Goal: Task Accomplishment & Management: Complete application form

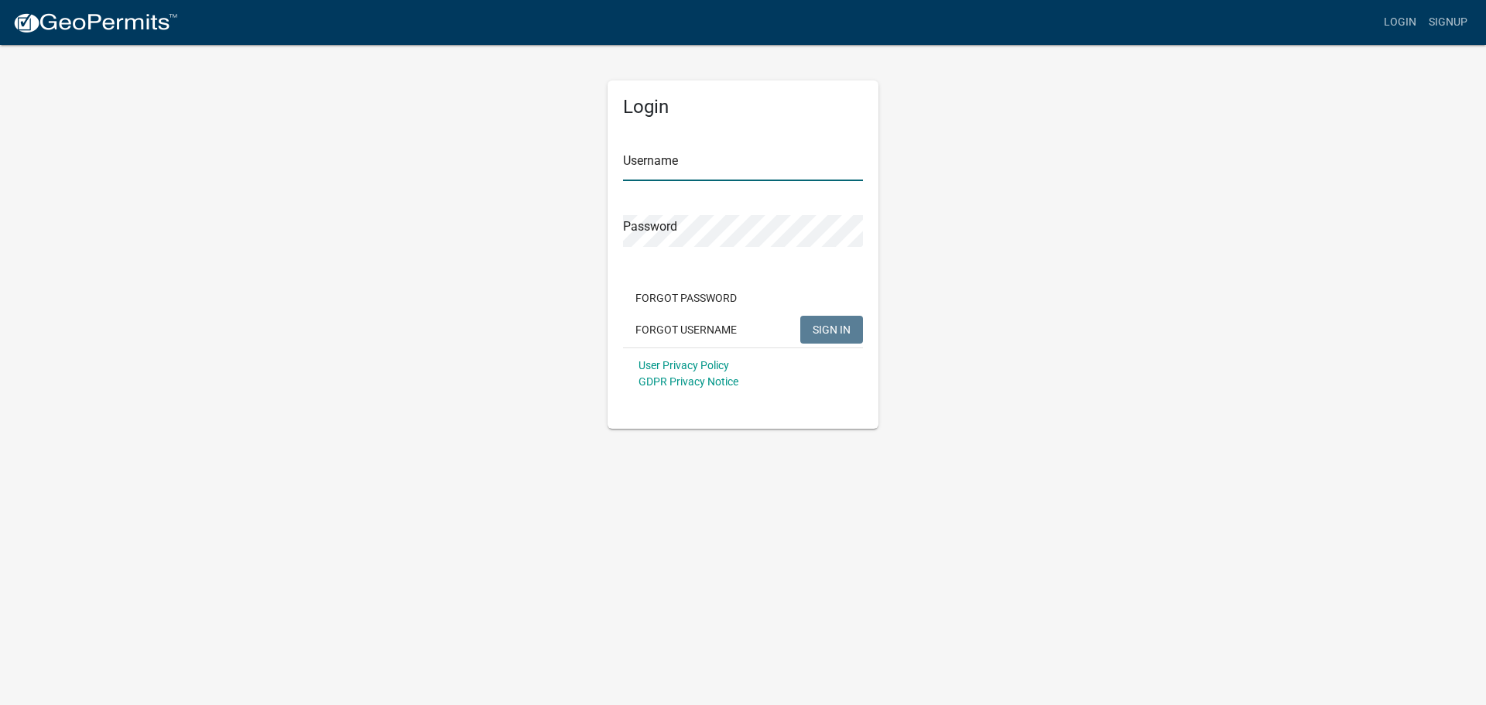
click at [706, 163] on input "Username" at bounding box center [743, 165] width 240 height 32
type input "[EMAIL_ADDRESS][DOMAIN_NAME]"
click at [842, 335] on span "SIGN IN" at bounding box center [832, 329] width 38 height 12
click at [823, 329] on span "SIGN IN" at bounding box center [832, 329] width 38 height 12
click at [517, 253] on div "Login Username sidssignsonbroadway@yahoo.com Password Forgot Password Forgot Us…" at bounding box center [743, 235] width 882 height 385
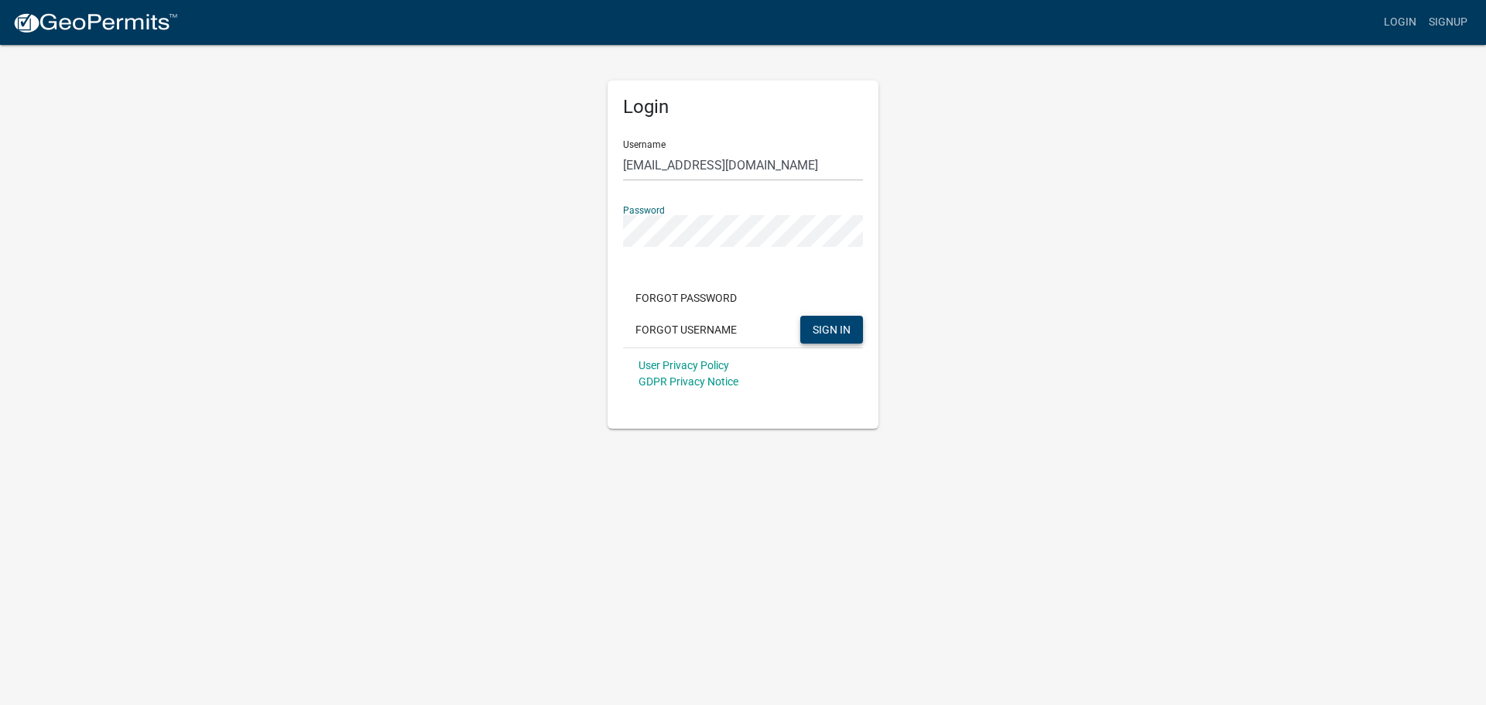
click at [818, 334] on span "SIGN IN" at bounding box center [832, 329] width 38 height 12
click at [833, 323] on span "SIGN IN" at bounding box center [832, 329] width 38 height 12
click at [276, 288] on app-login-view "more_horiz Login Signup Login Username sidssignsonbroadway@yahoo.com Password F…" at bounding box center [743, 214] width 1486 height 429
click at [829, 334] on span "SIGN IN" at bounding box center [832, 329] width 38 height 12
click at [837, 321] on button "SIGN IN" at bounding box center [831, 330] width 63 height 28
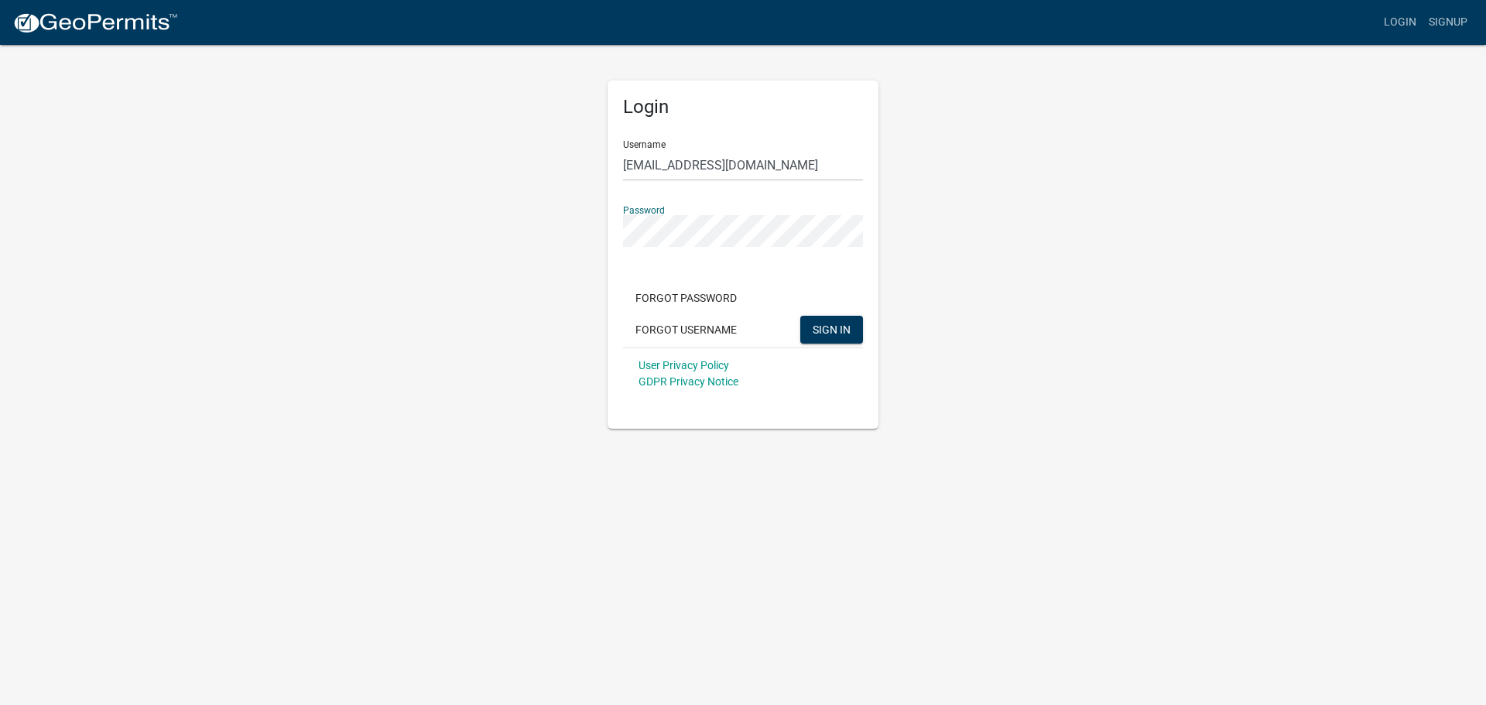
click at [283, 230] on app-login-view "more_horiz Login Signup Login Username sidssignsonbroadway@yahoo.com Password F…" at bounding box center [743, 214] width 1486 height 429
click at [826, 333] on span "SIGN IN" at bounding box center [832, 329] width 38 height 12
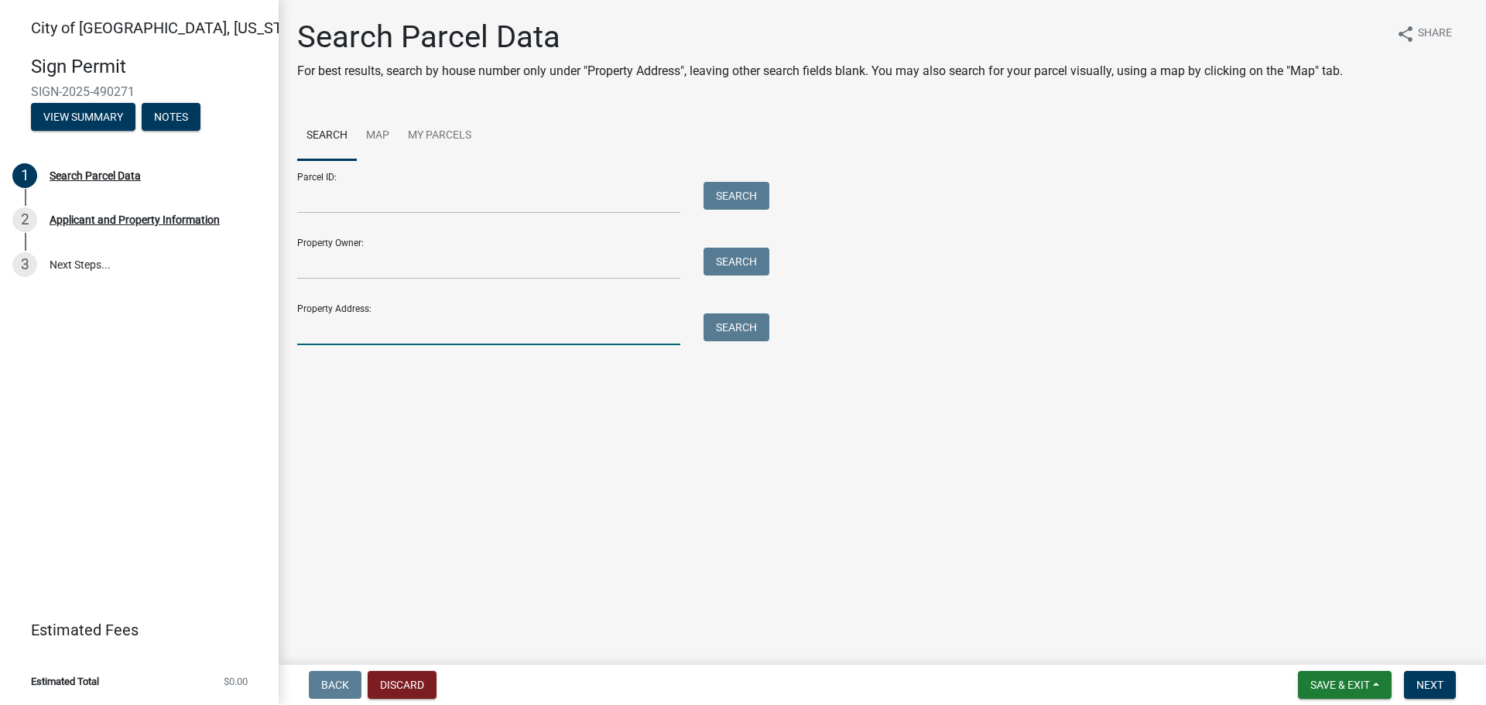
click at [381, 324] on input "Property Address:" at bounding box center [488, 329] width 383 height 32
click at [713, 323] on button "Search" at bounding box center [736, 327] width 66 height 28
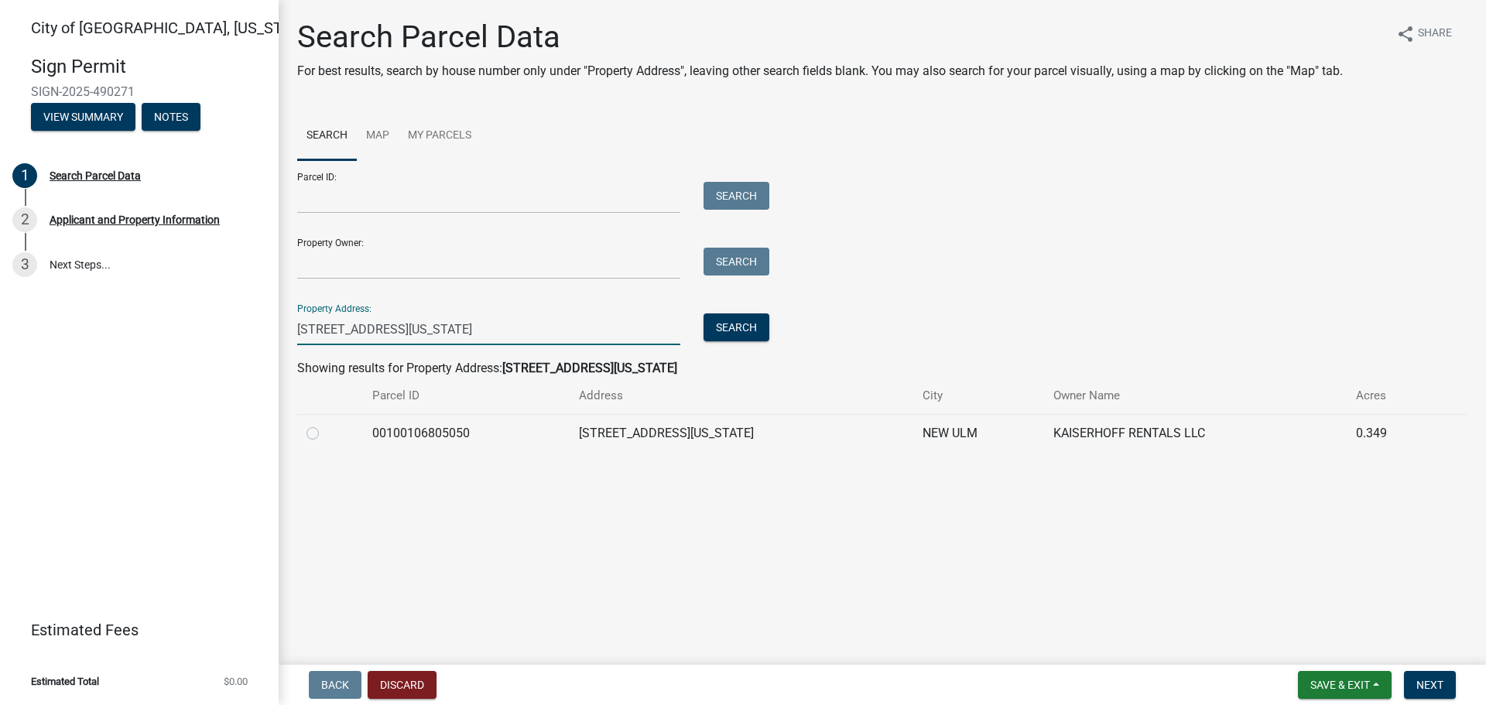
click at [330, 328] on input "221 N Minnesota St." at bounding box center [488, 329] width 383 height 32
type input "221 North Minnesota St."
click at [739, 326] on button "Search" at bounding box center [736, 327] width 66 height 28
click at [341, 259] on input "Property Owner:" at bounding box center [488, 264] width 383 height 32
click at [373, 132] on link "Map" at bounding box center [378, 136] width 42 height 50
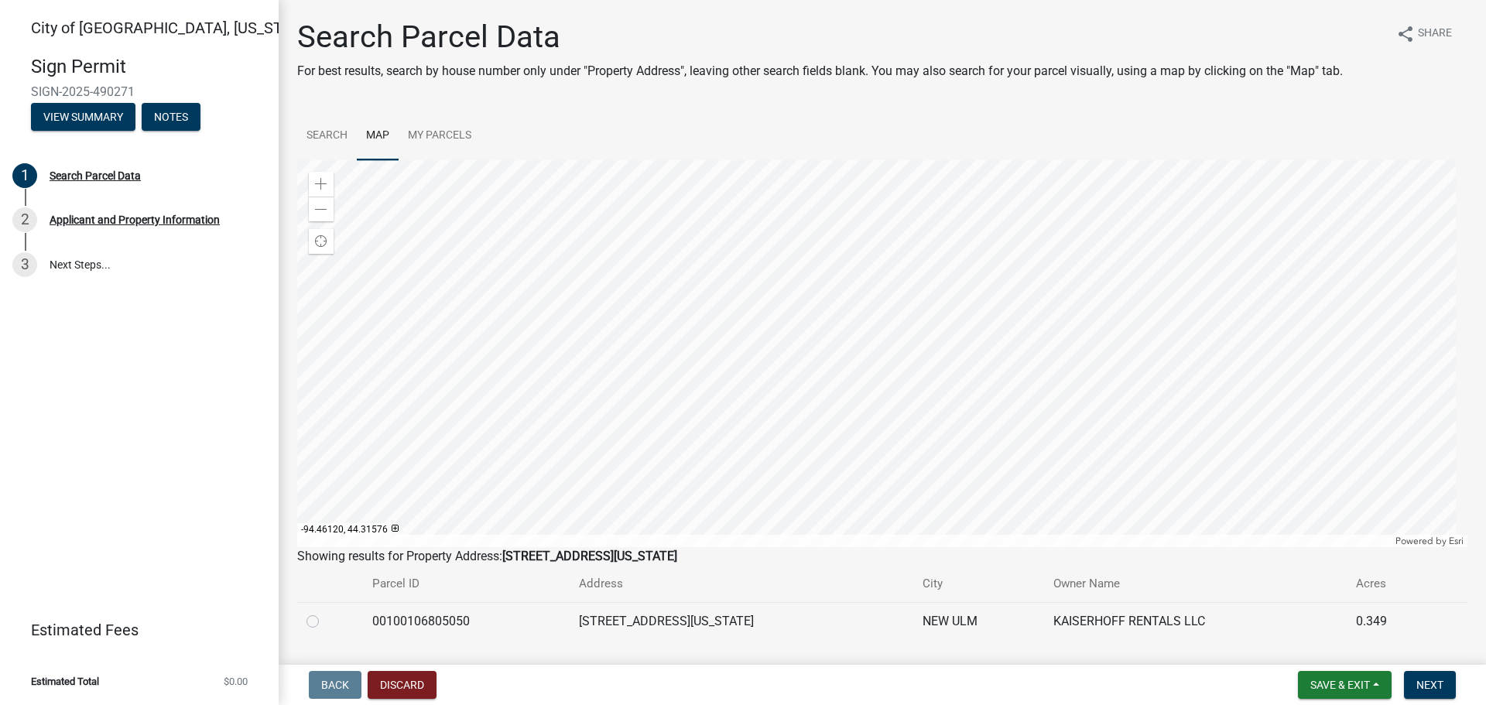
click at [1076, 440] on div at bounding box center [882, 353] width 1170 height 387
click at [923, 292] on div at bounding box center [882, 353] width 1170 height 387
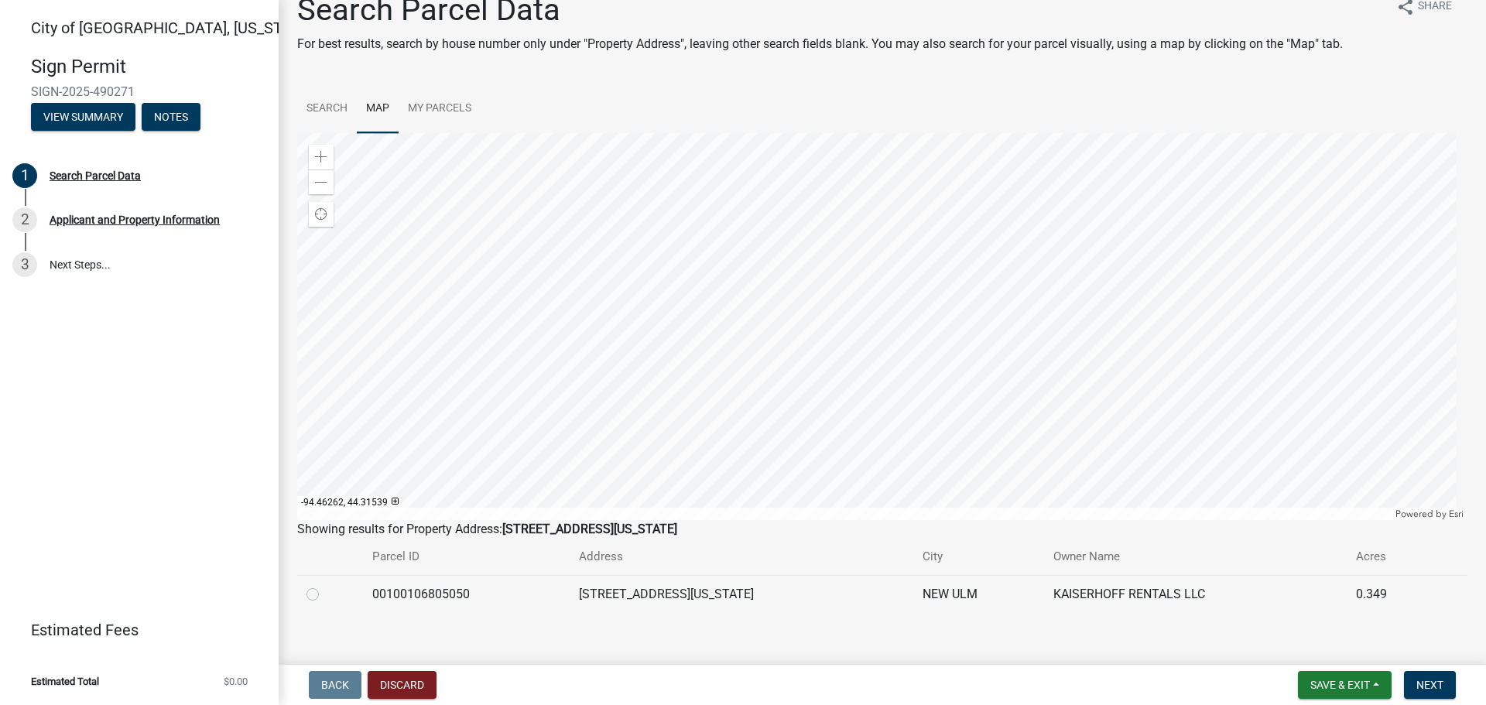
scroll to position [42, 0]
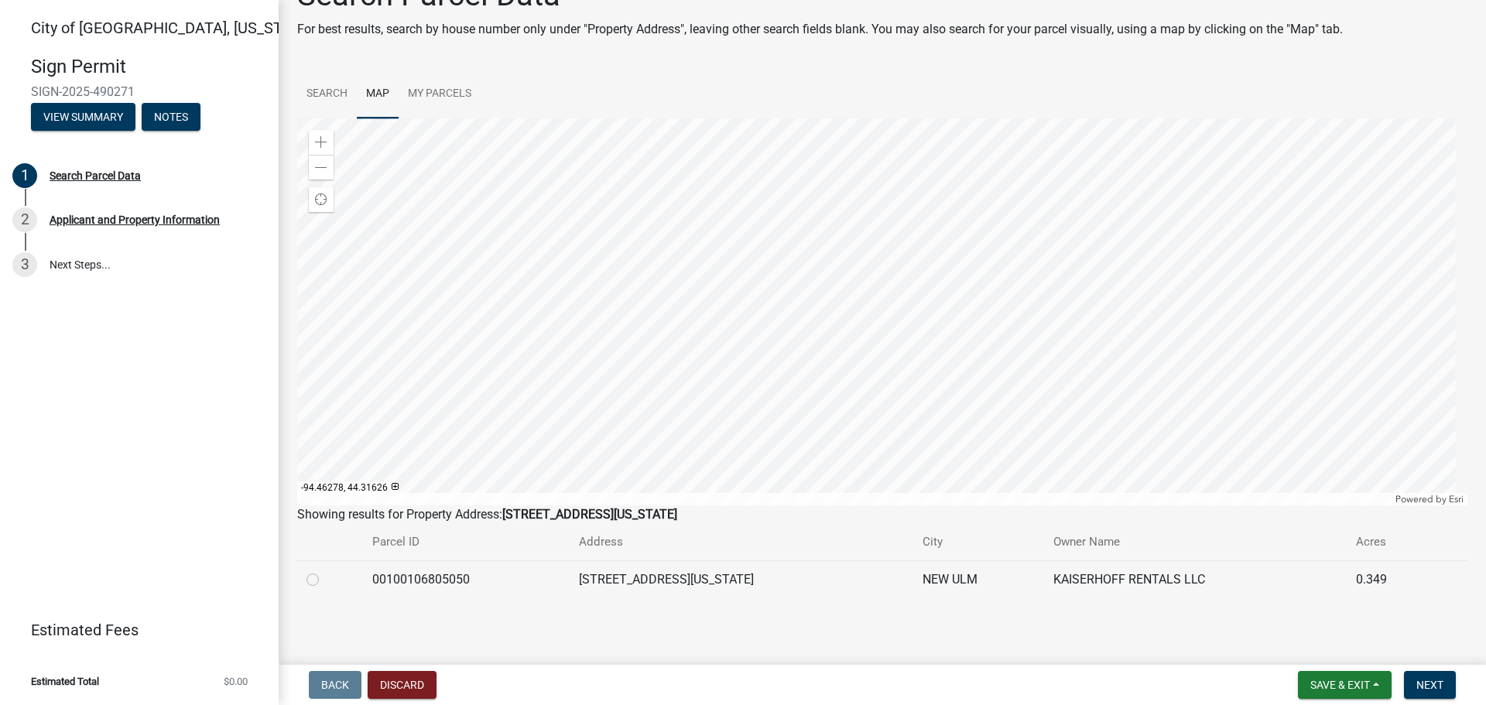
click at [539, 127] on wm-search-parcel-data-activity-input "Search Map My Parcels Zoom in Zoom out Find my location Powered by Esri -94.462…" at bounding box center [882, 334] width 1170 height 529
drag, startPoint x: 523, startPoint y: 80, endPoint x: 597, endPoint y: 230, distance: 167.2
click at [1031, 255] on div at bounding box center [882, 311] width 1170 height 387
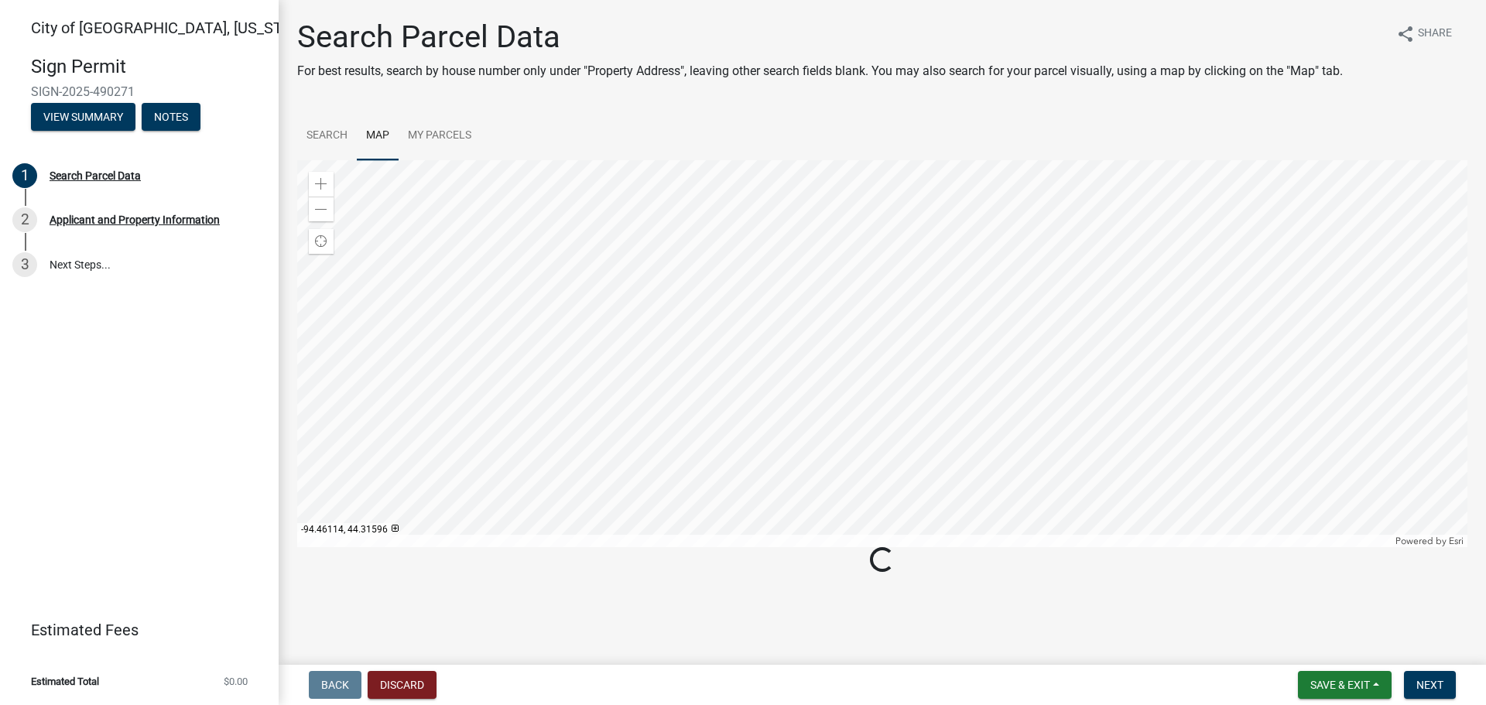
scroll to position [0, 0]
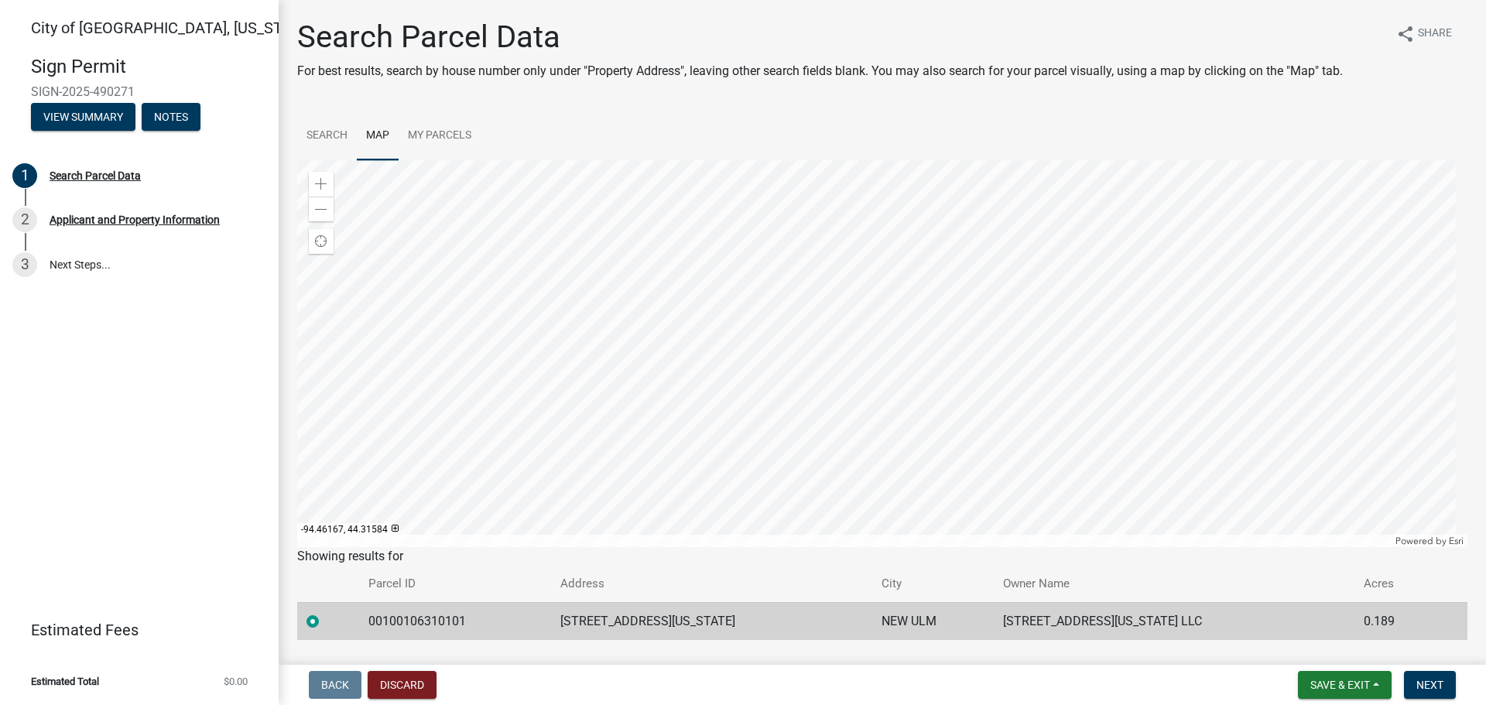
click at [871, 346] on div at bounding box center [882, 353] width 1170 height 387
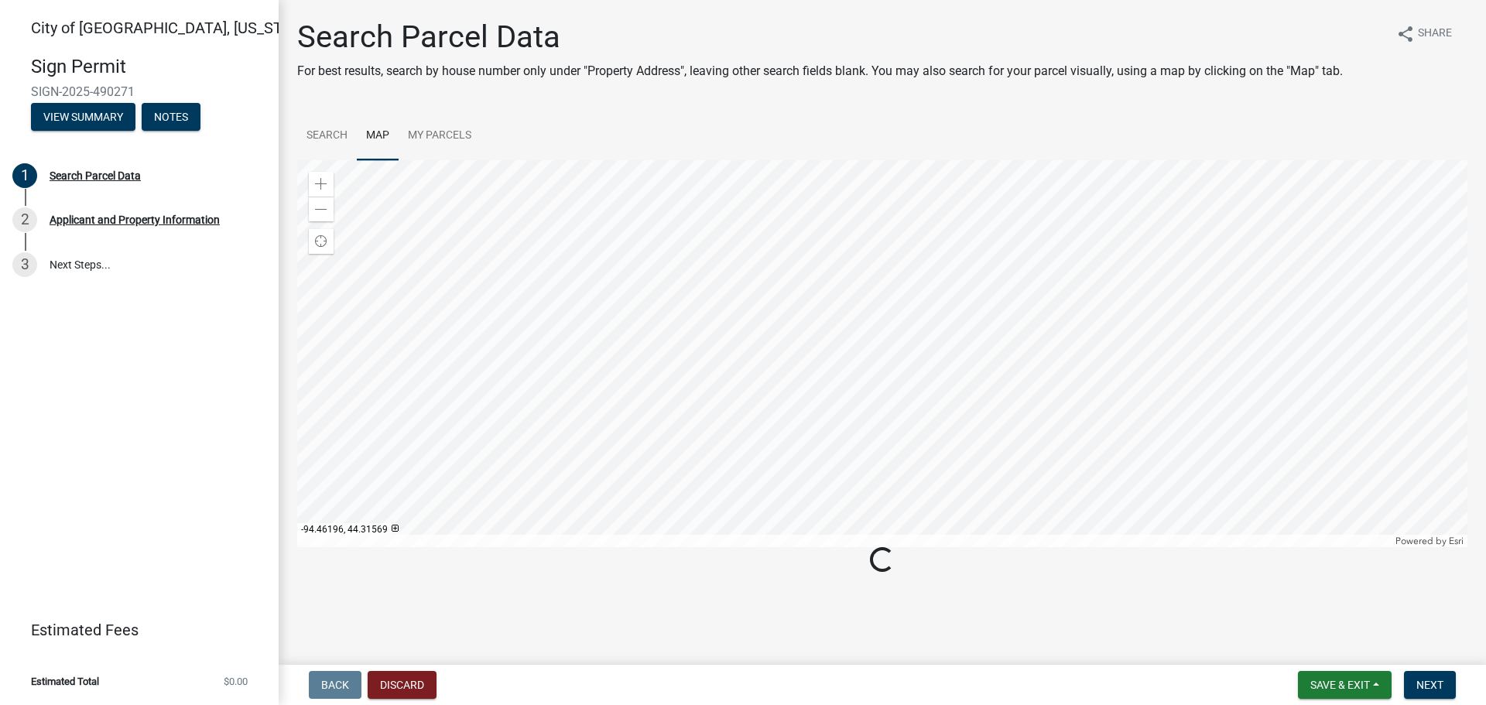
click at [790, 409] on div at bounding box center [882, 353] width 1170 height 387
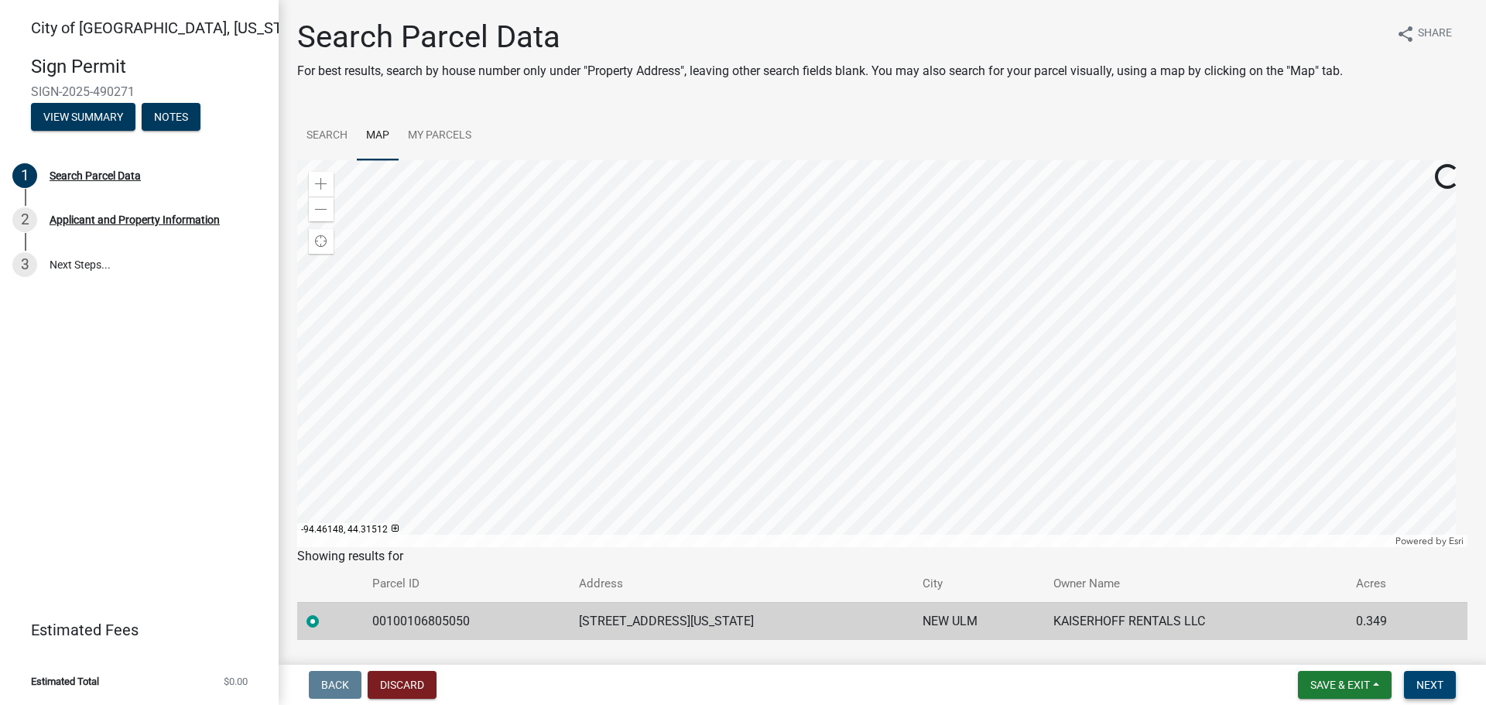
click at [1430, 683] on span "Next" at bounding box center [1429, 685] width 27 height 12
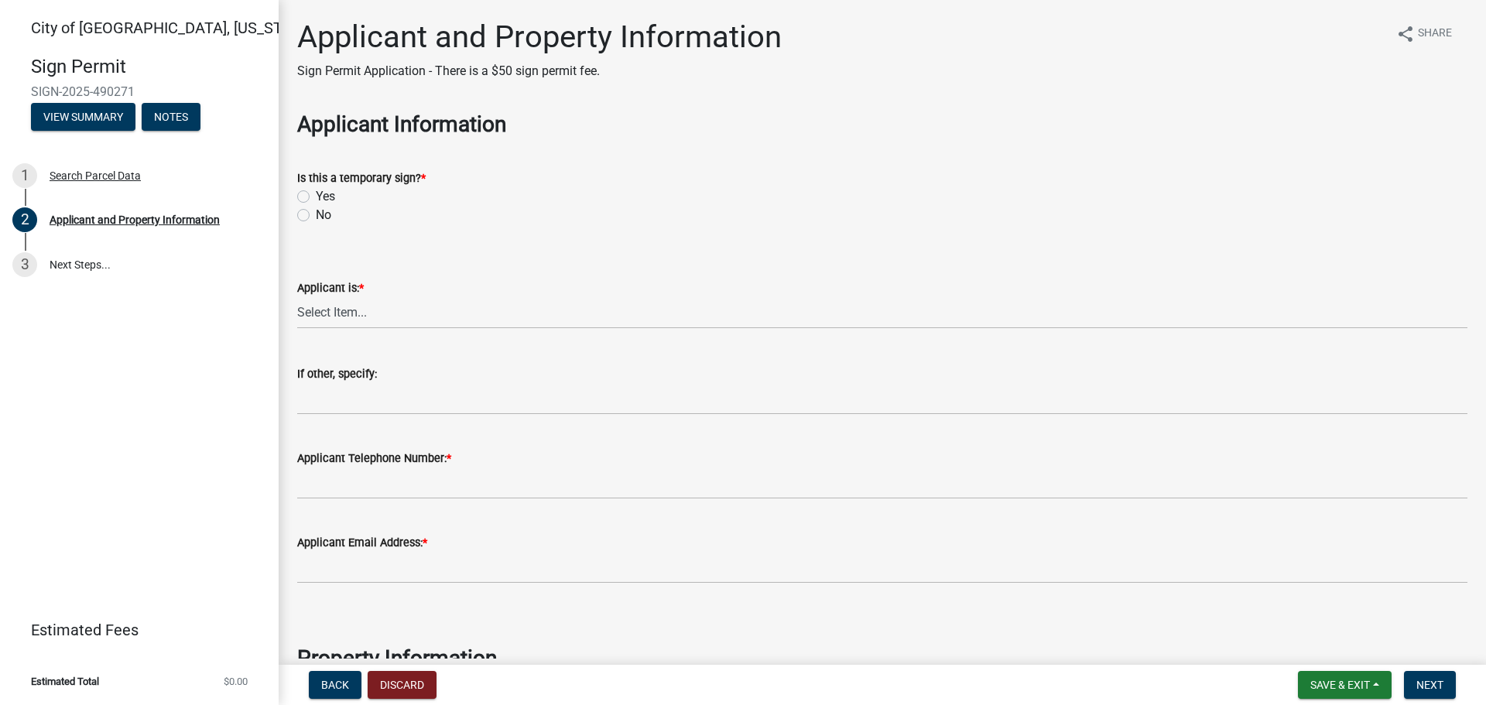
click at [316, 216] on label "No" at bounding box center [323, 215] width 15 height 19
click at [316, 216] on input "No" at bounding box center [321, 211] width 10 height 10
radio input "true"
click at [349, 306] on select "Select Item... Owner Contractor/Installer Other" at bounding box center [882, 313] width 1170 height 32
click at [297, 297] on select "Select Item... Owner Contractor/Installer Other" at bounding box center [882, 313] width 1170 height 32
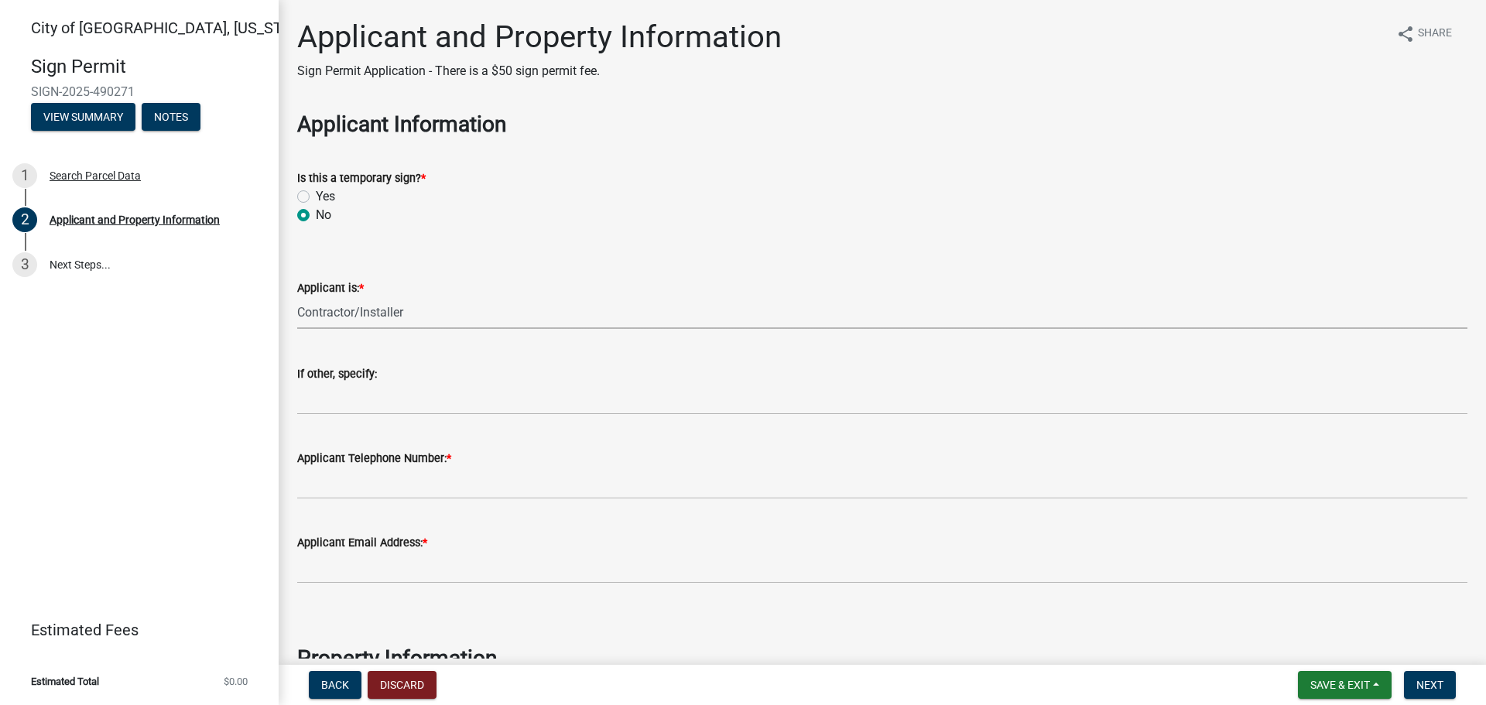
select select "1b0a4f51-4675-4ce5-b6e6-78f203fad463"
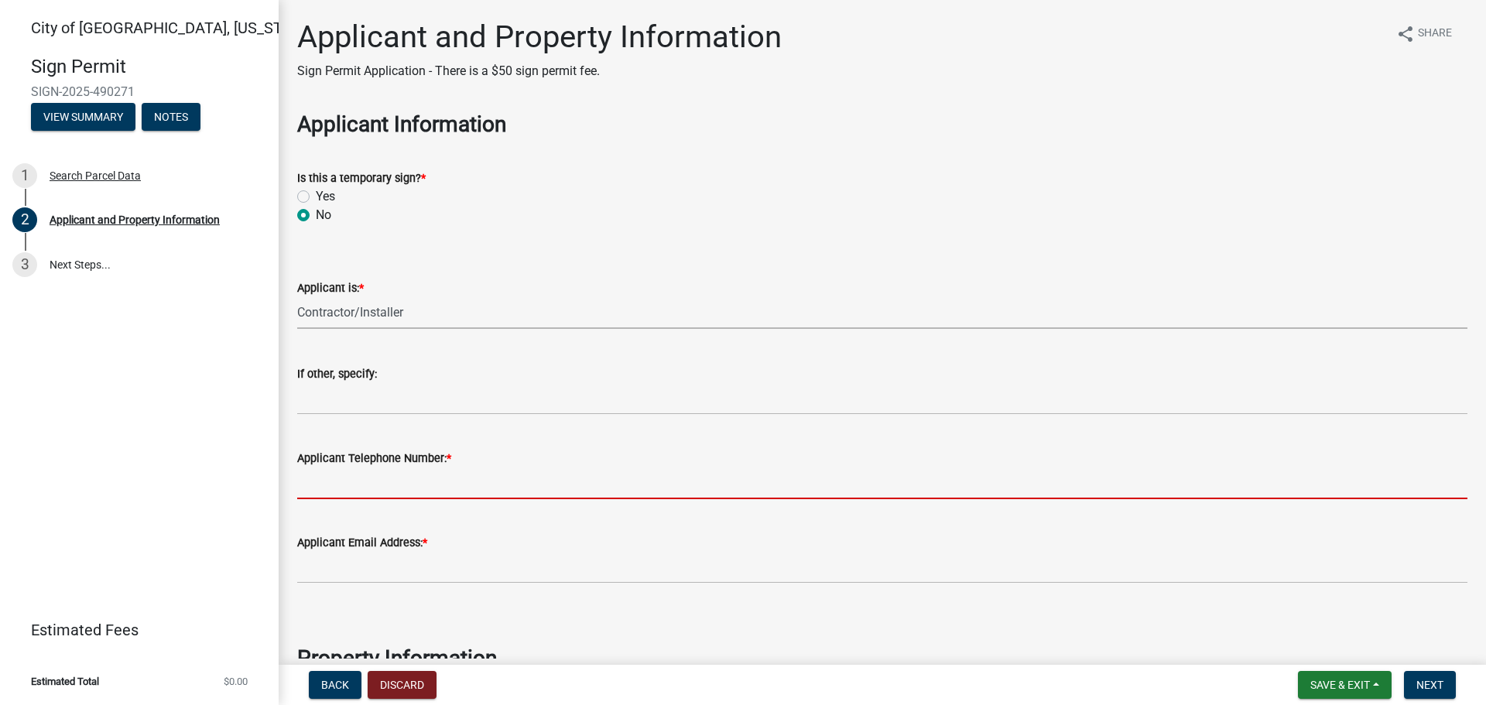
click at [398, 484] on input "Applicant Telephone Number: *" at bounding box center [882, 483] width 1170 height 32
type input "5073599536"
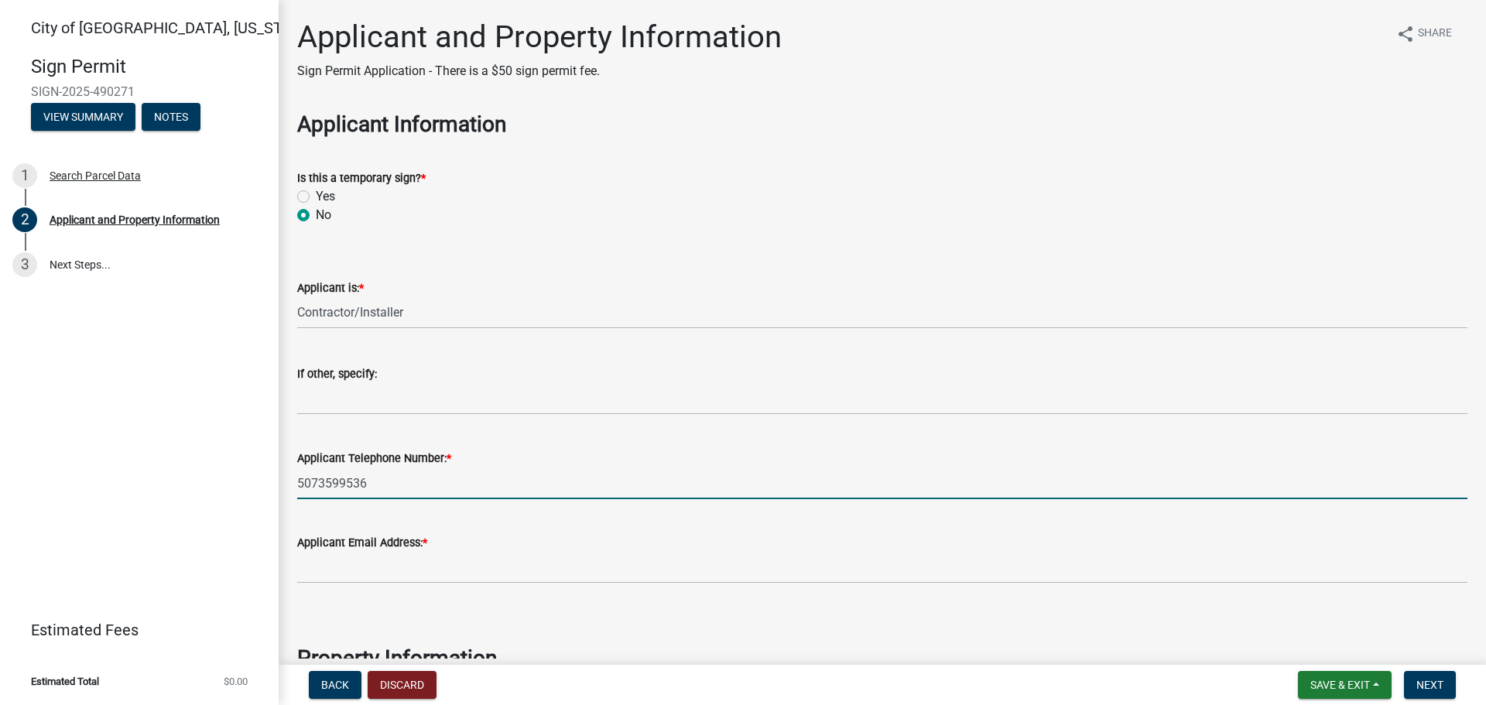
type input "[EMAIL_ADDRESS][DOMAIN_NAME]"
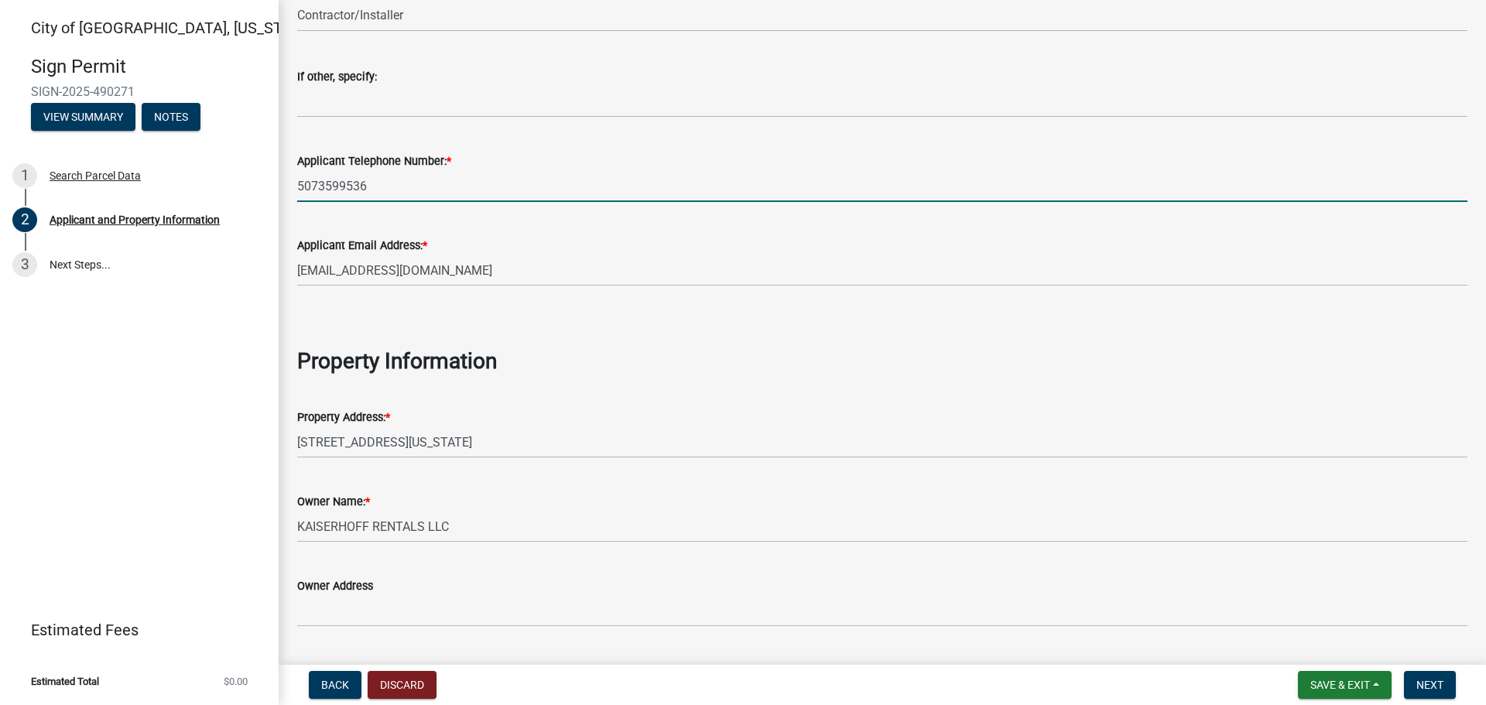
scroll to position [310, 0]
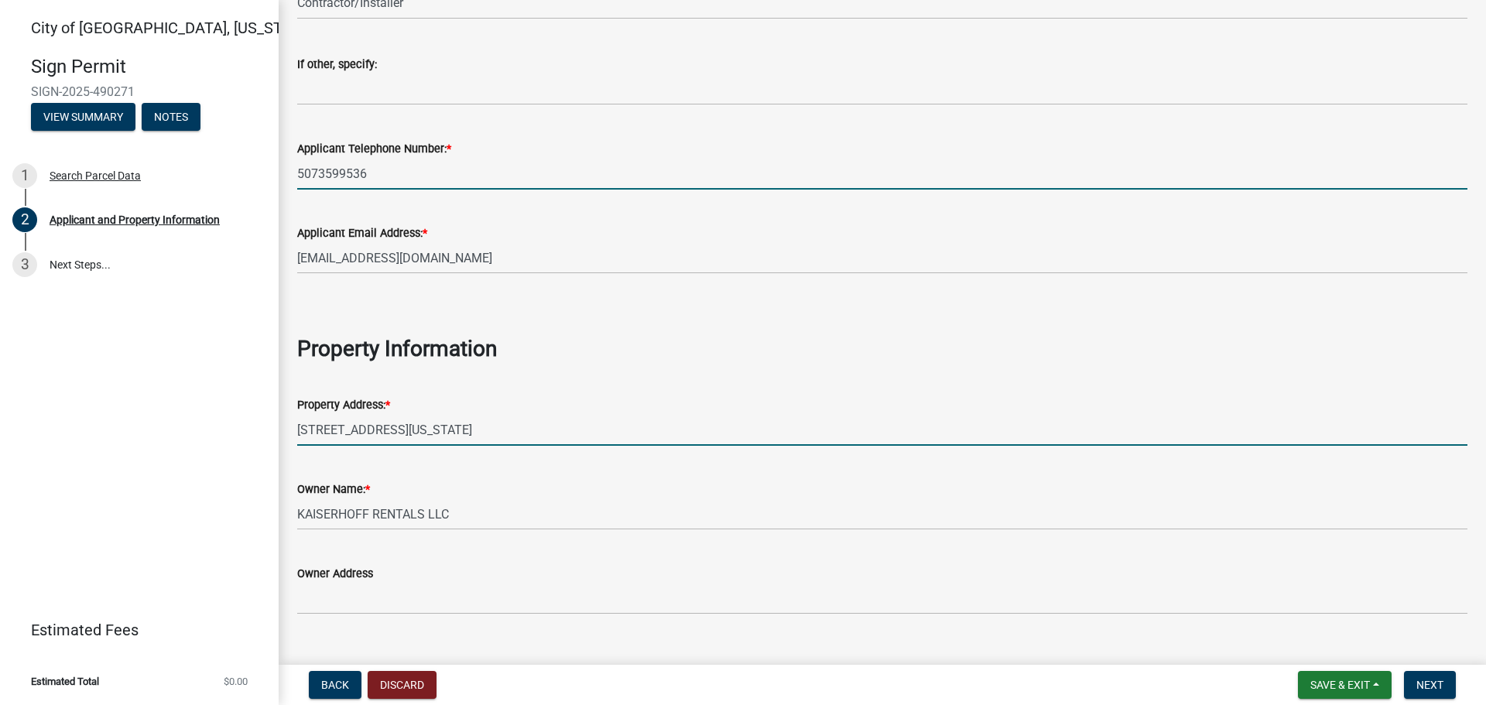
click at [316, 430] on input "215 1/2 N MINNESOTA ST" at bounding box center [882, 430] width 1170 height 32
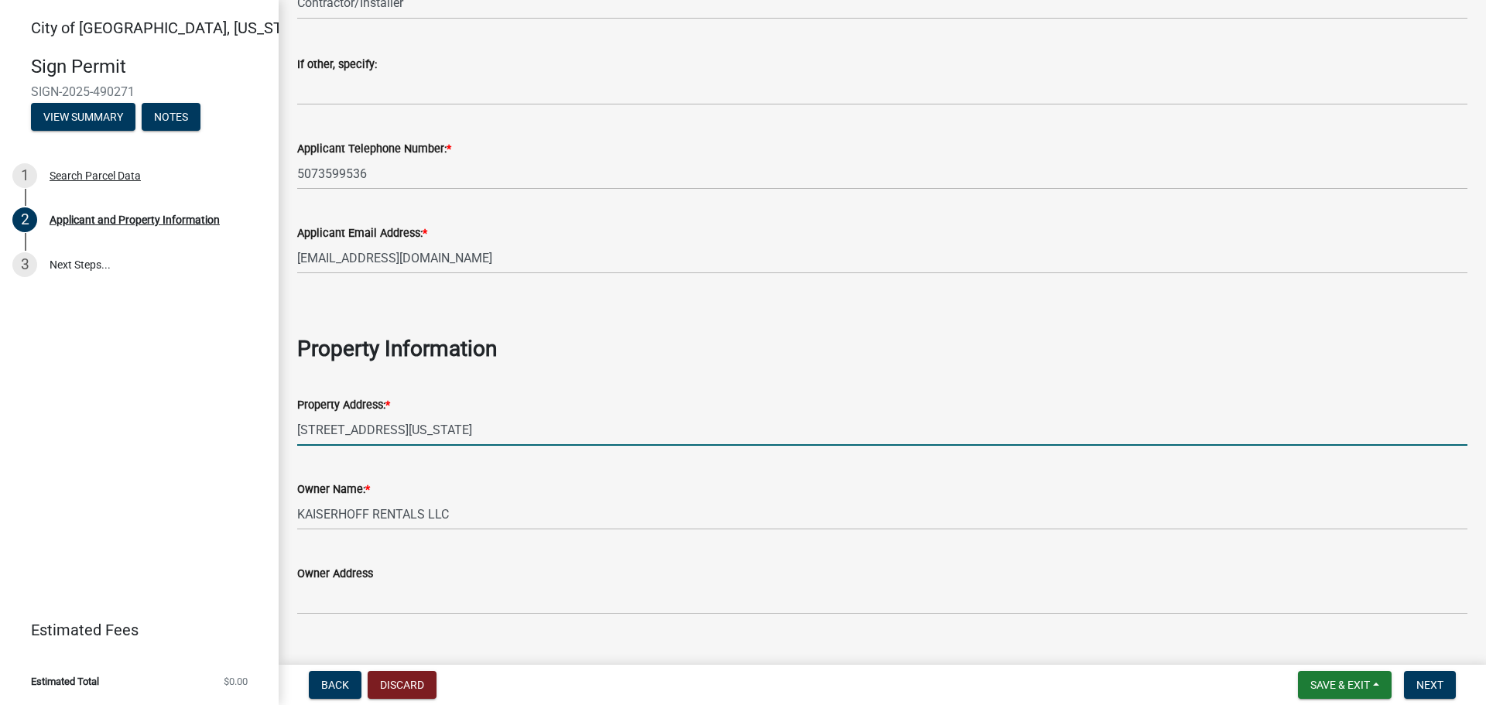
click at [340, 430] on input "221 1/2 N MINNESOTA ST" at bounding box center [882, 430] width 1170 height 32
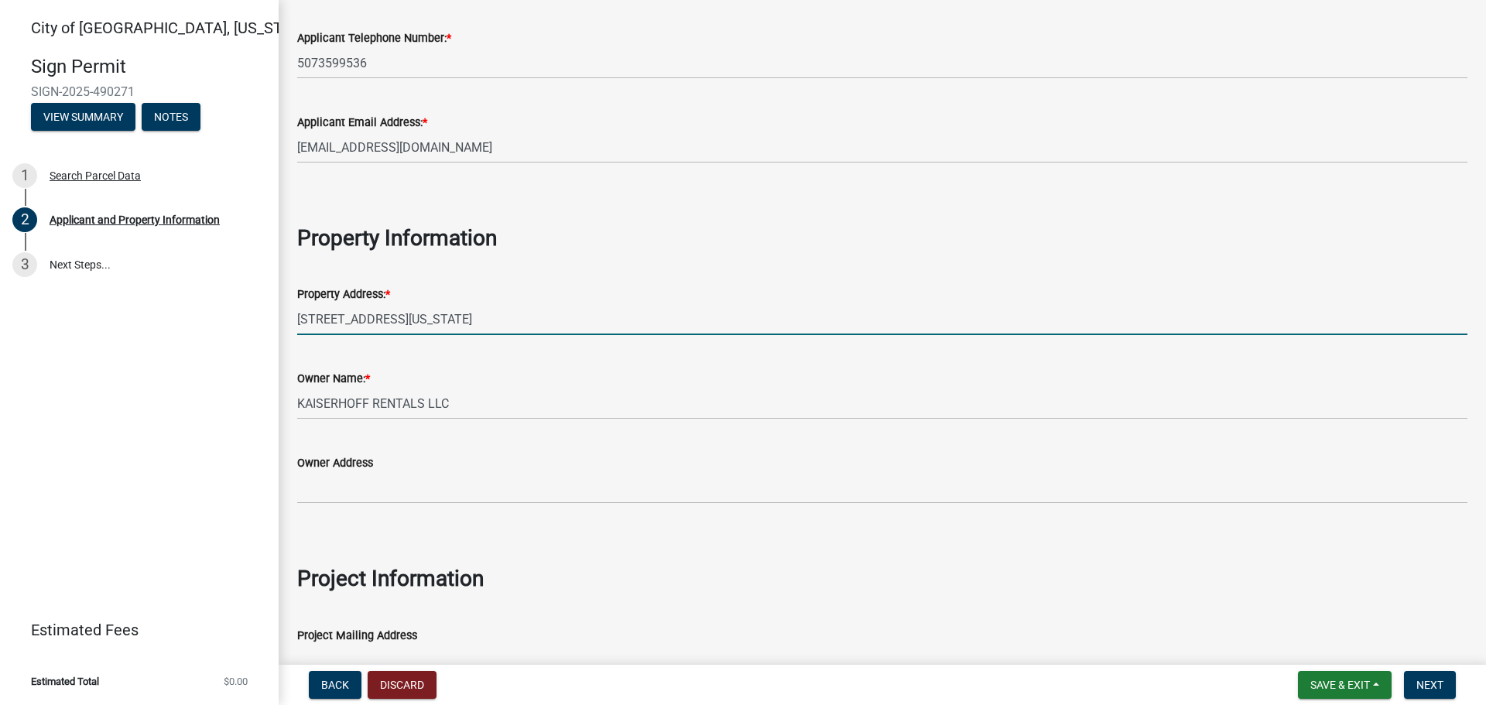
scroll to position [464, 0]
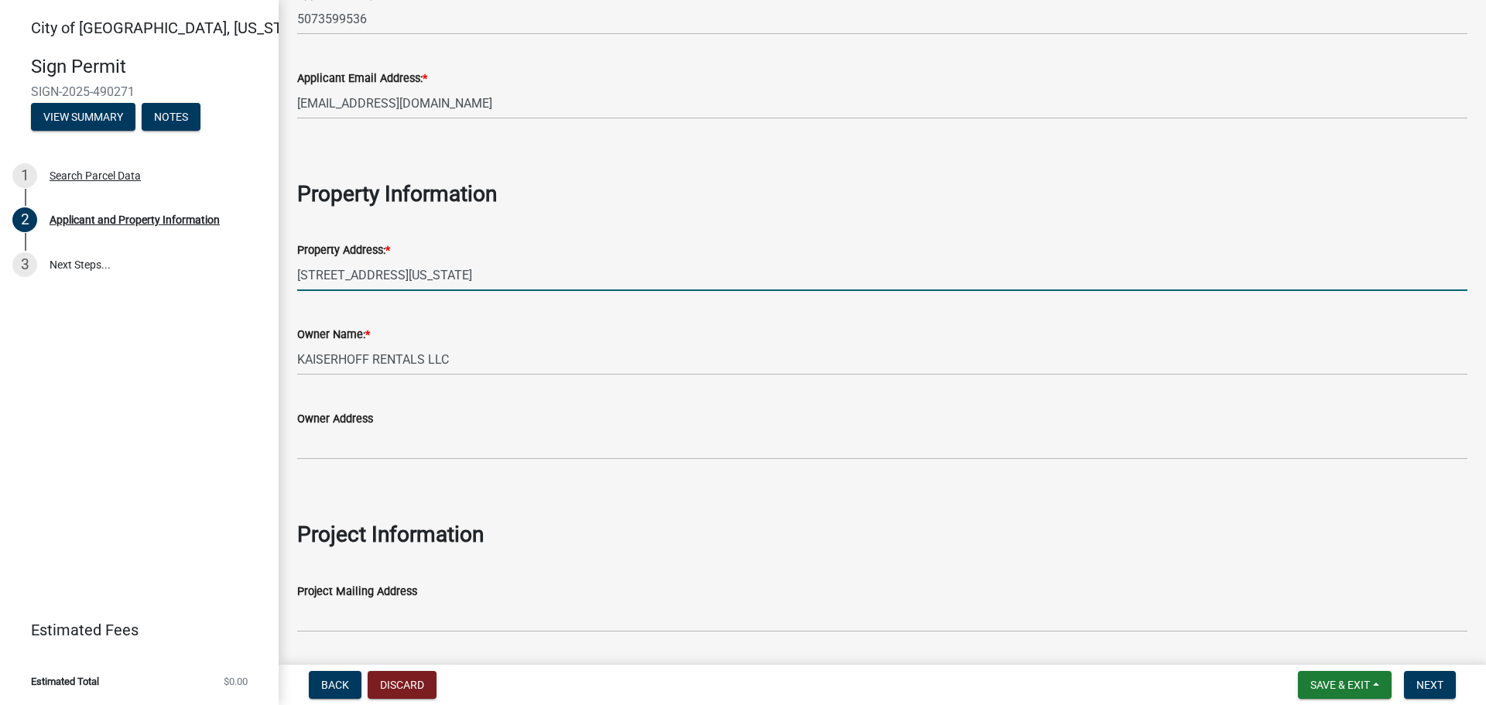
type input "221 N MINNESOTA ST"
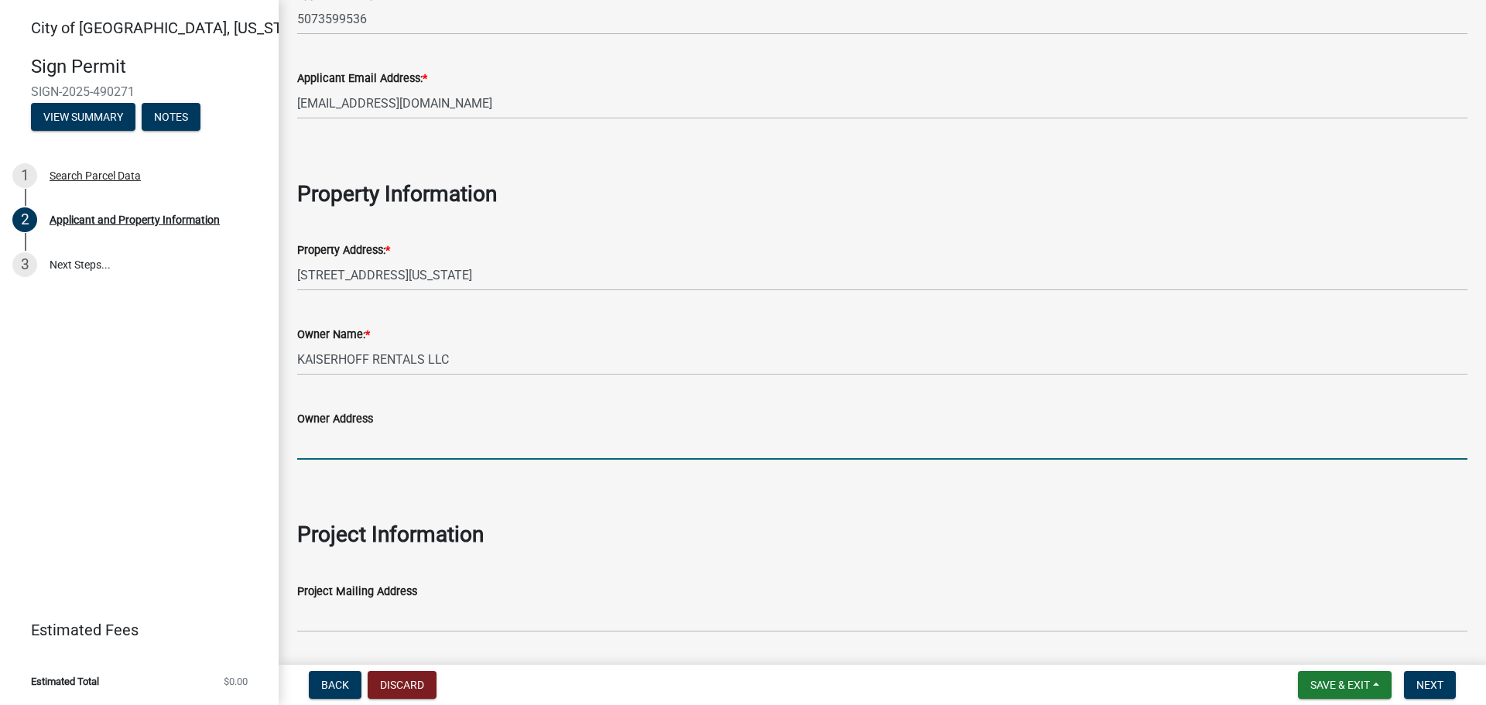
click at [390, 441] on input "Owner Address" at bounding box center [882, 444] width 1170 height 32
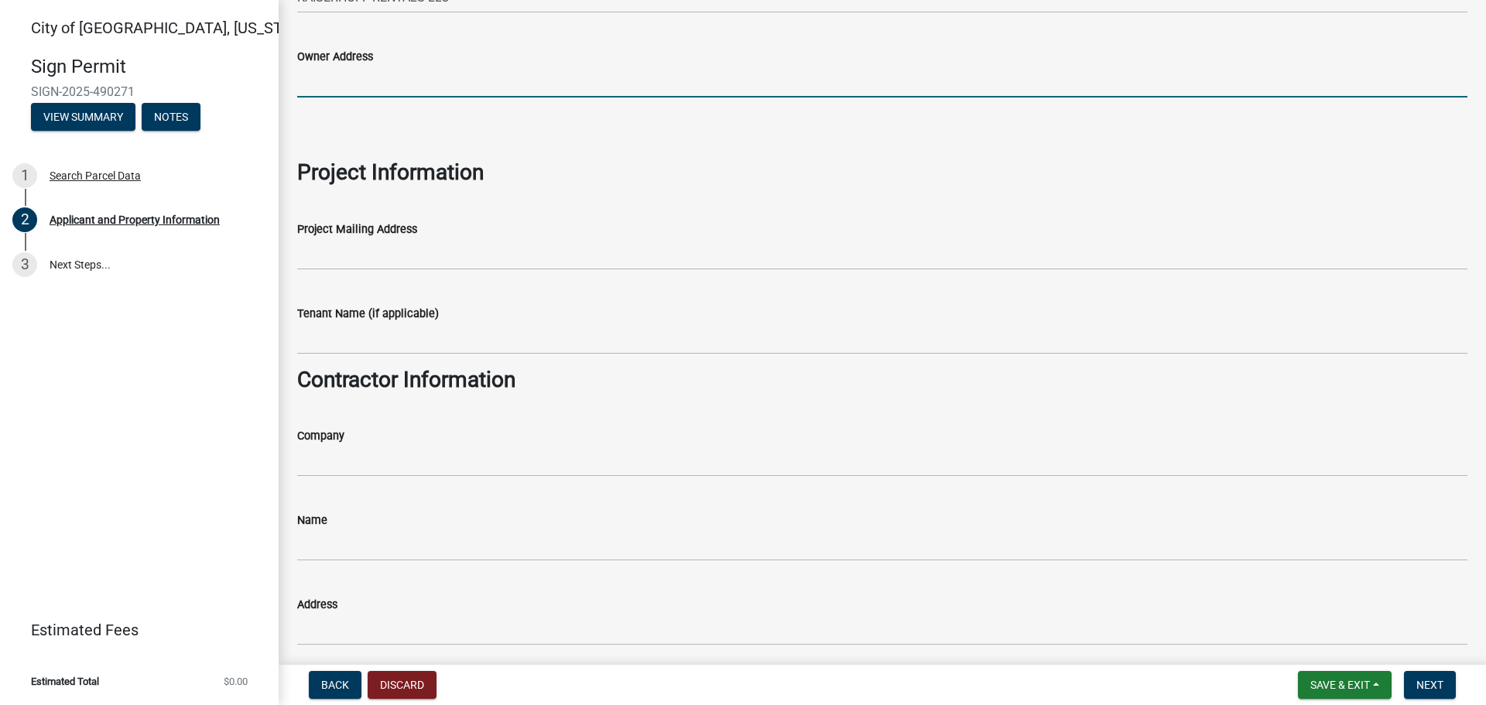
scroll to position [851, 0]
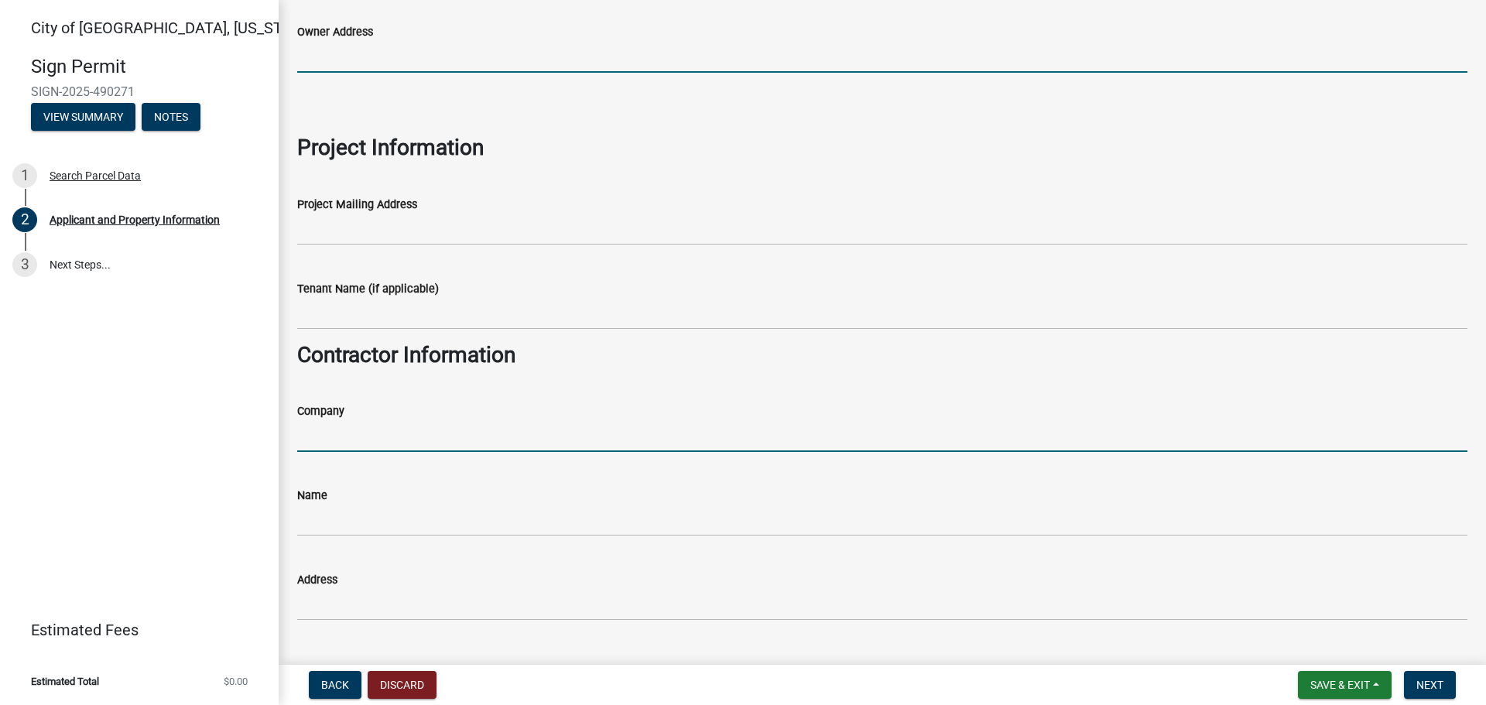
click at [351, 437] on input "Company" at bounding box center [882, 436] width 1170 height 32
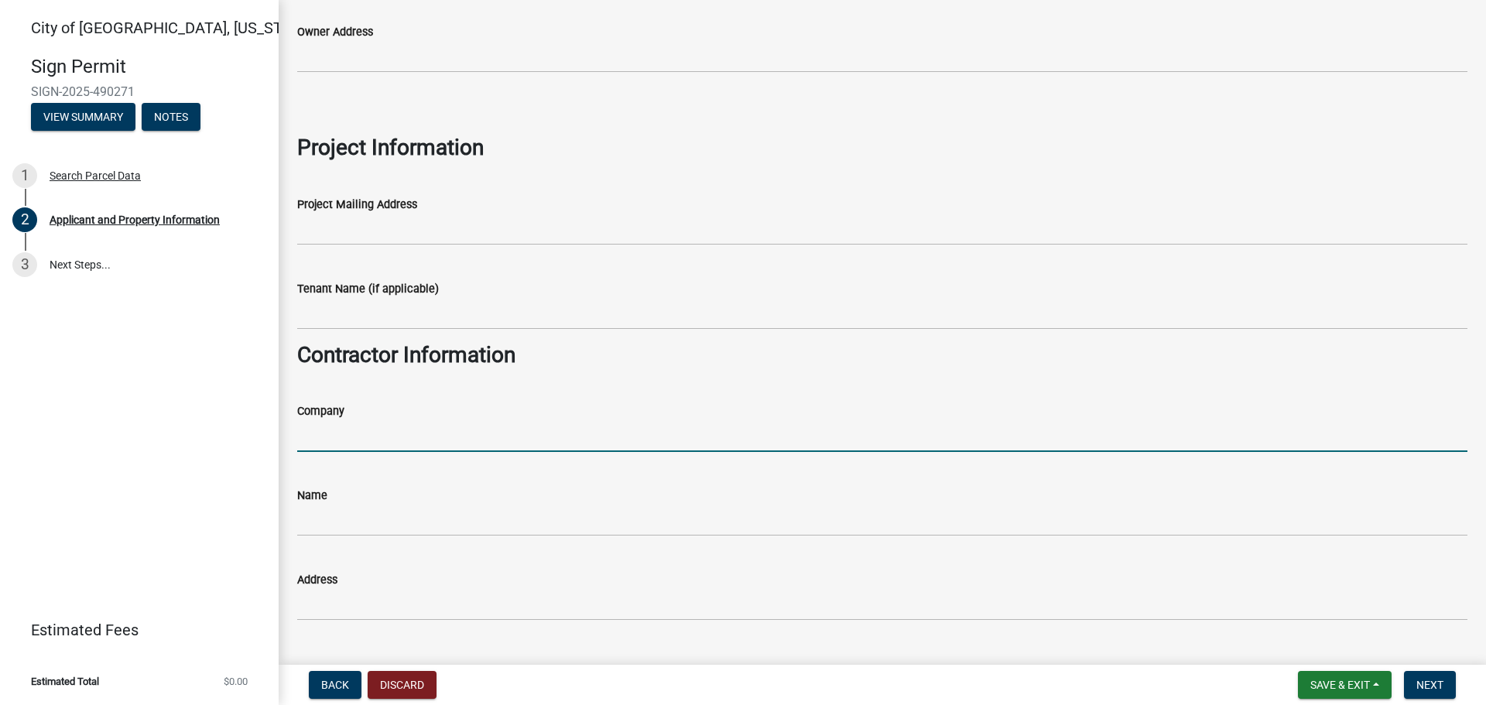
click at [340, 440] on input "Company" at bounding box center [882, 436] width 1170 height 32
type input "Sid's Signs On Broadway"
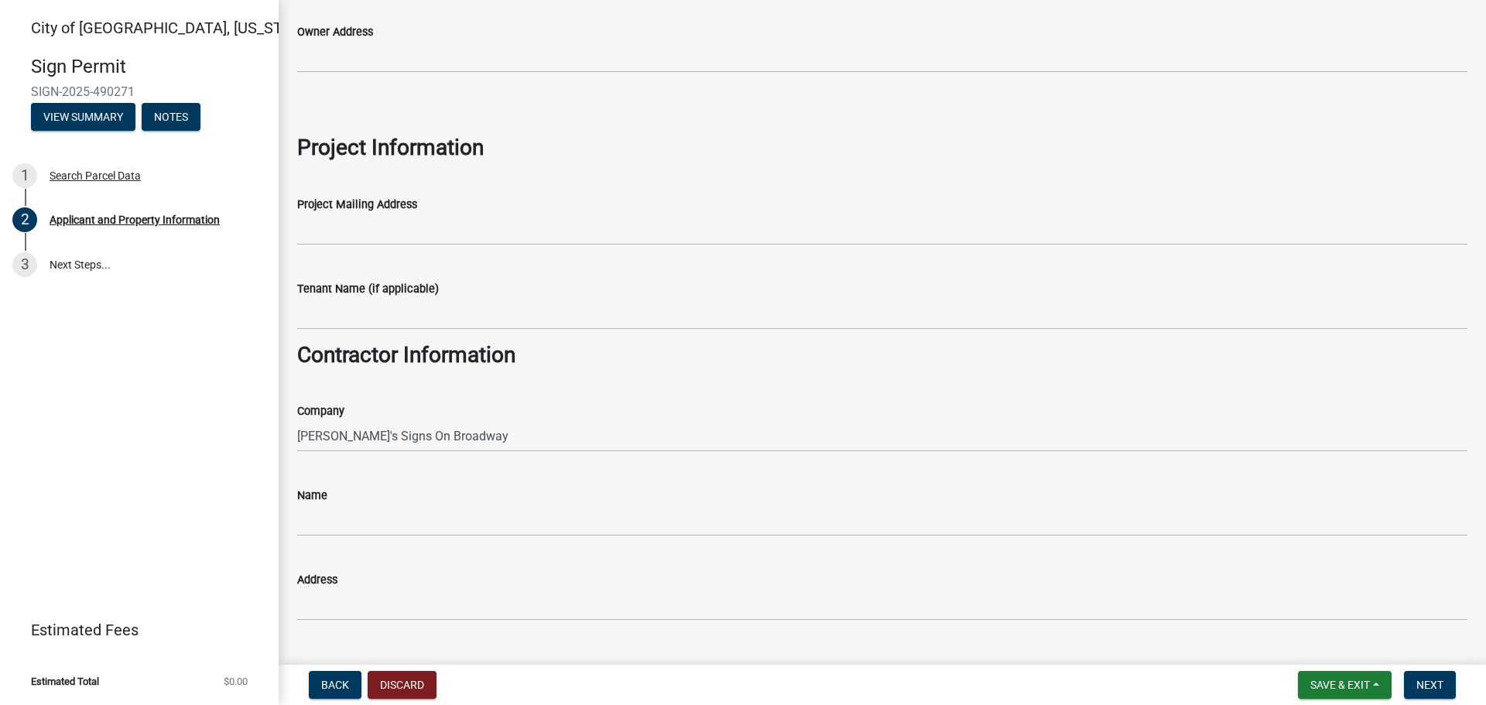
click at [332, 492] on div "Name" at bounding box center [882, 495] width 1170 height 19
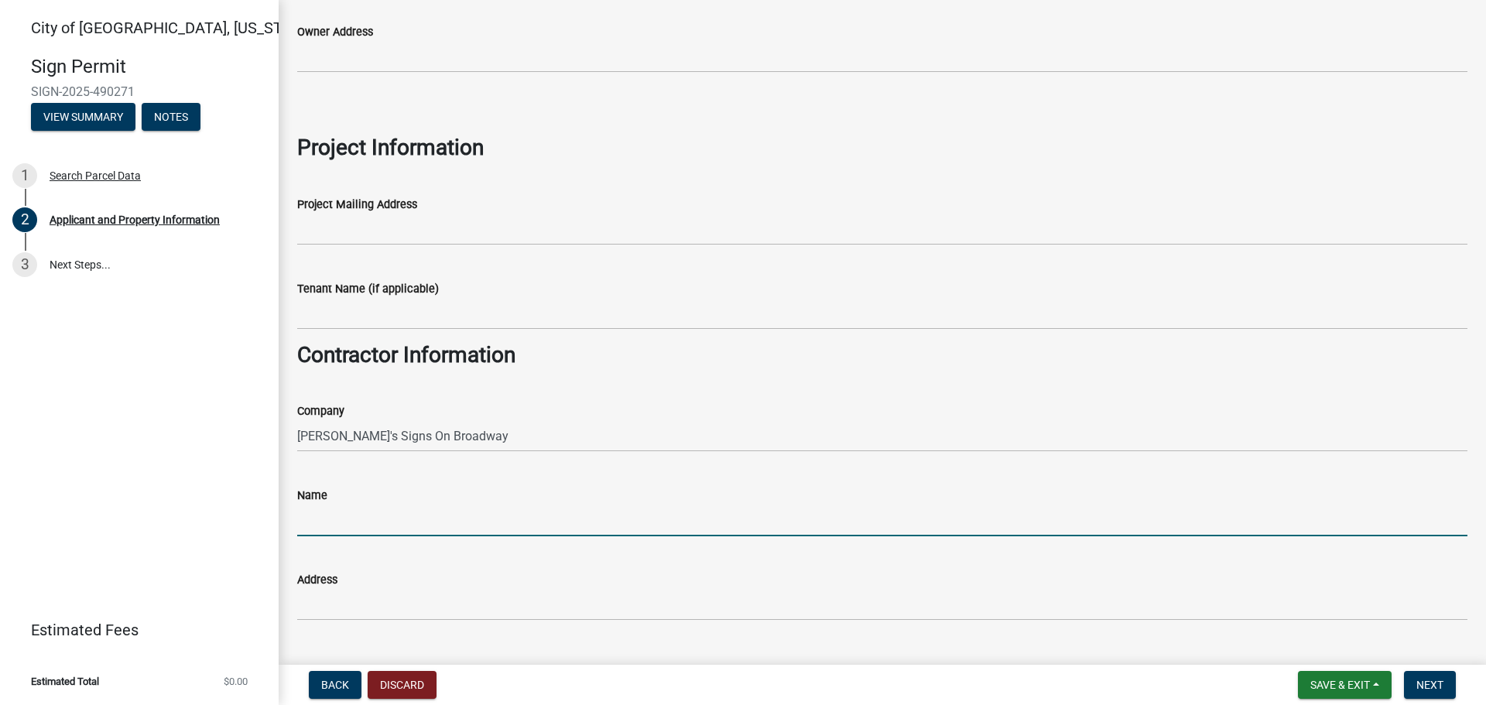
click at [371, 507] on input "Name" at bounding box center [882, 521] width 1170 height 32
type input "Sid De Leo"
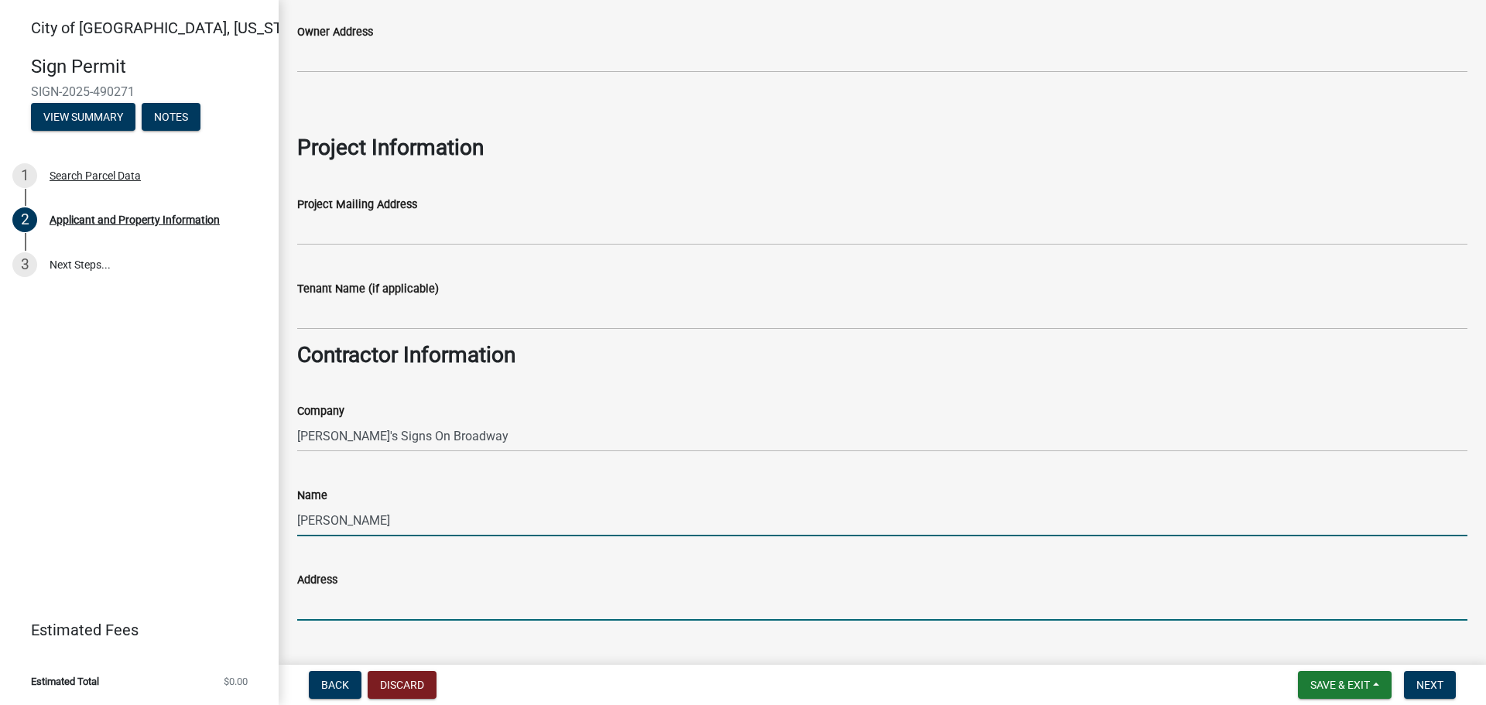
click at [352, 597] on input "Address" at bounding box center [882, 605] width 1170 height 32
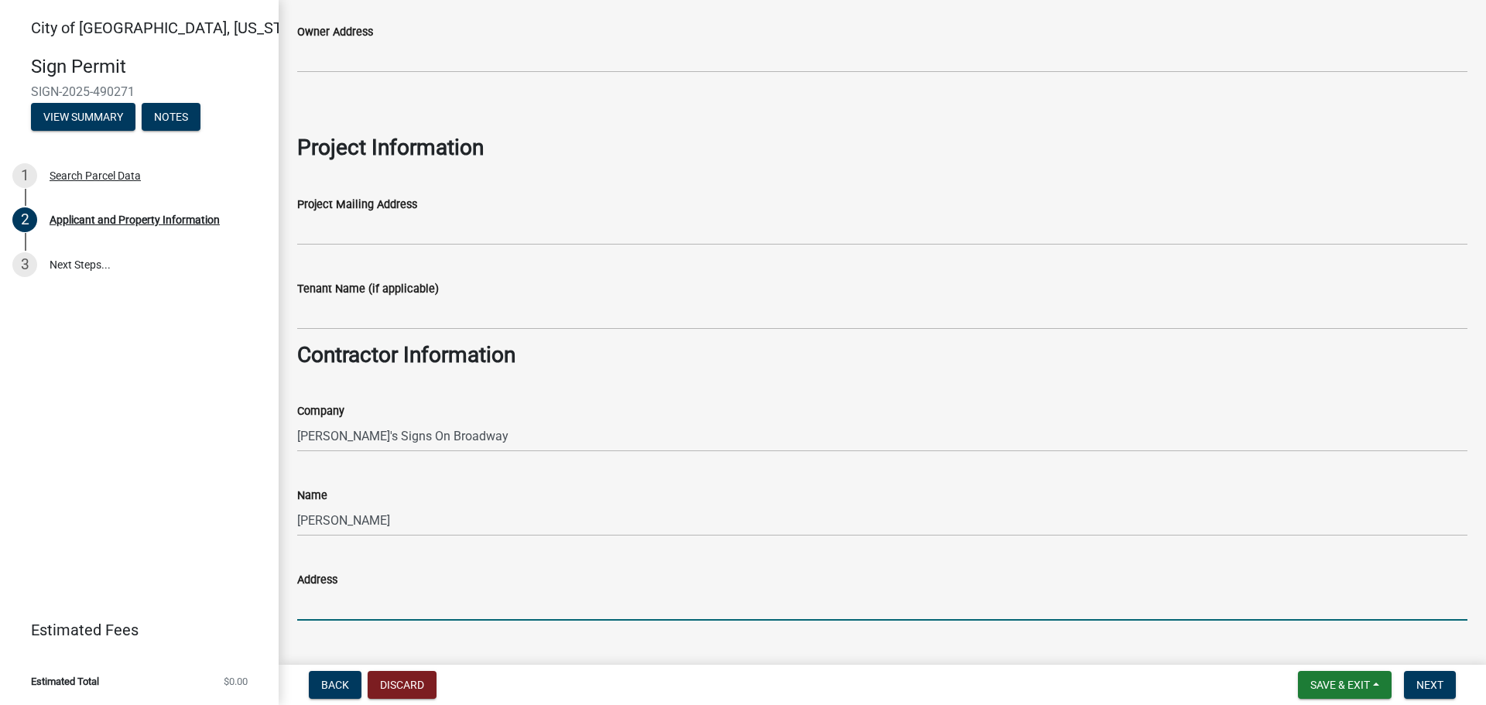
type input "700 no. broadway"
type input "new ulm"
type input "[US_STATE]"
type input "56073"
type input "5073599536"
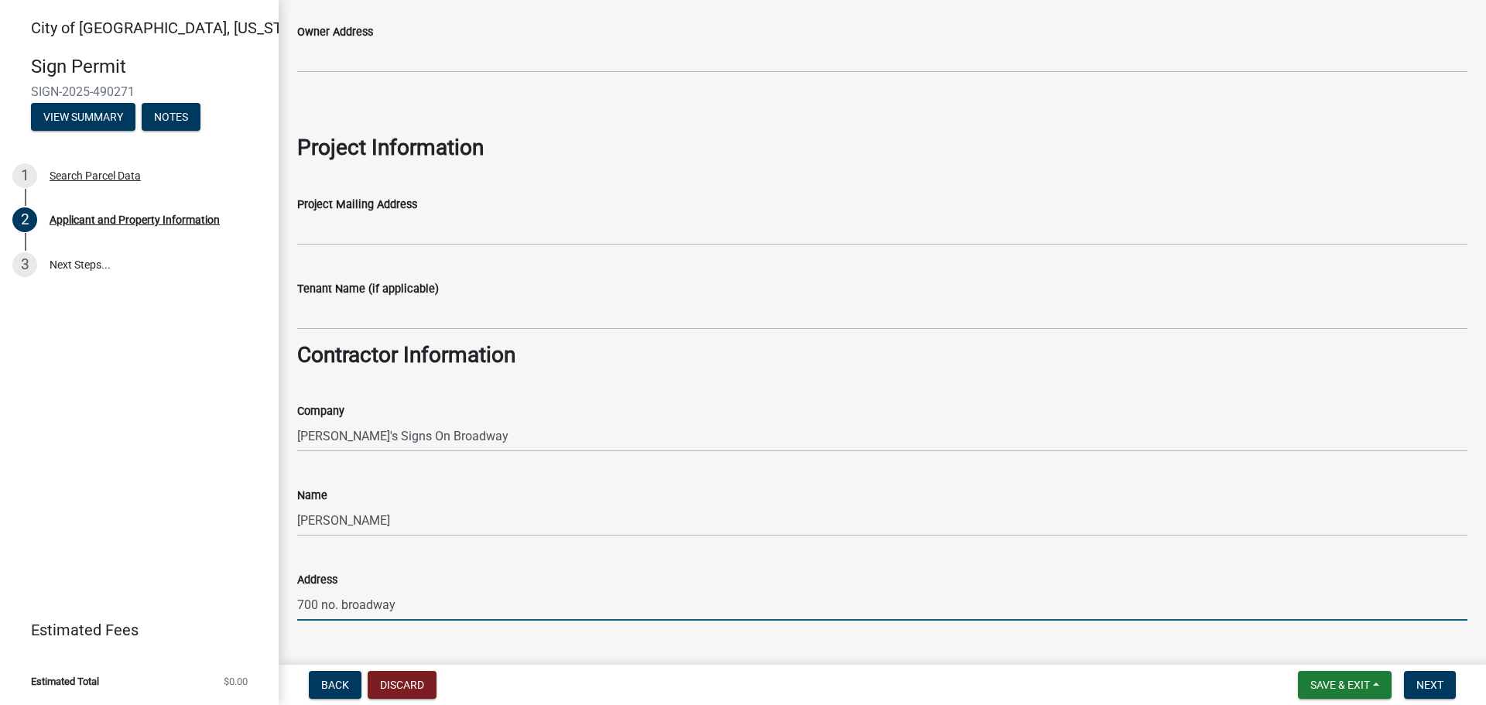
type input "[EMAIL_ADDRESS][DOMAIN_NAME]"
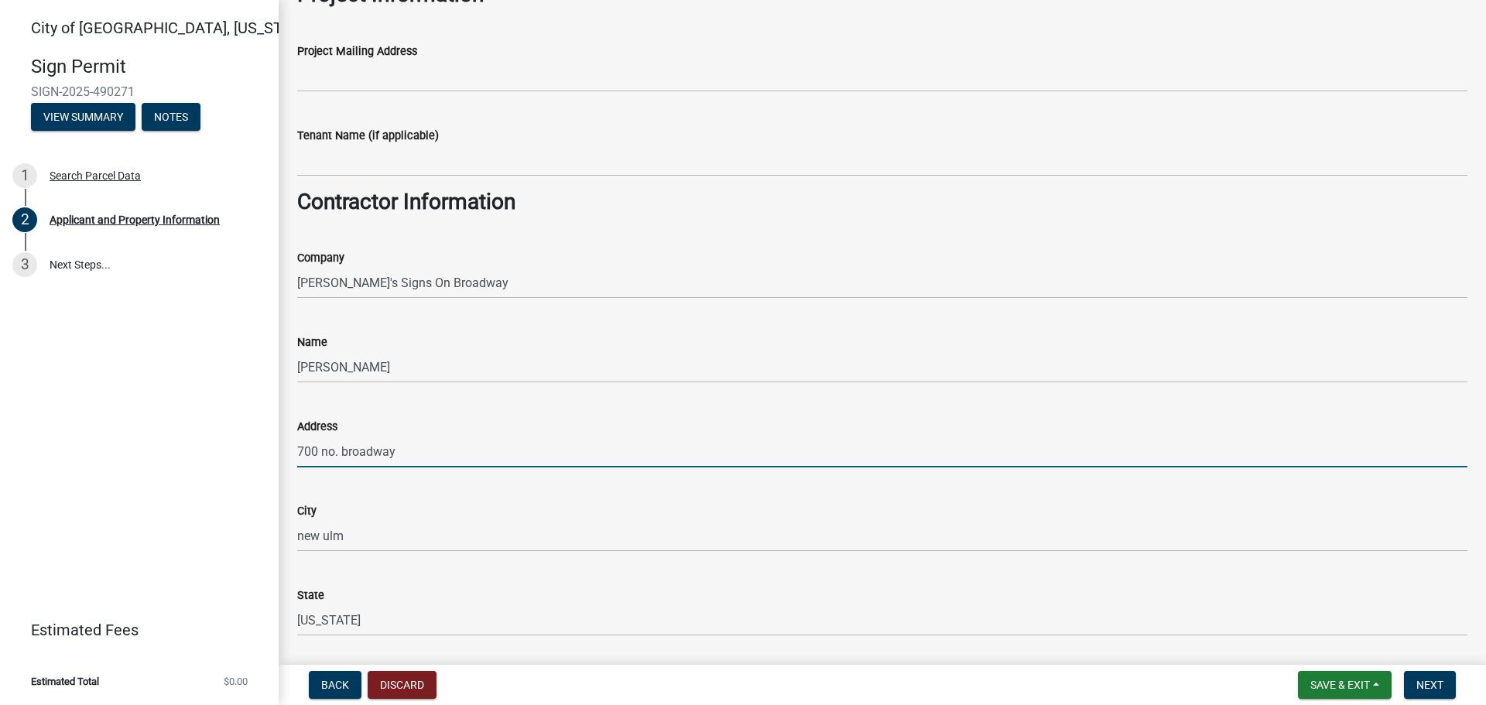
scroll to position [1006, 0]
click at [332, 448] on input "700 no. broadway" at bounding box center [882, 450] width 1170 height 32
click at [327, 449] on input "700 no. broadway" at bounding box center [882, 450] width 1170 height 32
click at [340, 447] on input "700 No. Broadway" at bounding box center [882, 450] width 1170 height 32
type input "700 N. Broadway"
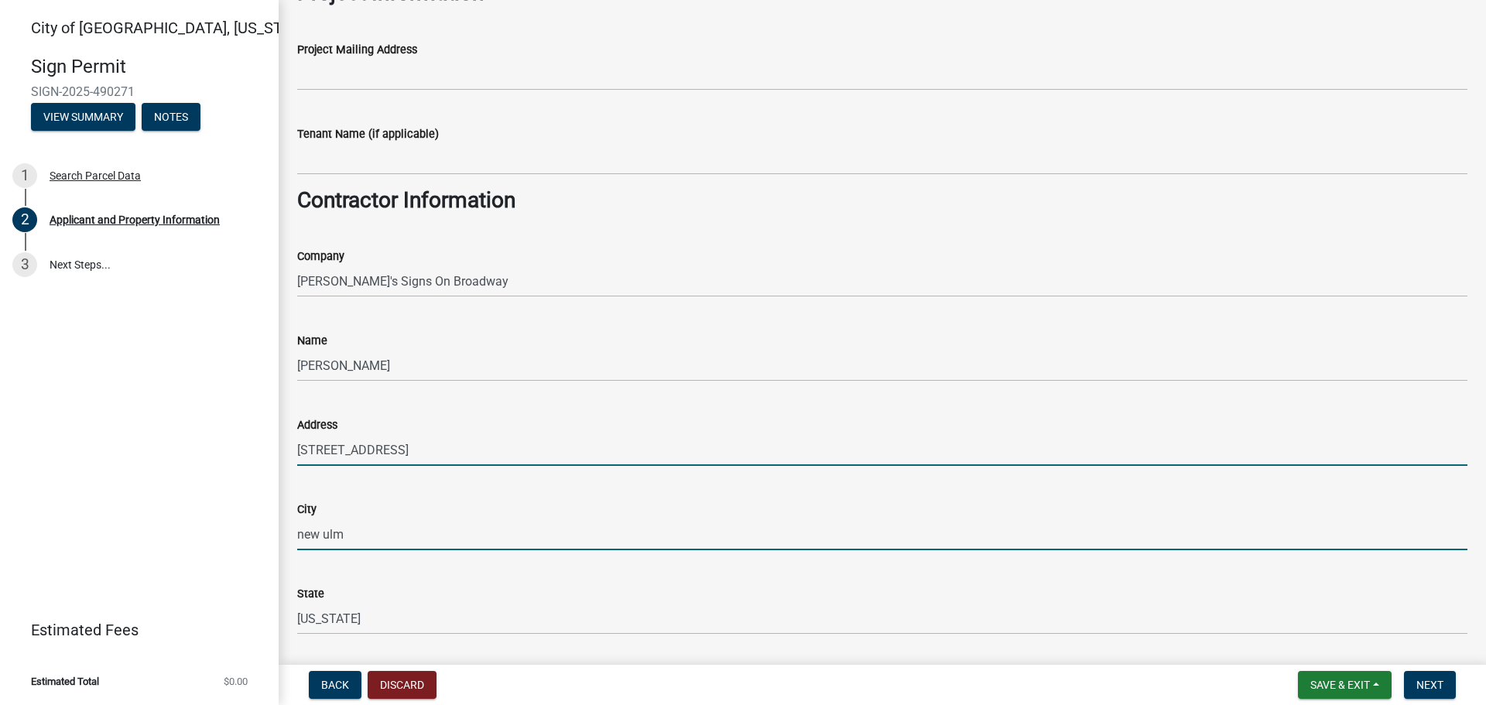
click at [301, 535] on input "new ulm" at bounding box center [882, 534] width 1170 height 32
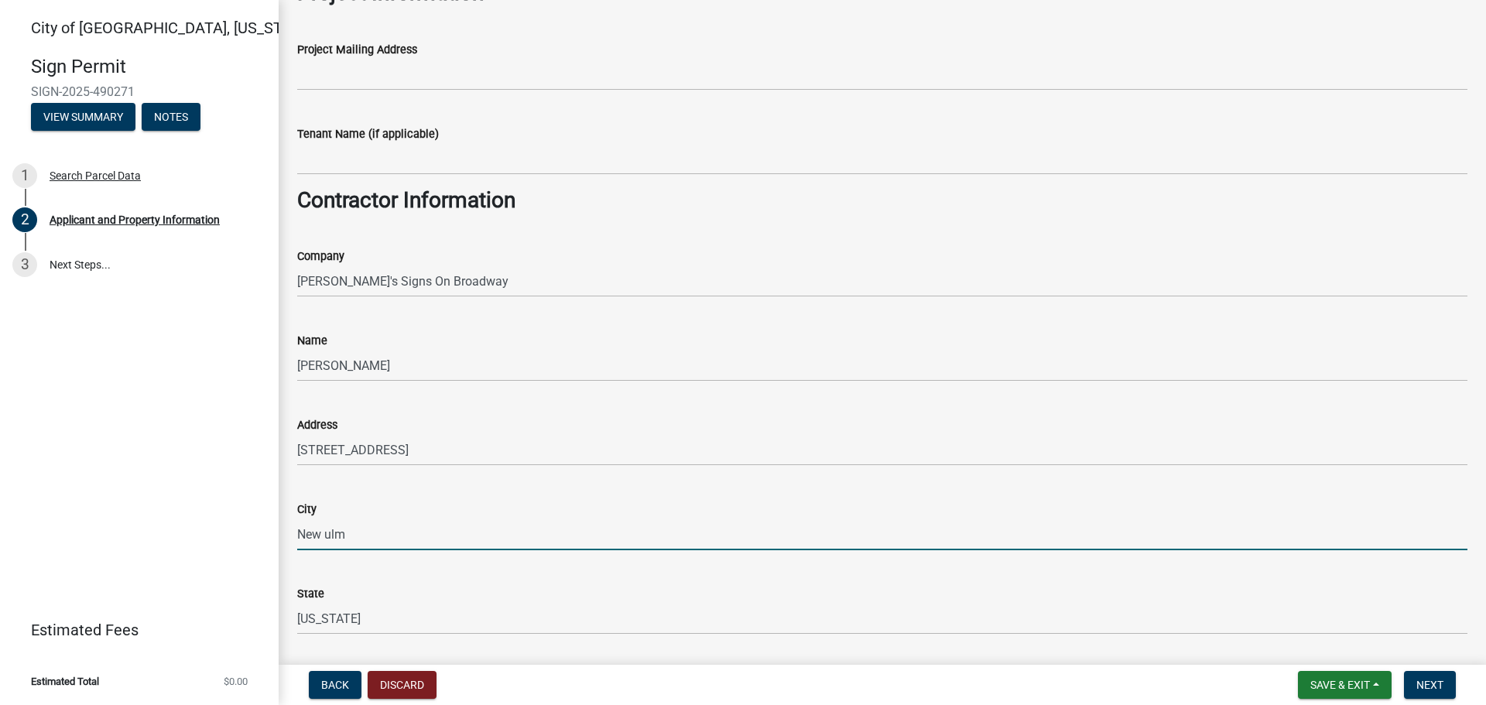
click at [332, 532] on input "New ulm" at bounding box center [882, 534] width 1170 height 32
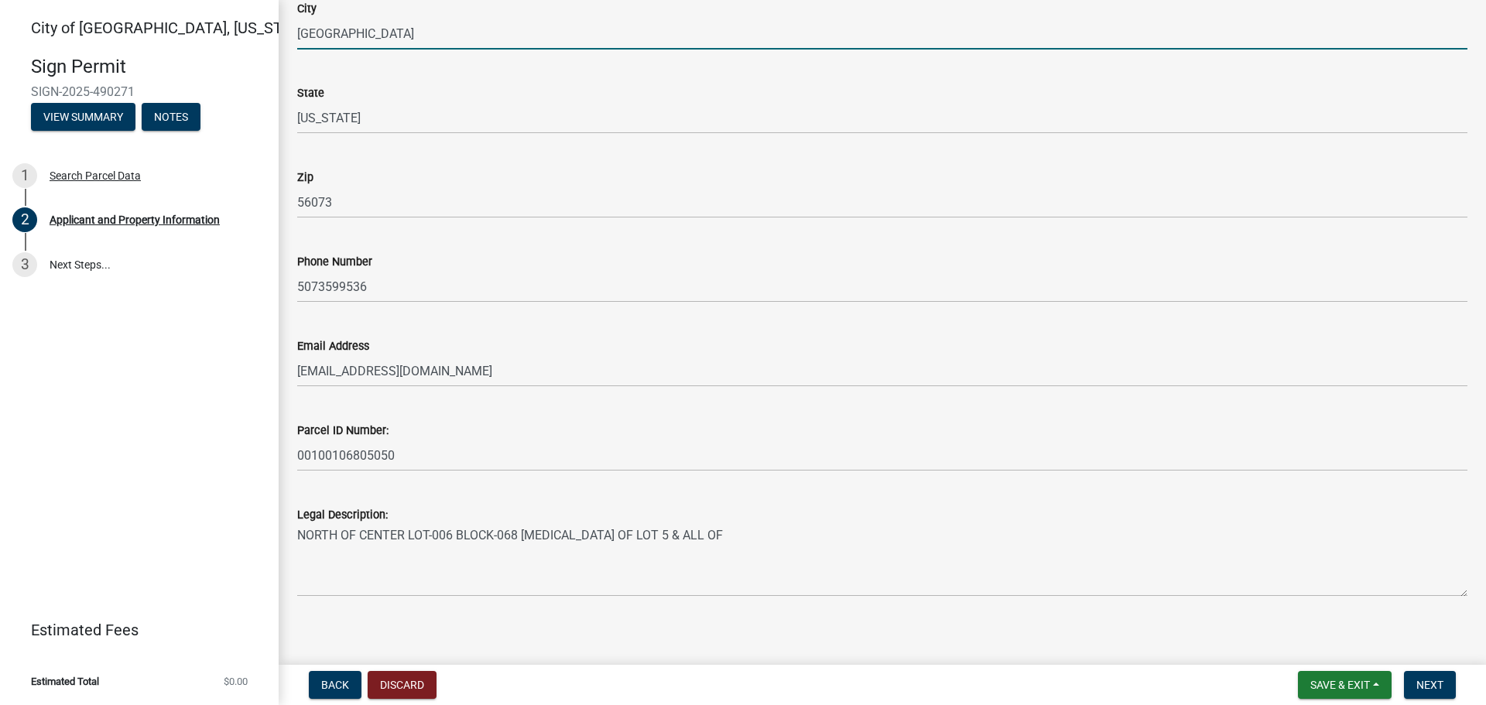
scroll to position [1517, 0]
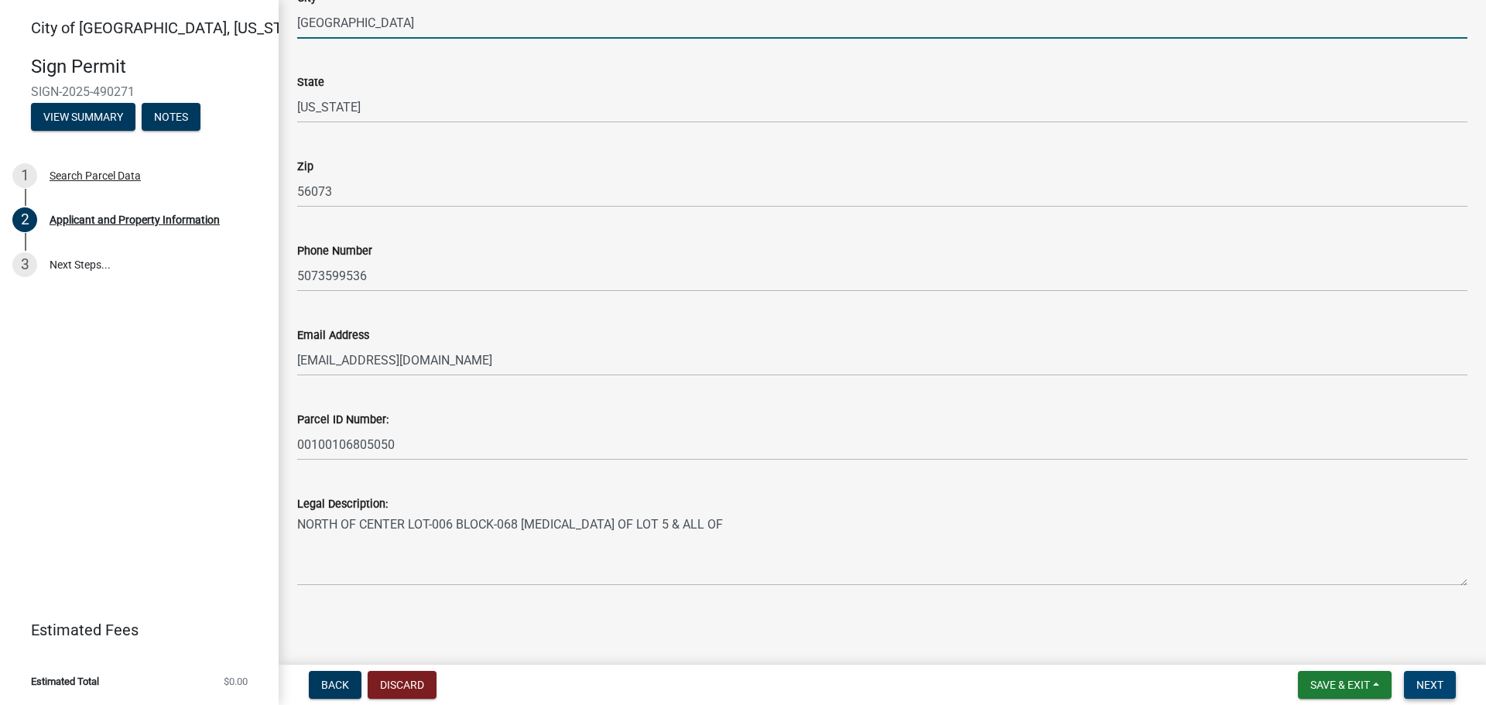
type input "New Ulm"
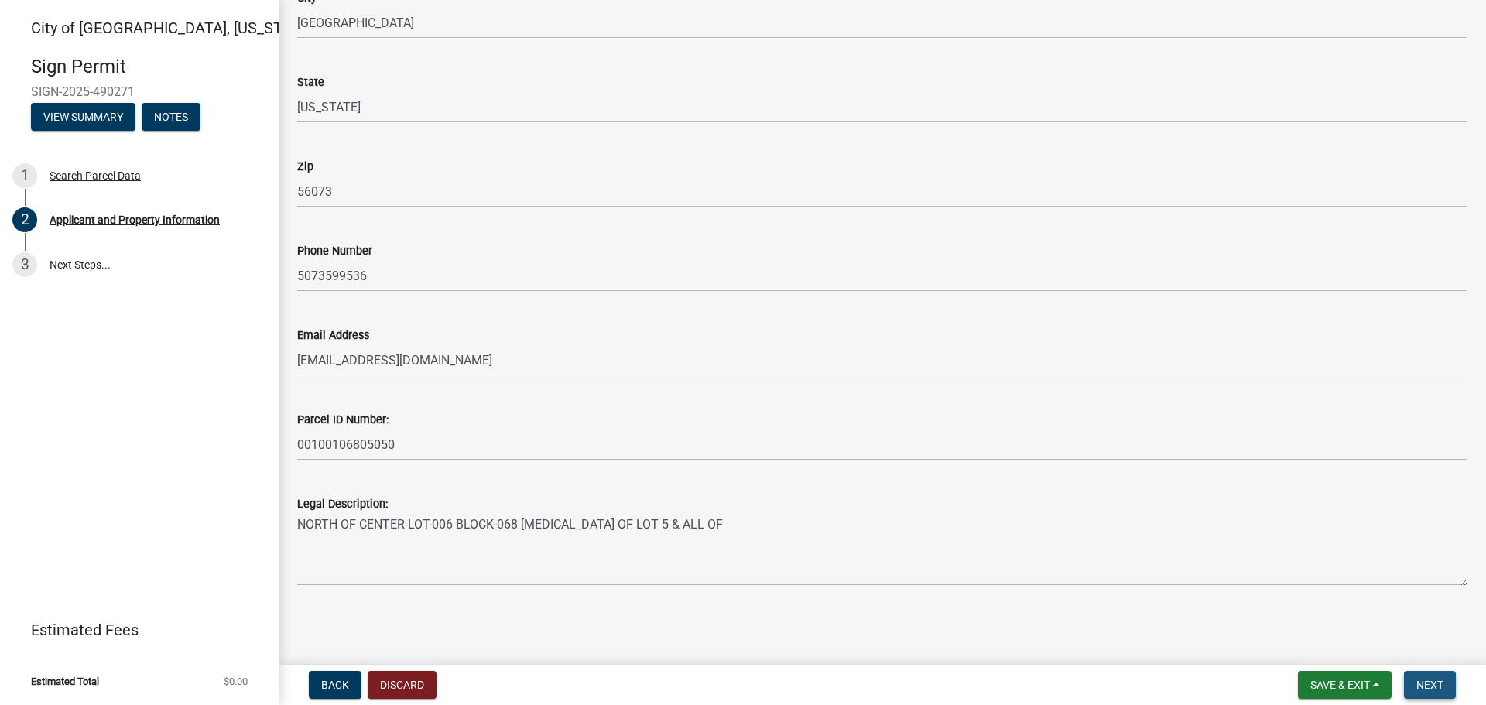
click at [1426, 680] on span "Next" at bounding box center [1429, 685] width 27 height 12
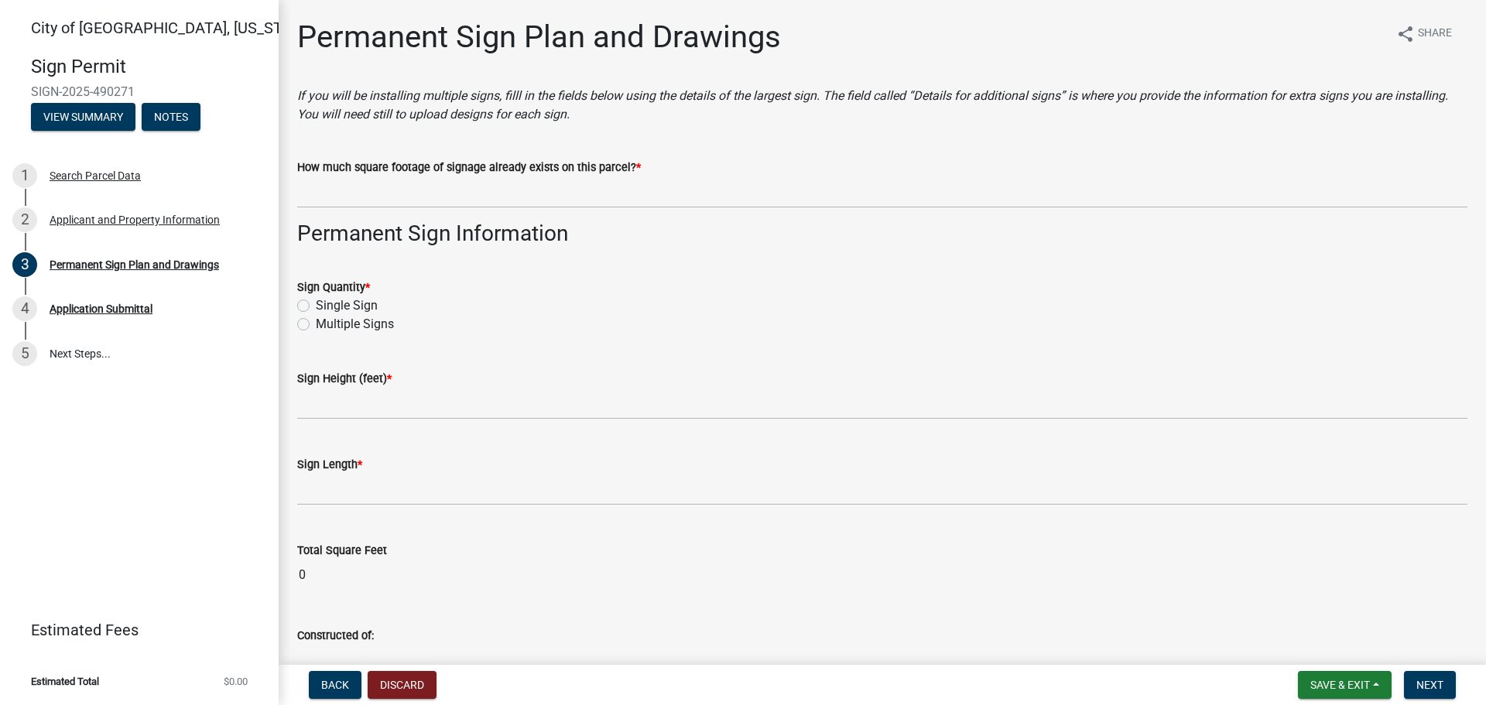
click at [316, 305] on label "Single Sign" at bounding box center [347, 305] width 62 height 19
click at [316, 305] on input "Single Sign" at bounding box center [321, 301] width 10 height 10
radio input "true"
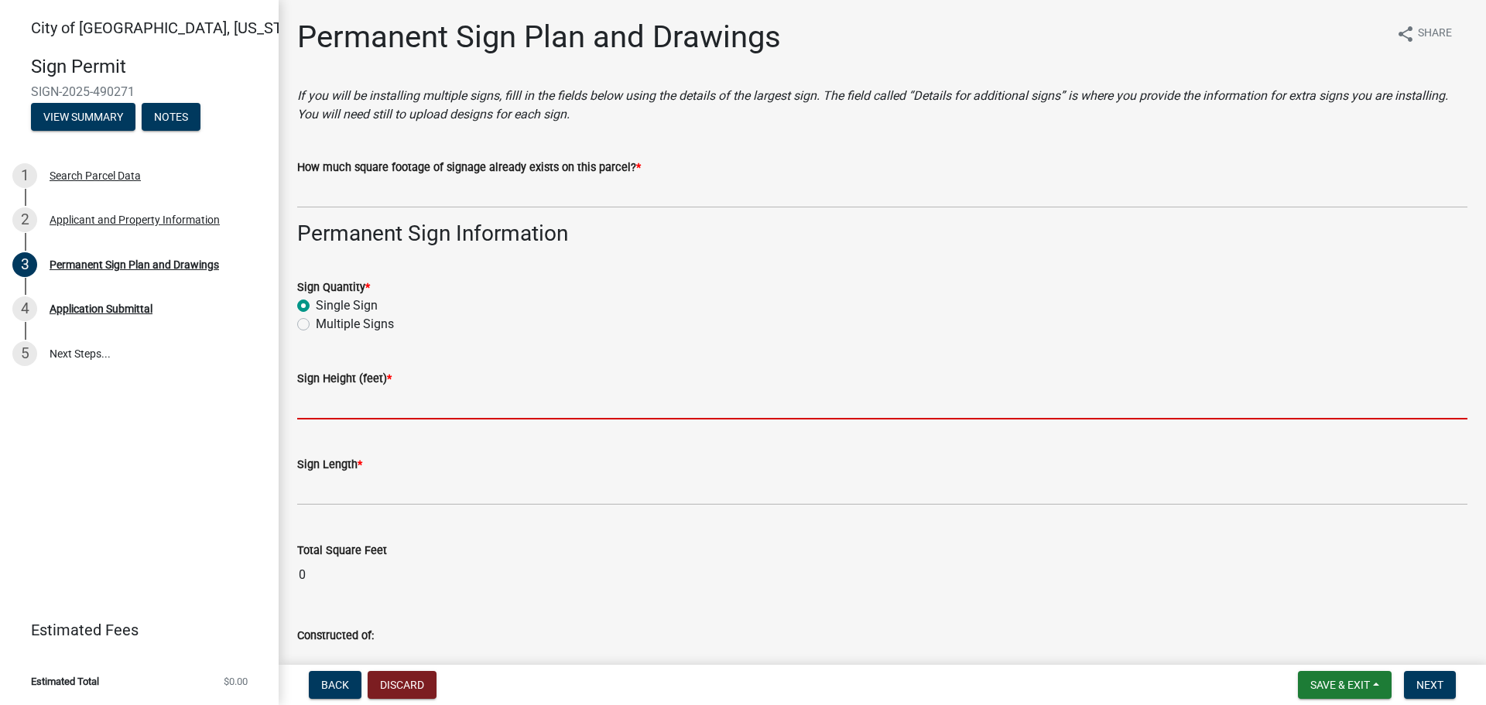
click at [341, 399] on input "text" at bounding box center [882, 404] width 1170 height 32
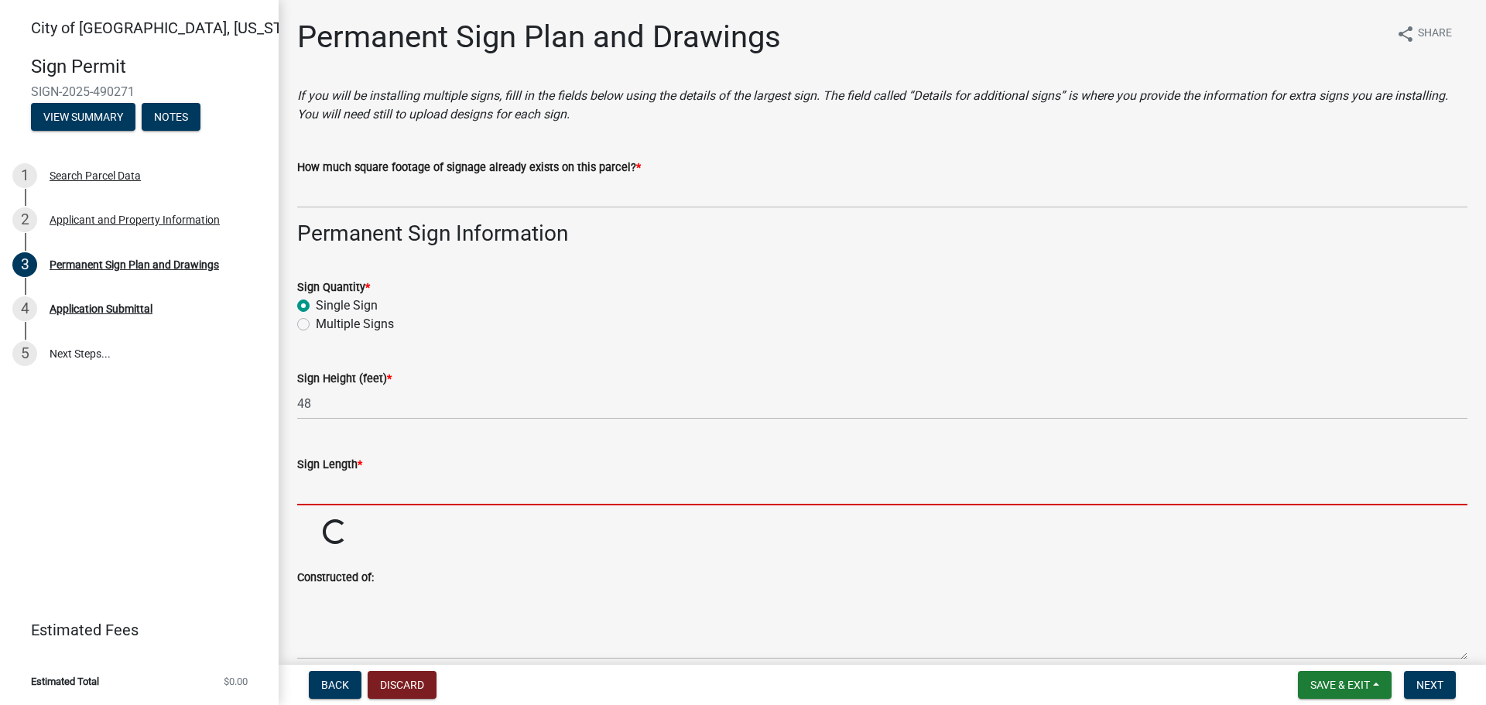
click at [351, 486] on input "text" at bounding box center [882, 490] width 1170 height 32
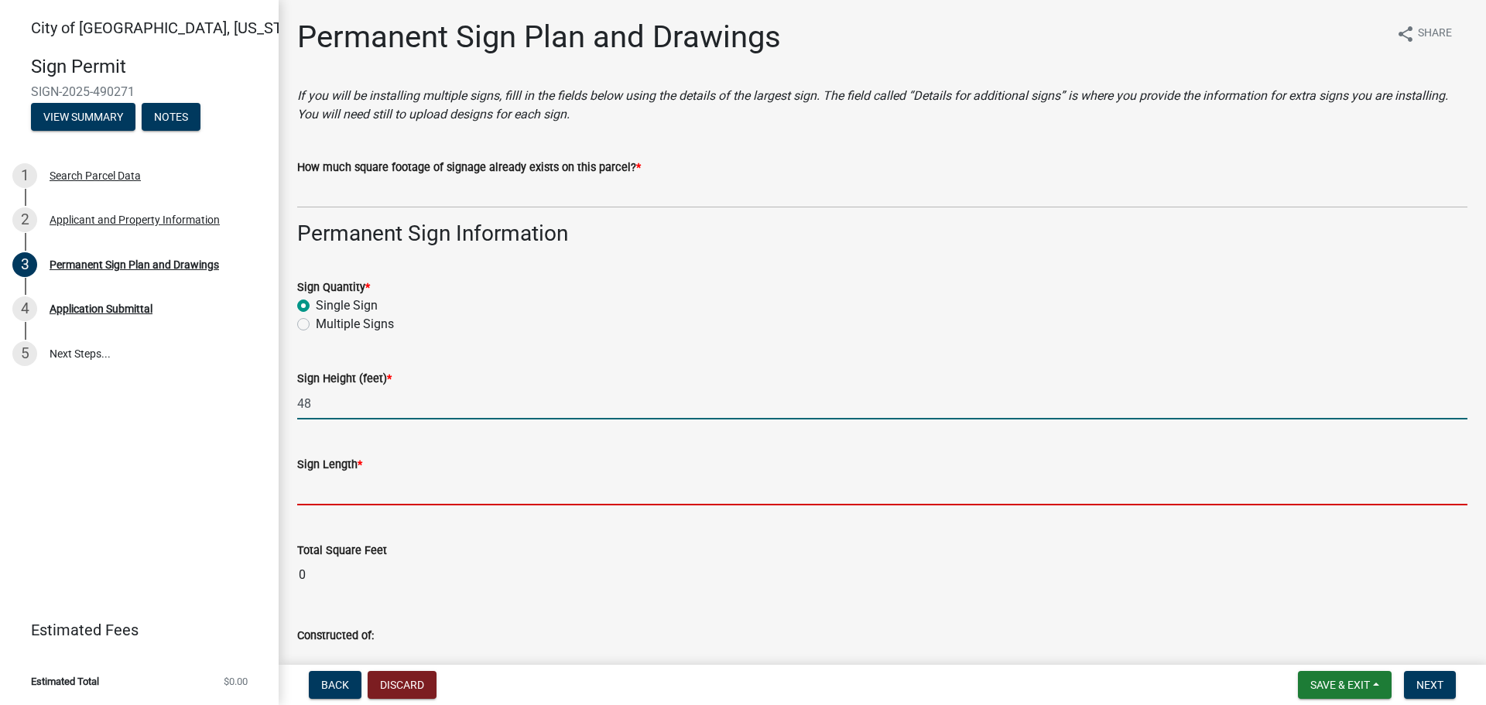
click at [332, 399] on input "48" at bounding box center [882, 404] width 1170 height 32
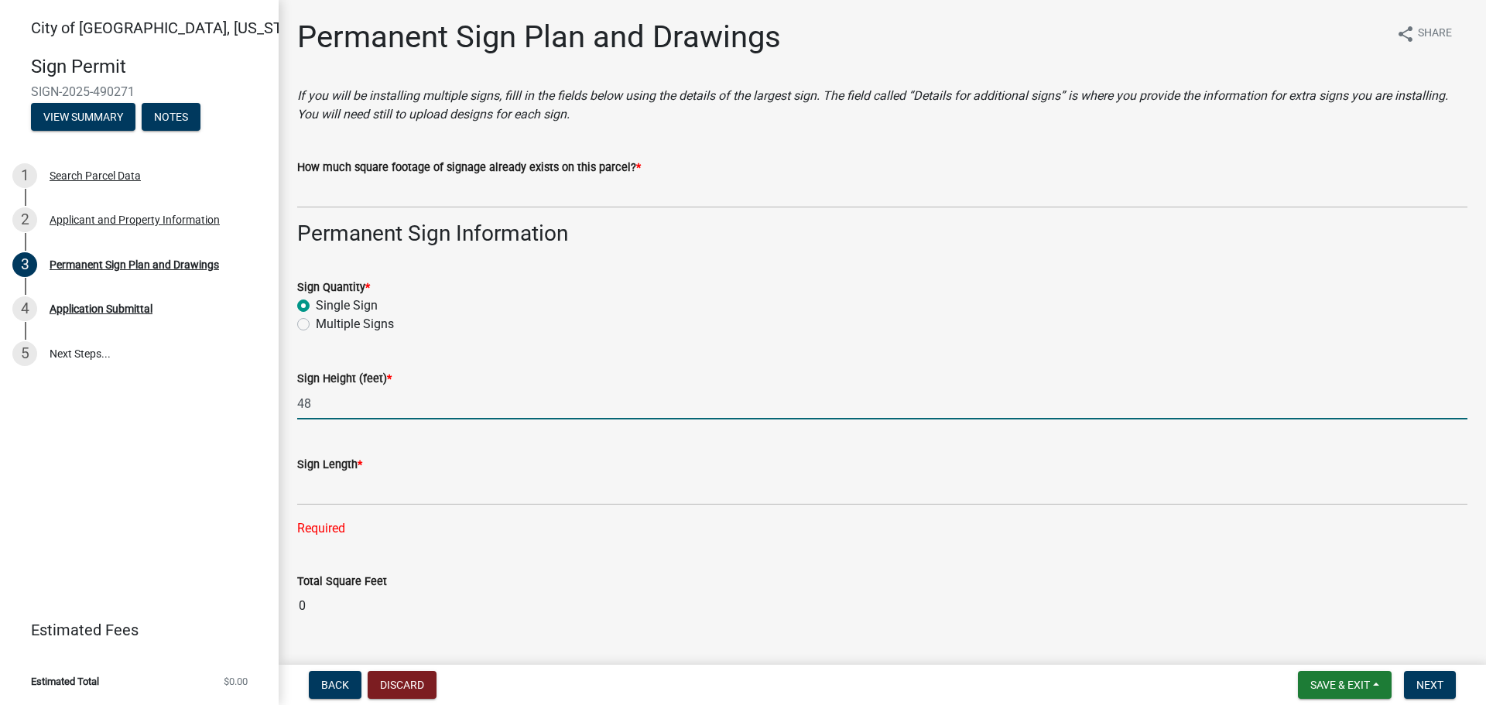
type input "4"
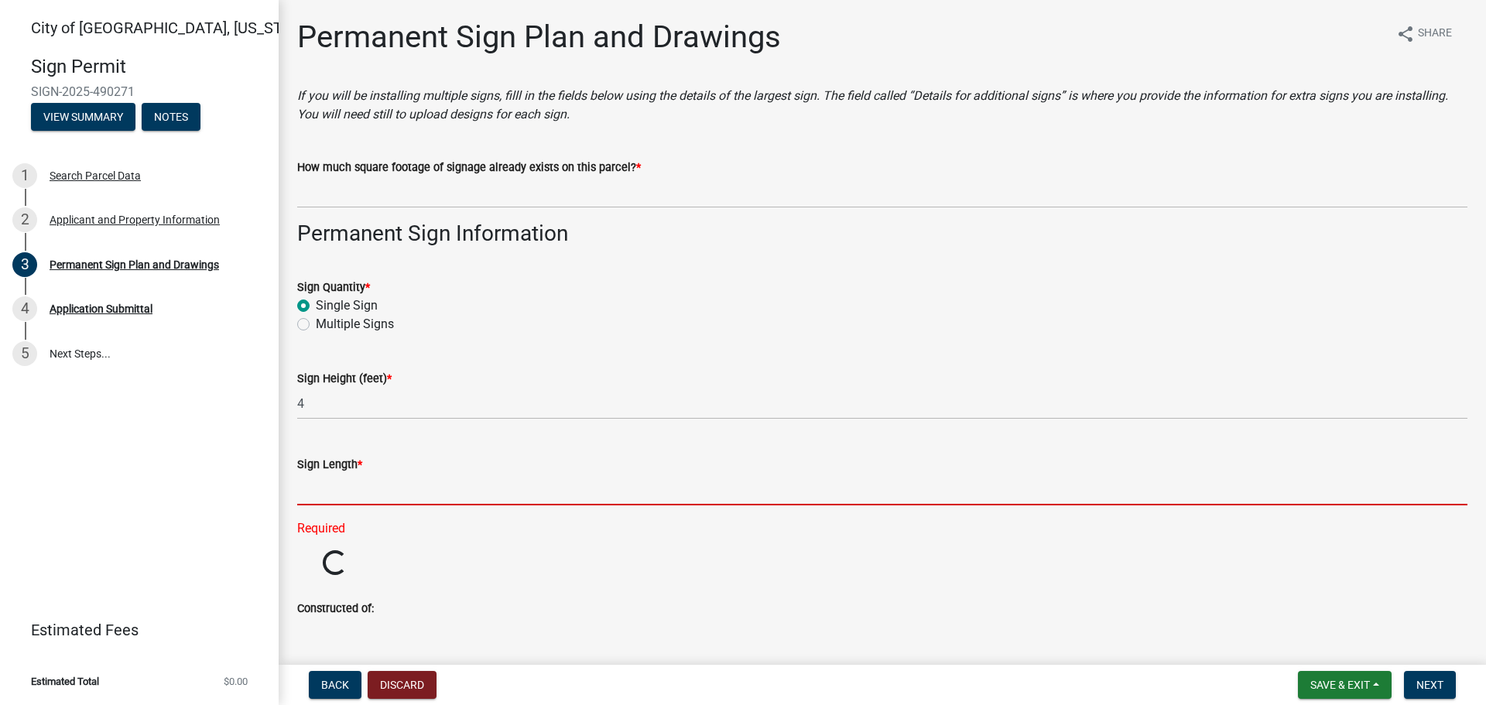
click at [359, 488] on input "text" at bounding box center [882, 490] width 1170 height 32
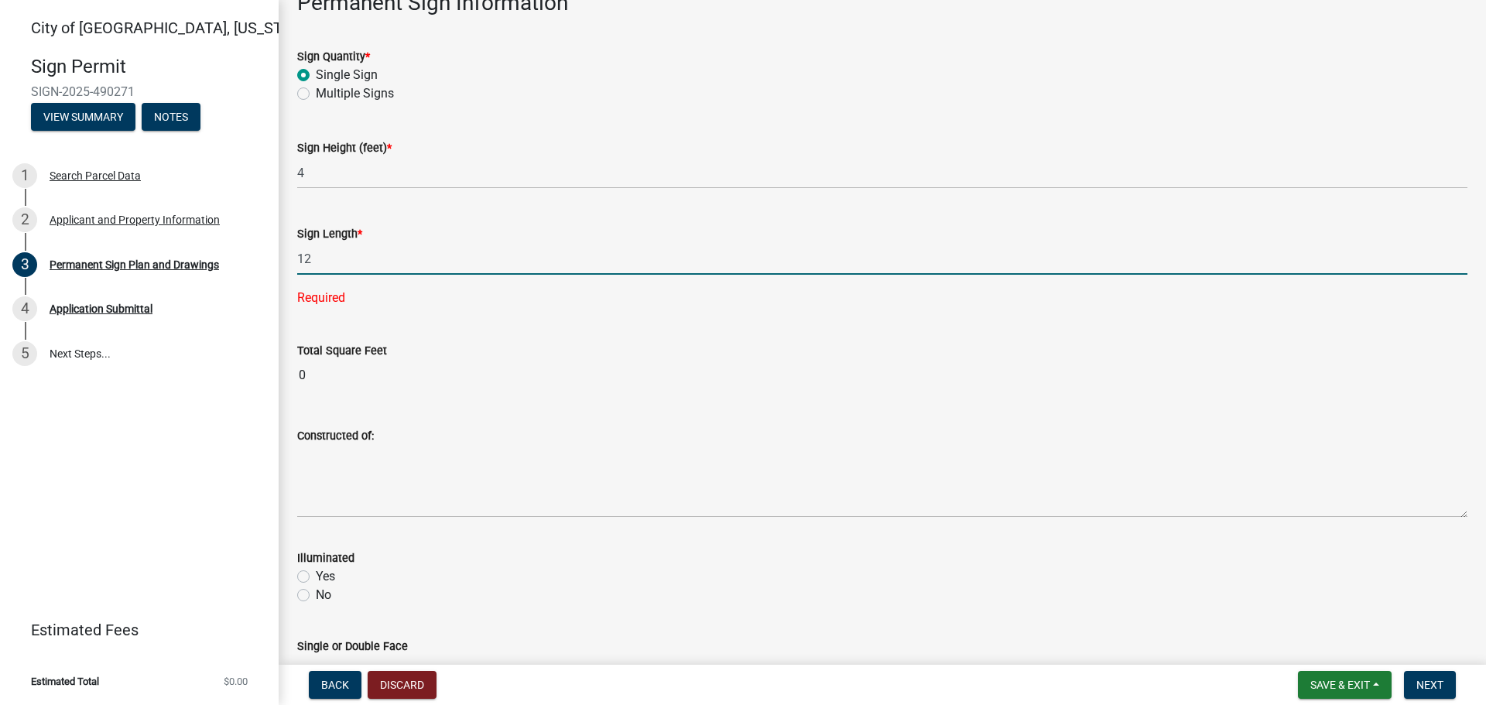
scroll to position [232, 0]
type input "12"
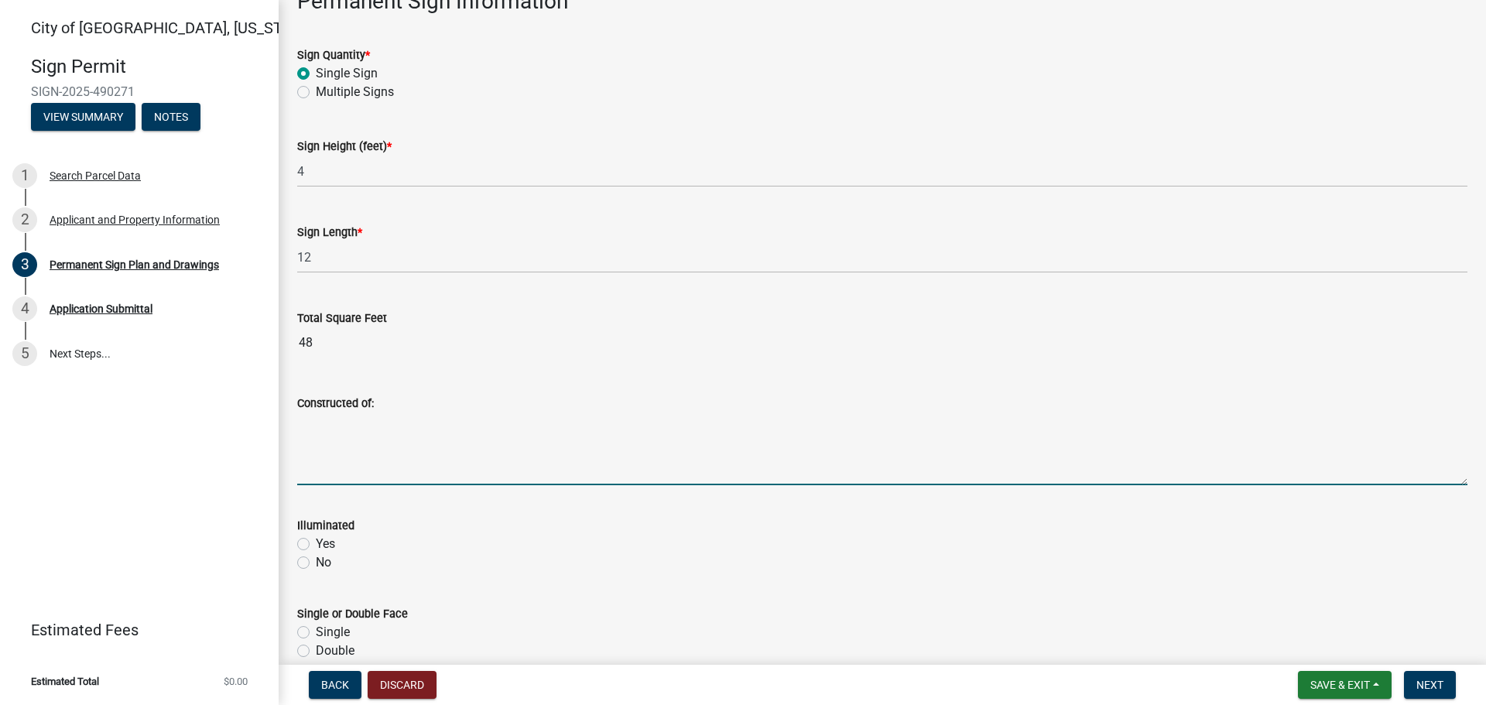
click at [371, 464] on textarea "Constructed of:" at bounding box center [882, 448] width 1170 height 73
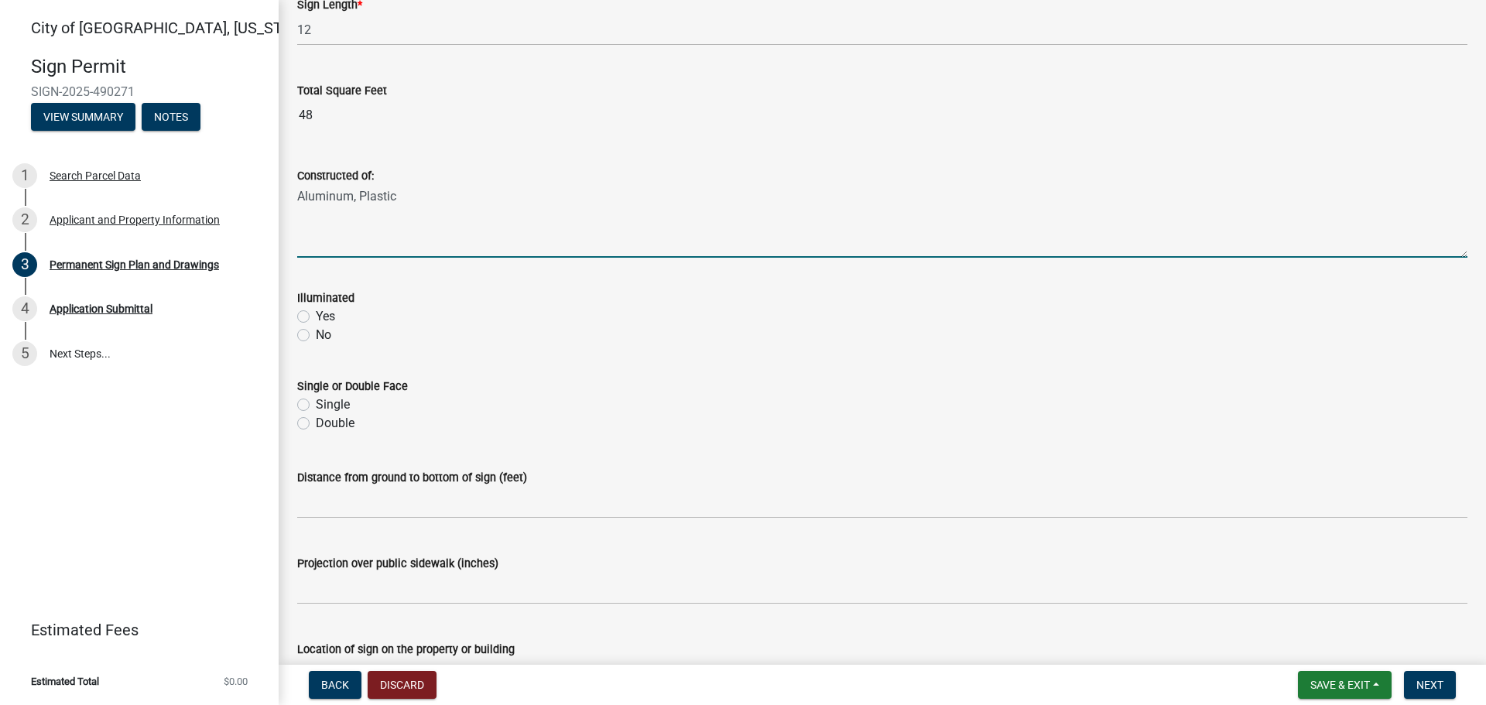
scroll to position [464, 0]
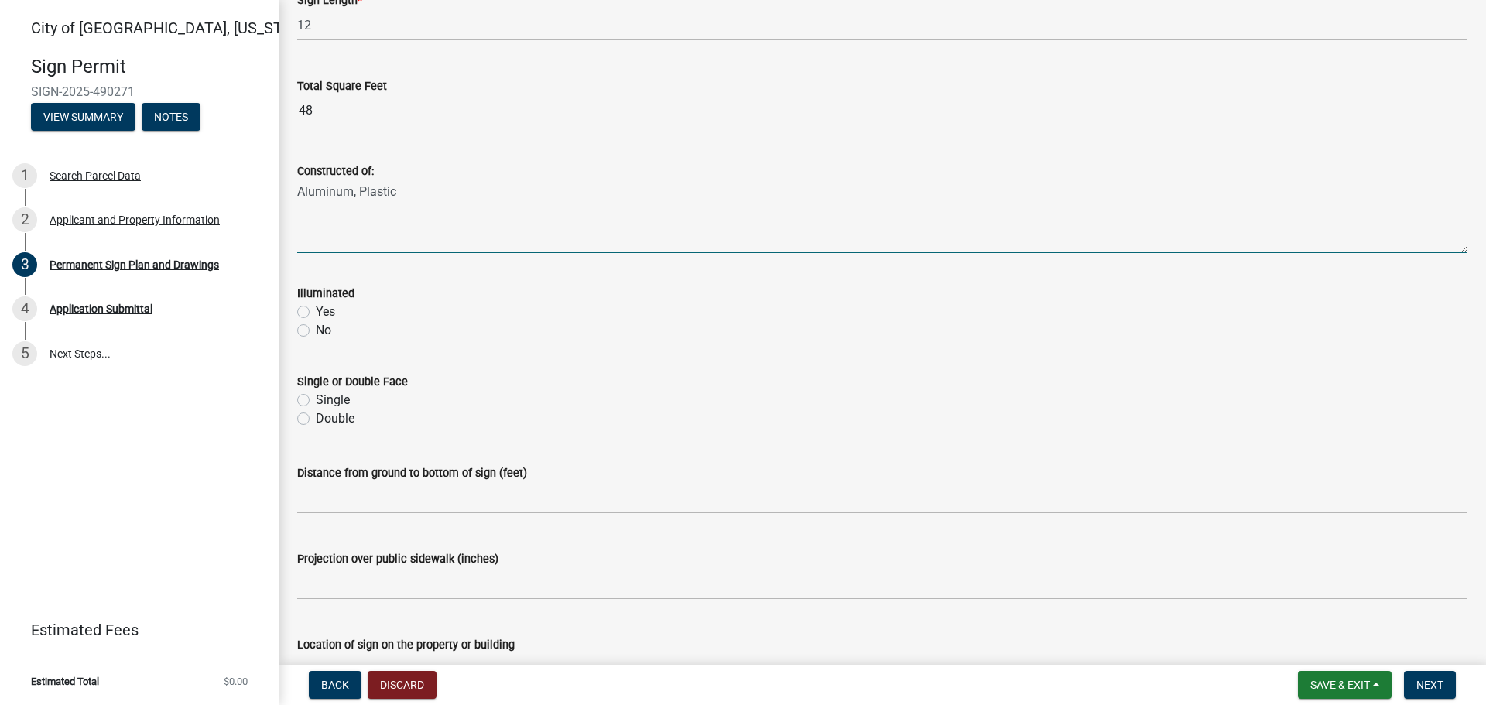
type textarea "Aluminum, Plastic"
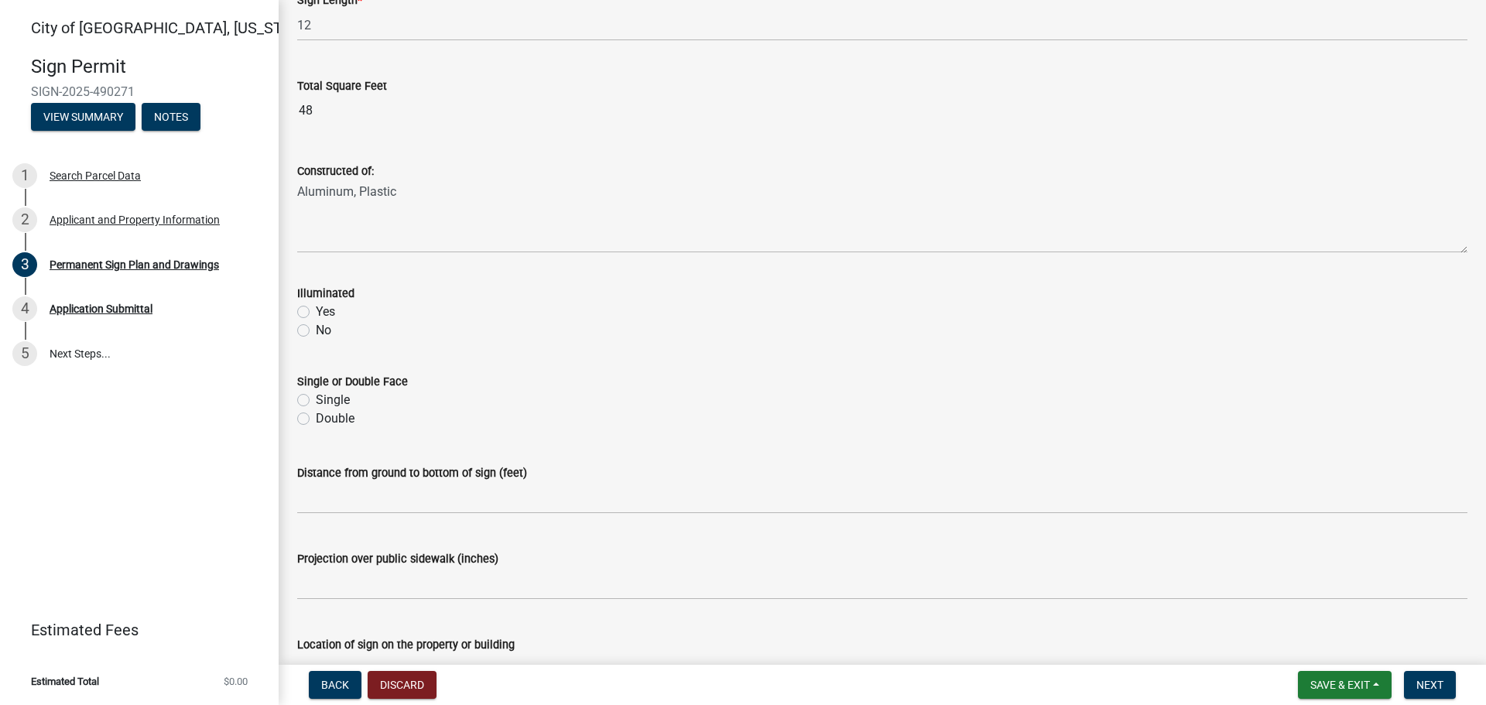
click at [316, 313] on label "Yes" at bounding box center [325, 312] width 19 height 19
click at [316, 313] on input "Yes" at bounding box center [321, 308] width 10 height 10
radio input "true"
click at [316, 399] on label "Single" at bounding box center [333, 400] width 34 height 19
click at [316, 399] on input "Single" at bounding box center [321, 396] width 10 height 10
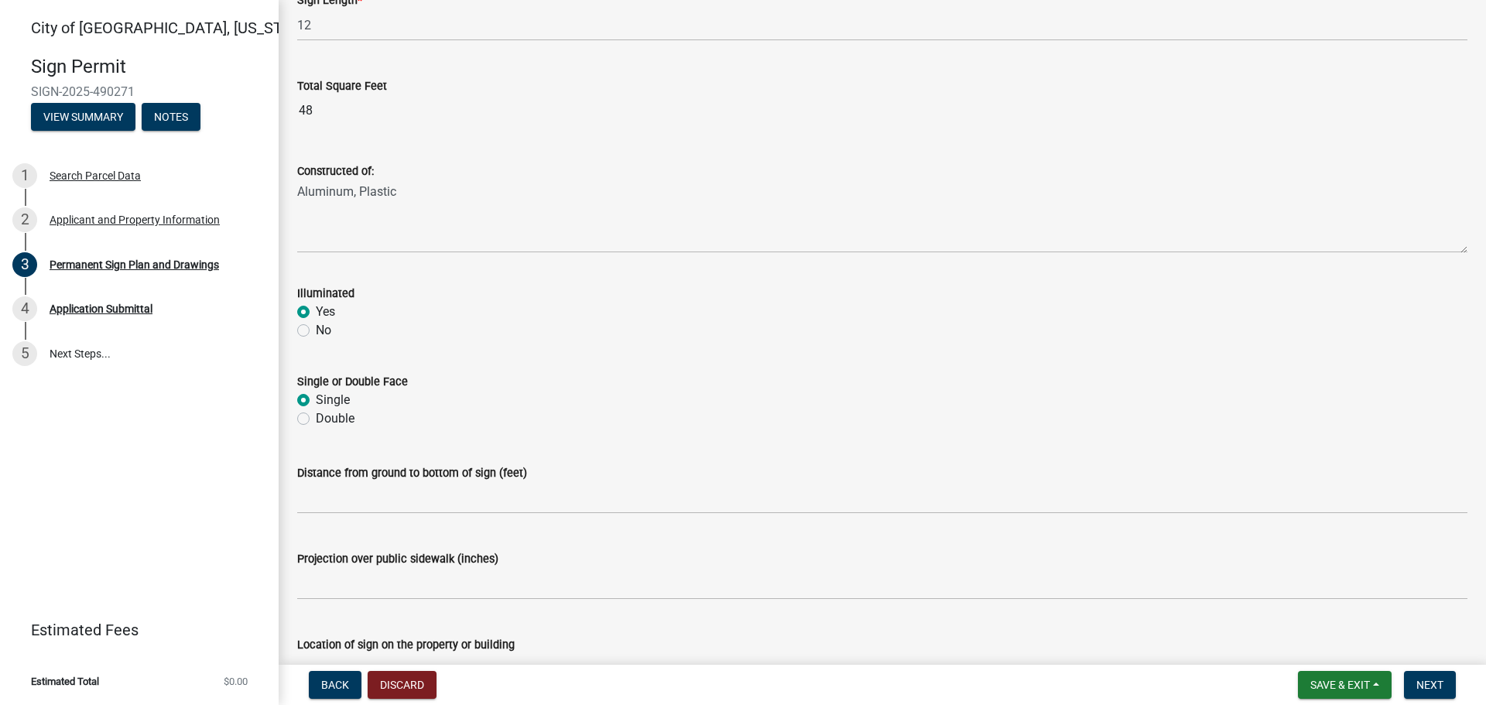
radio input "true"
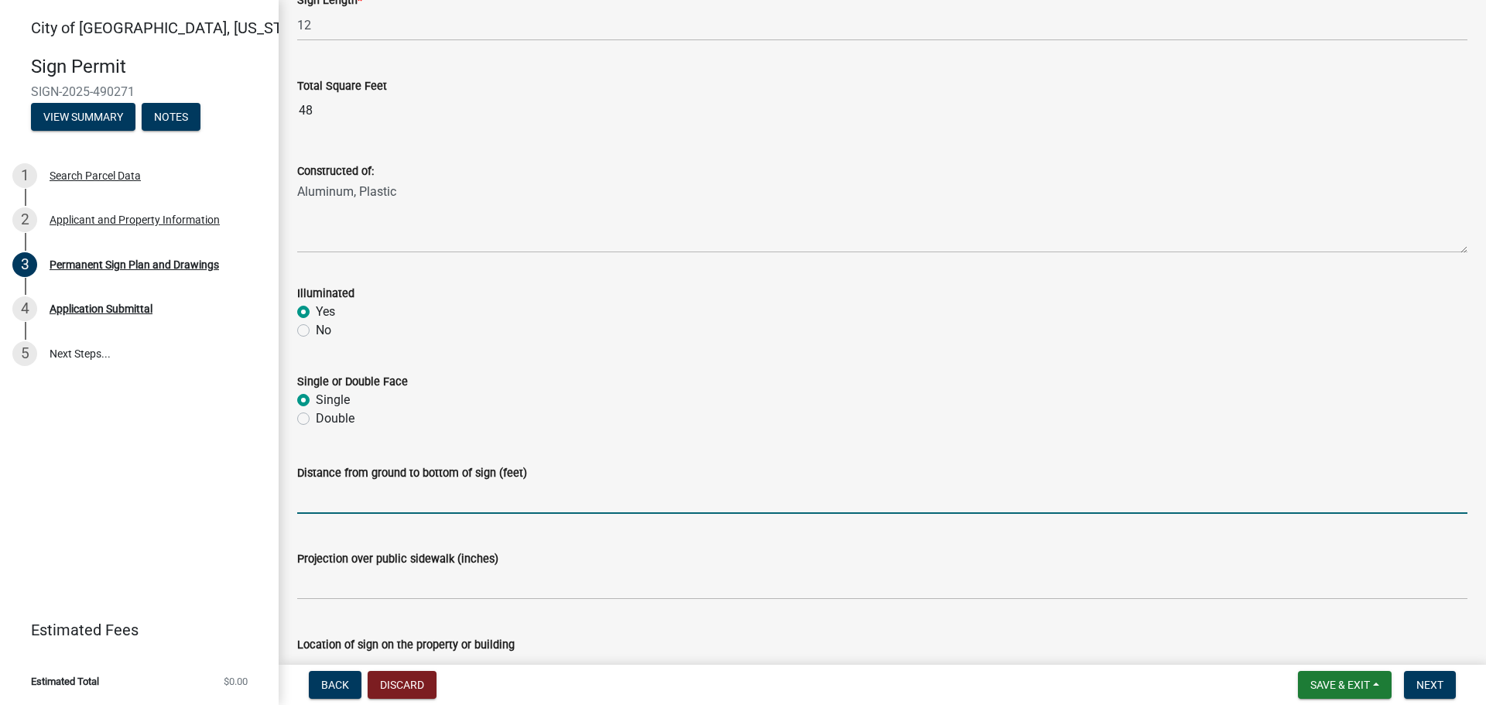
click at [381, 493] on input "text" at bounding box center [882, 498] width 1170 height 32
type input "12"
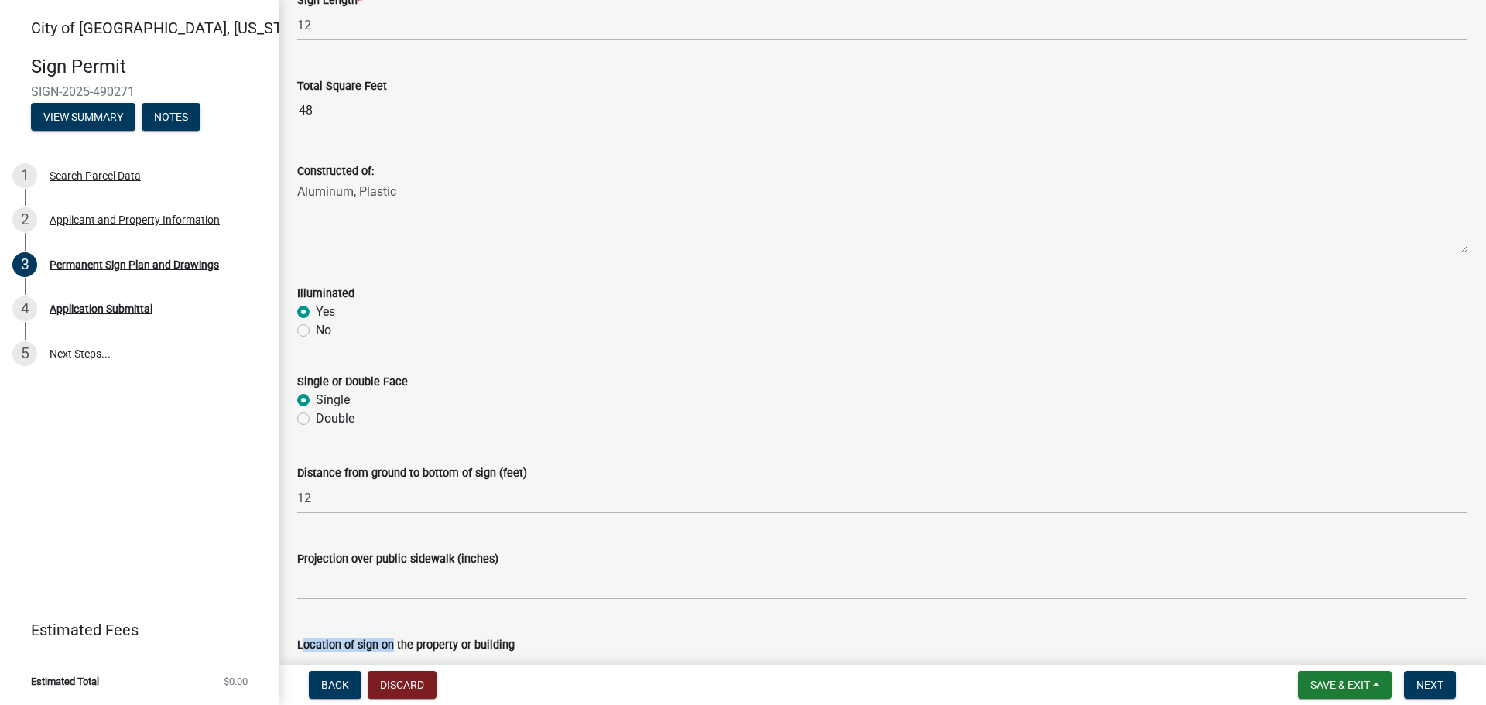
scroll to position [535, 0]
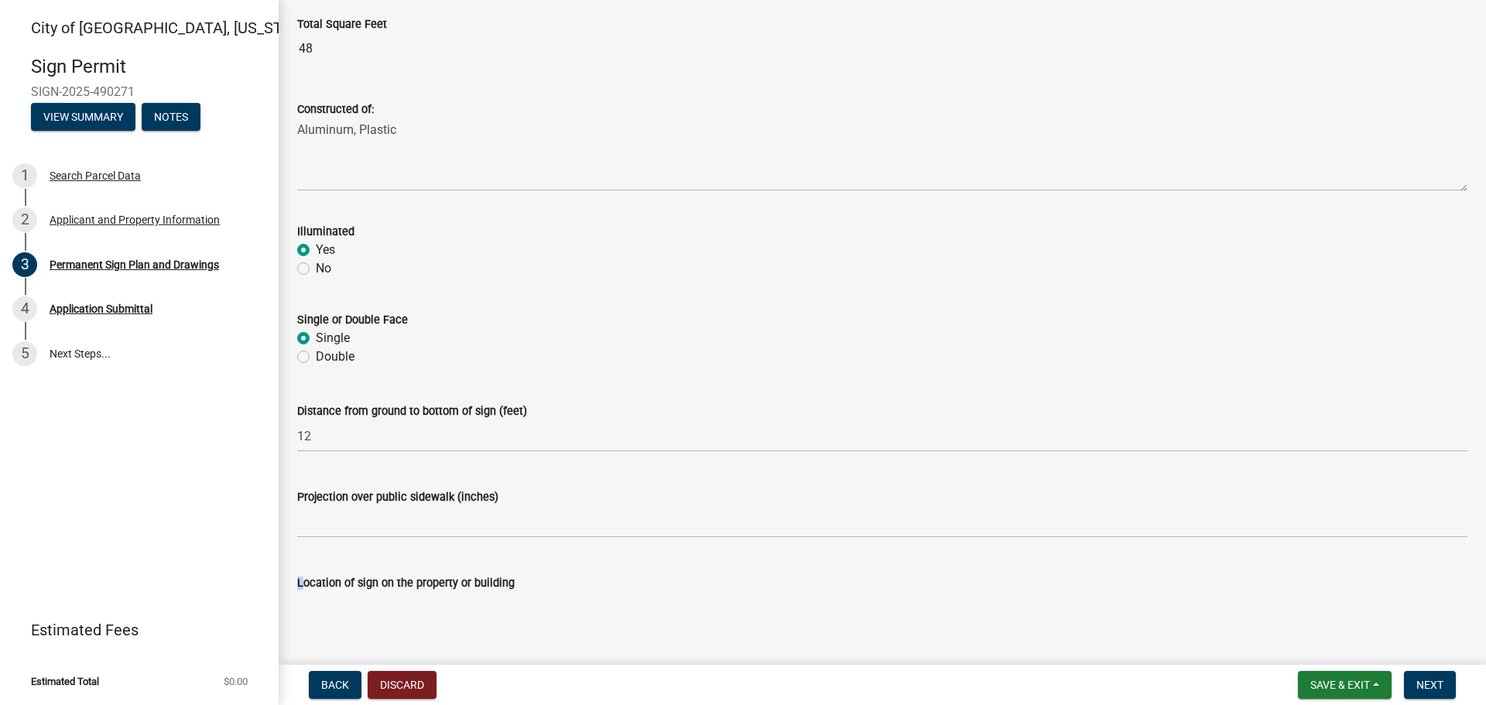
drag, startPoint x: 389, startPoint y: 650, endPoint x: 396, endPoint y: 658, distance: 10.4
click at [392, 658] on wm-data-entity-input "Location of sign on the property or building" at bounding box center [882, 614] width 1170 height 125
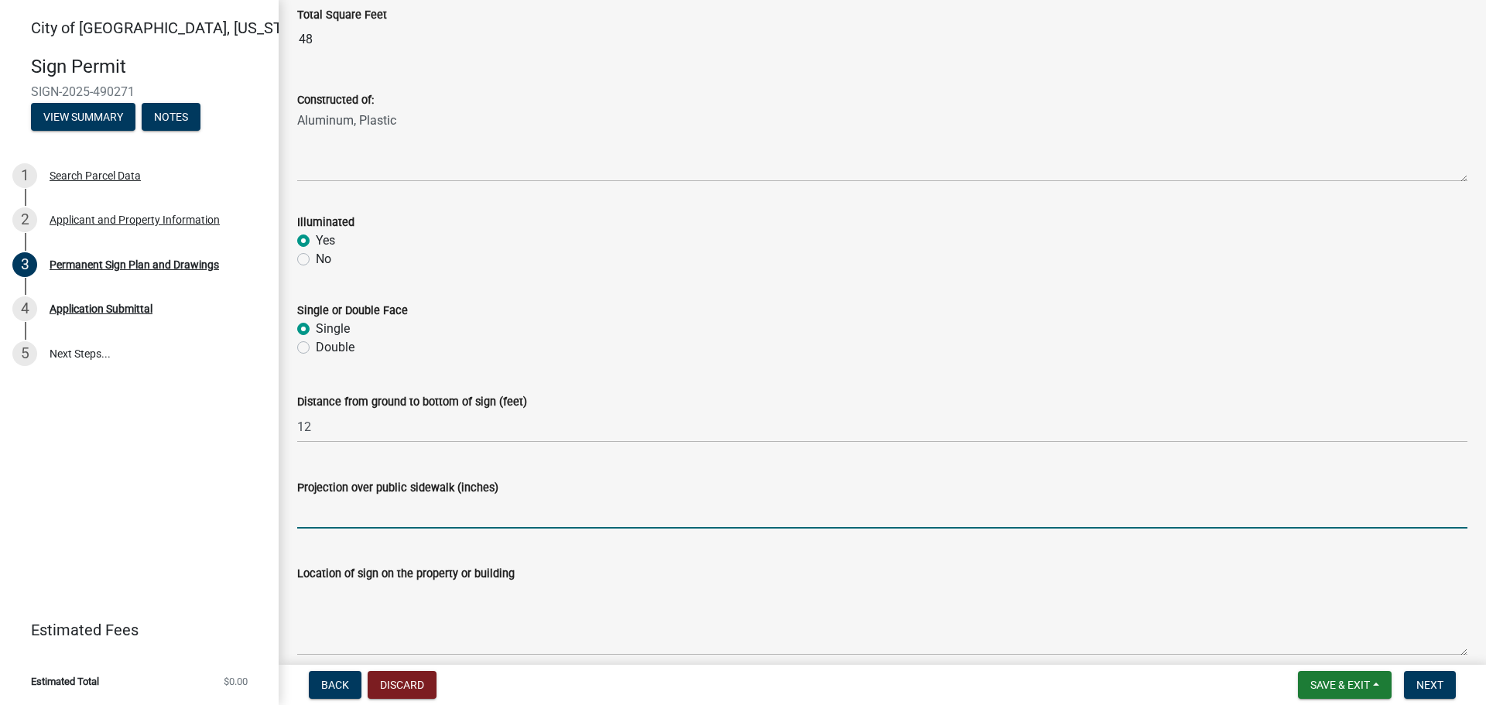
click at [381, 513] on input "text" at bounding box center [882, 513] width 1170 height 32
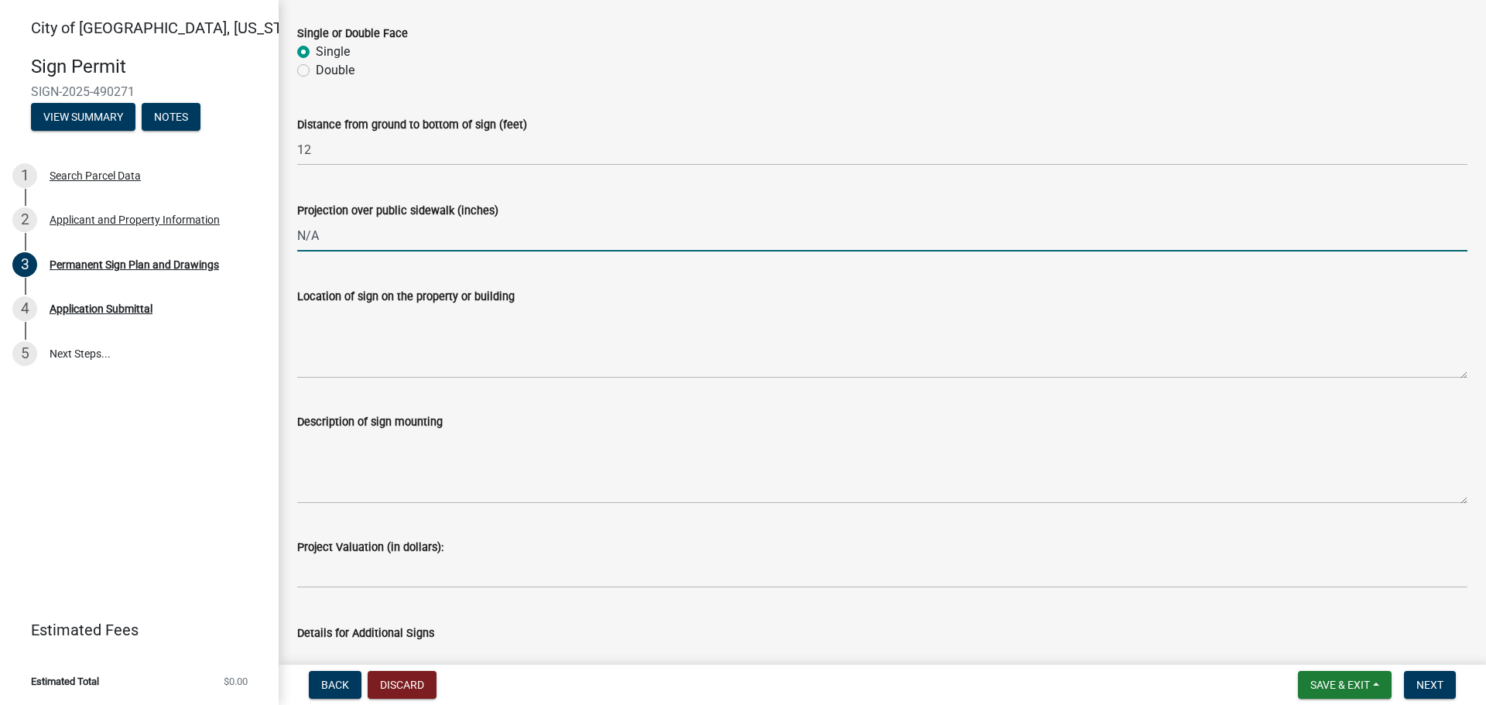
scroll to position [845, 0]
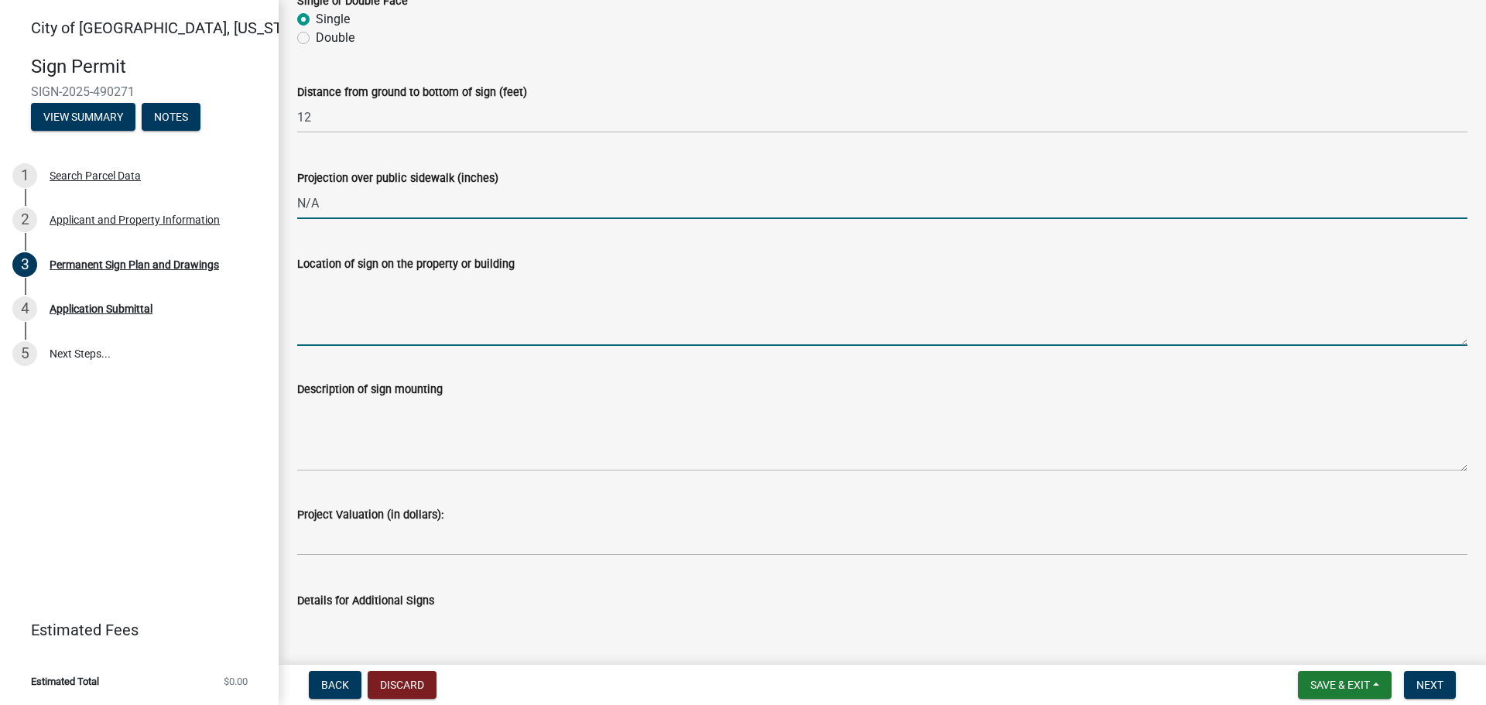
type input "0"
click at [343, 324] on textarea "Location of sign on the property or building" at bounding box center [882, 309] width 1170 height 73
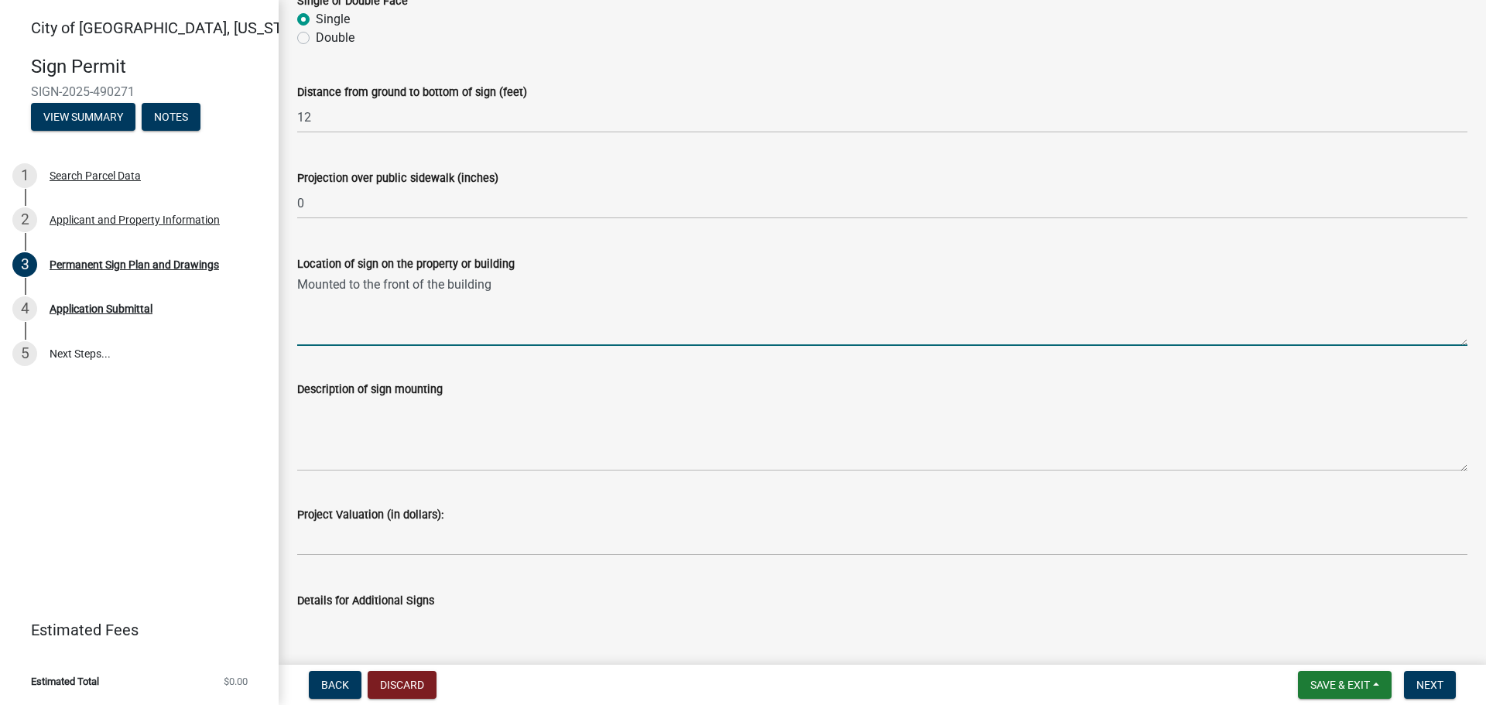
type textarea "Mounted to the front of the building"
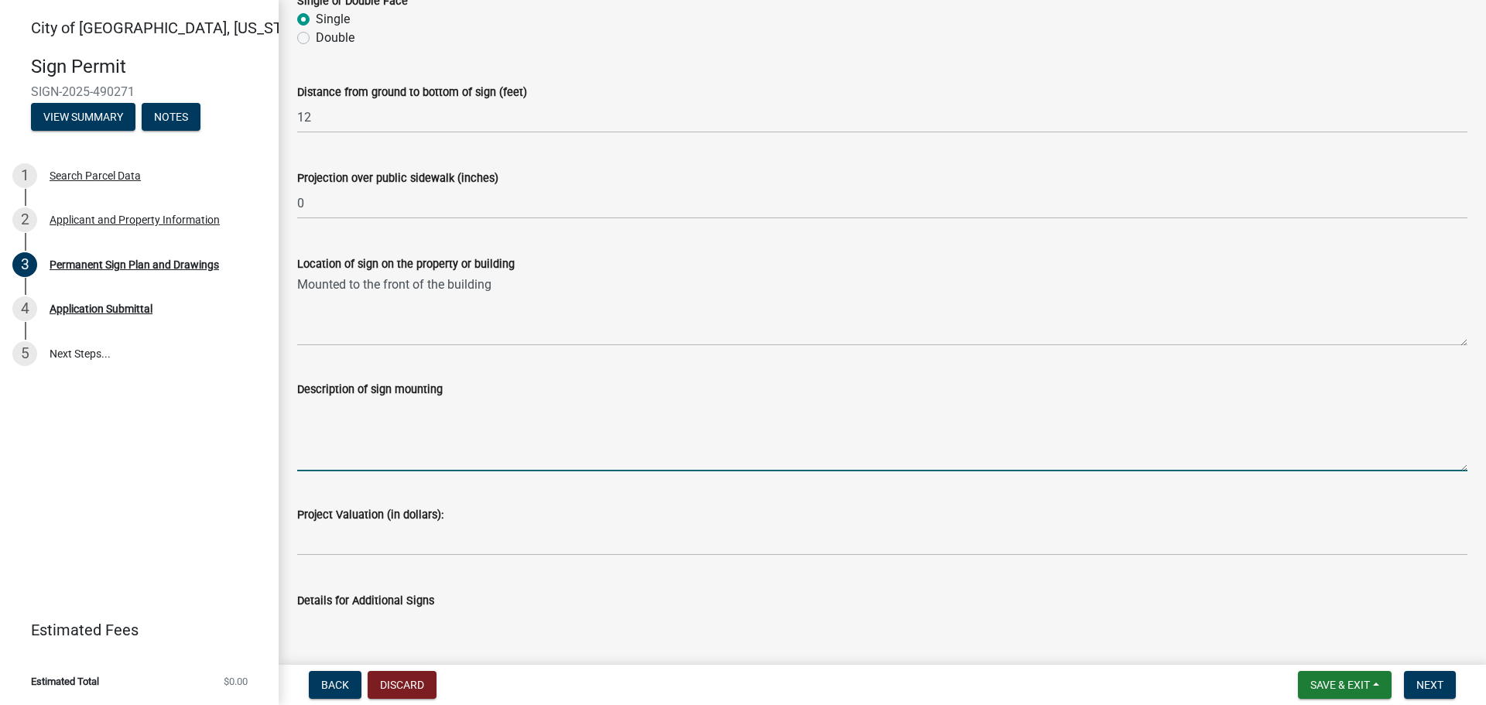
click at [365, 446] on textarea "Description of sign mounting" at bounding box center [882, 435] width 1170 height 73
type textarea "Bolted to building"
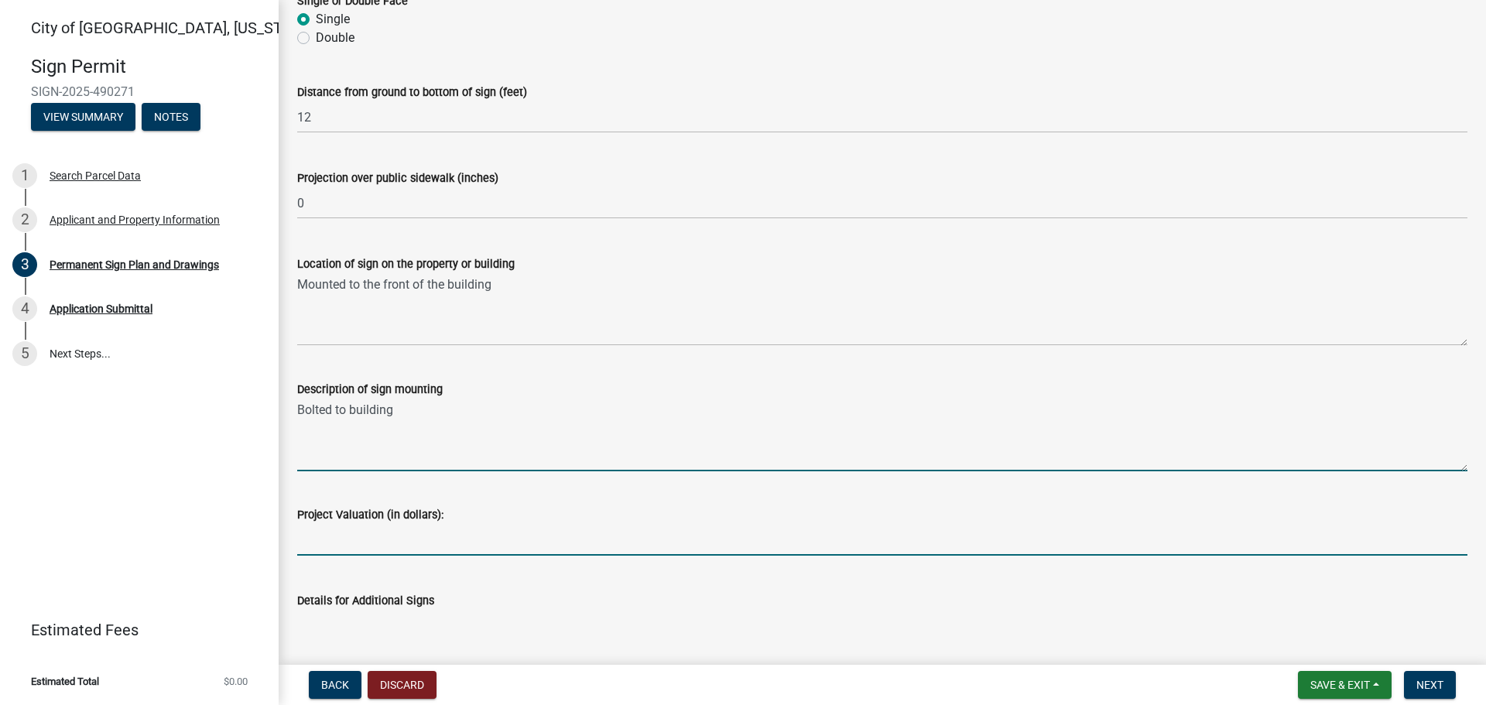
click at [381, 544] on input "text" at bounding box center [882, 540] width 1170 height 32
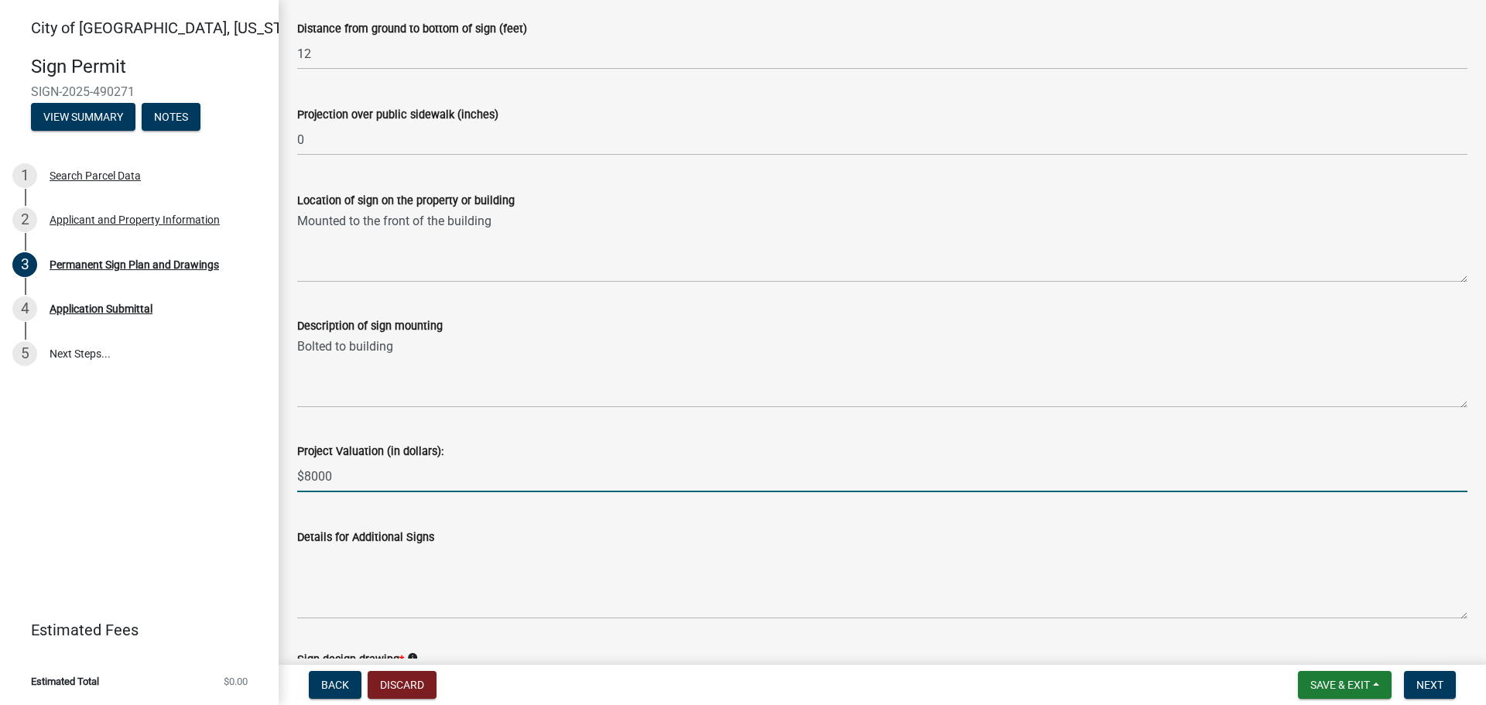
scroll to position [1055, 0]
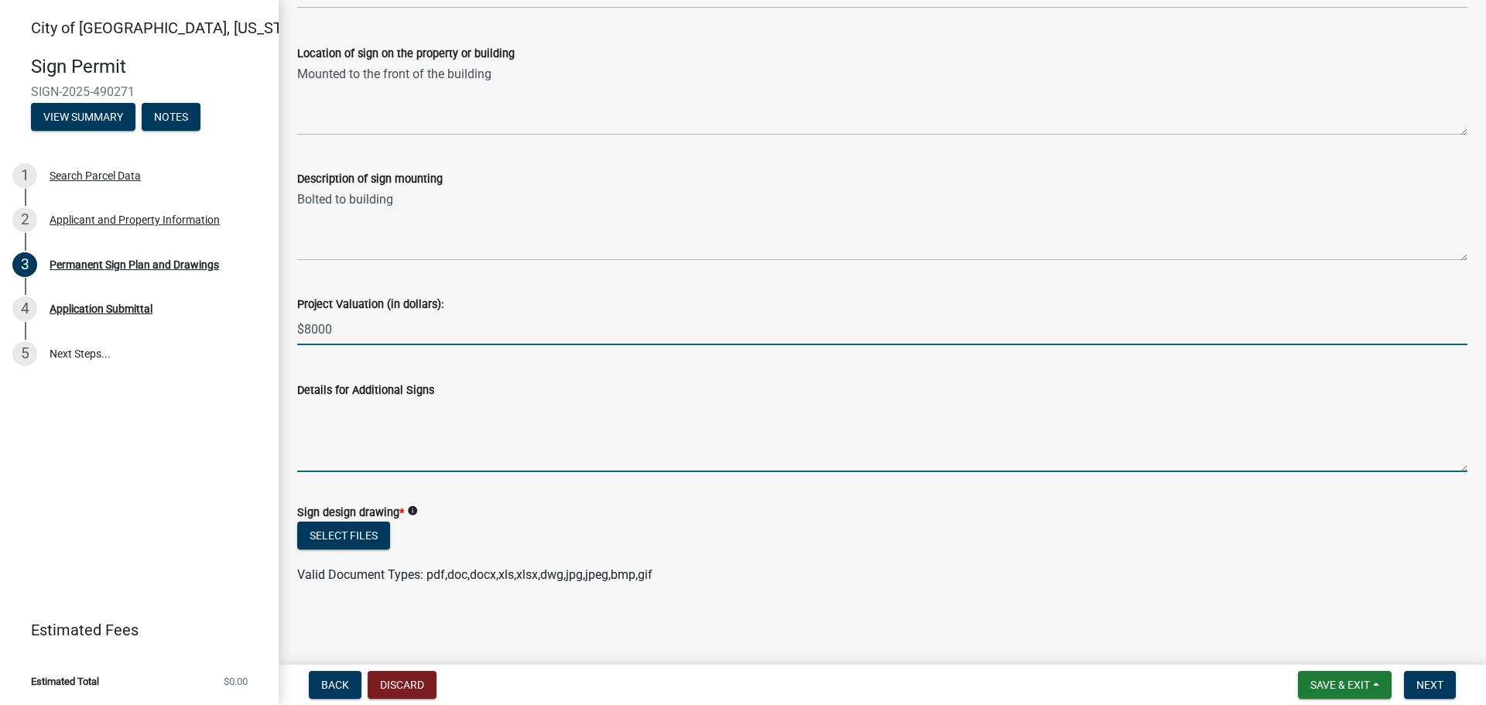
type input "8000"
click at [359, 440] on textarea "Details for Additional Signs" at bounding box center [882, 435] width 1170 height 73
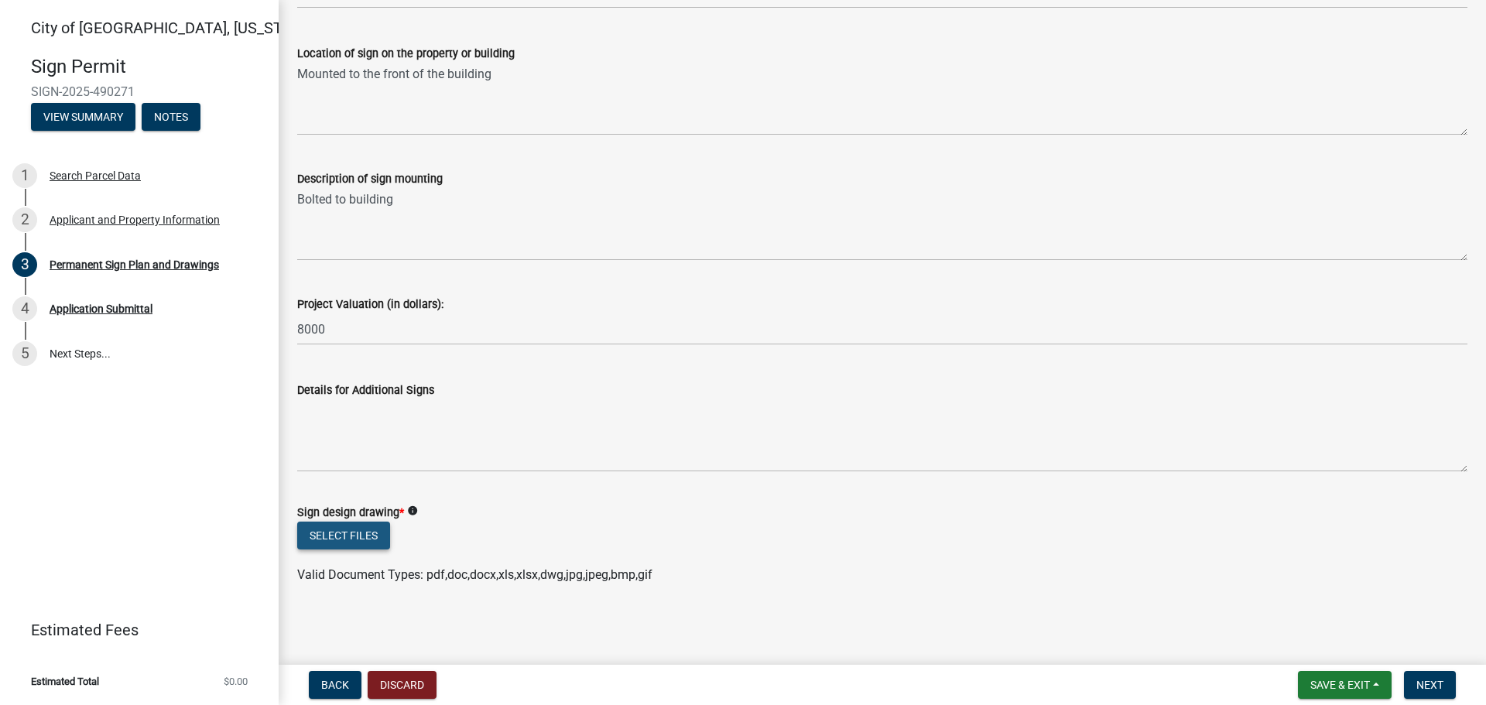
click at [344, 542] on button "Select files" at bounding box center [343, 536] width 93 height 28
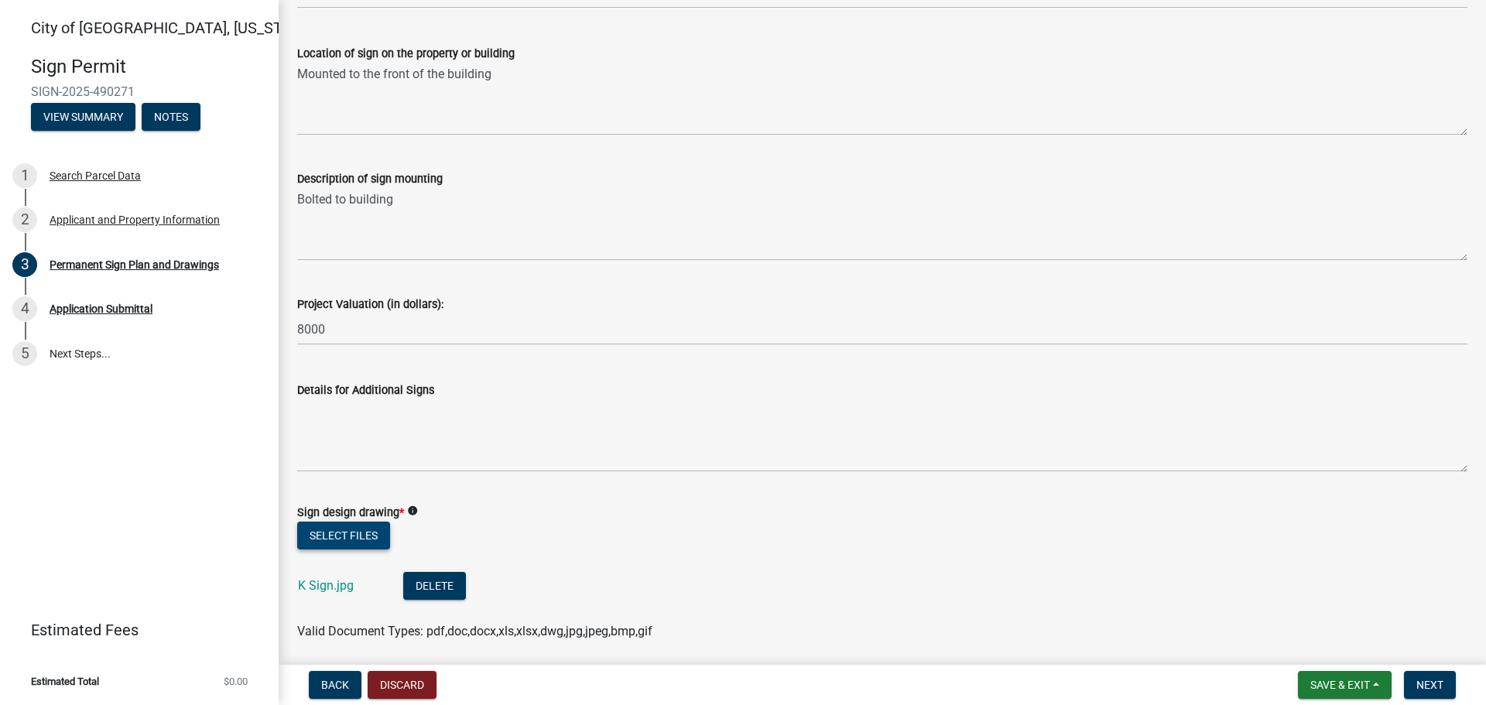
scroll to position [1112, 0]
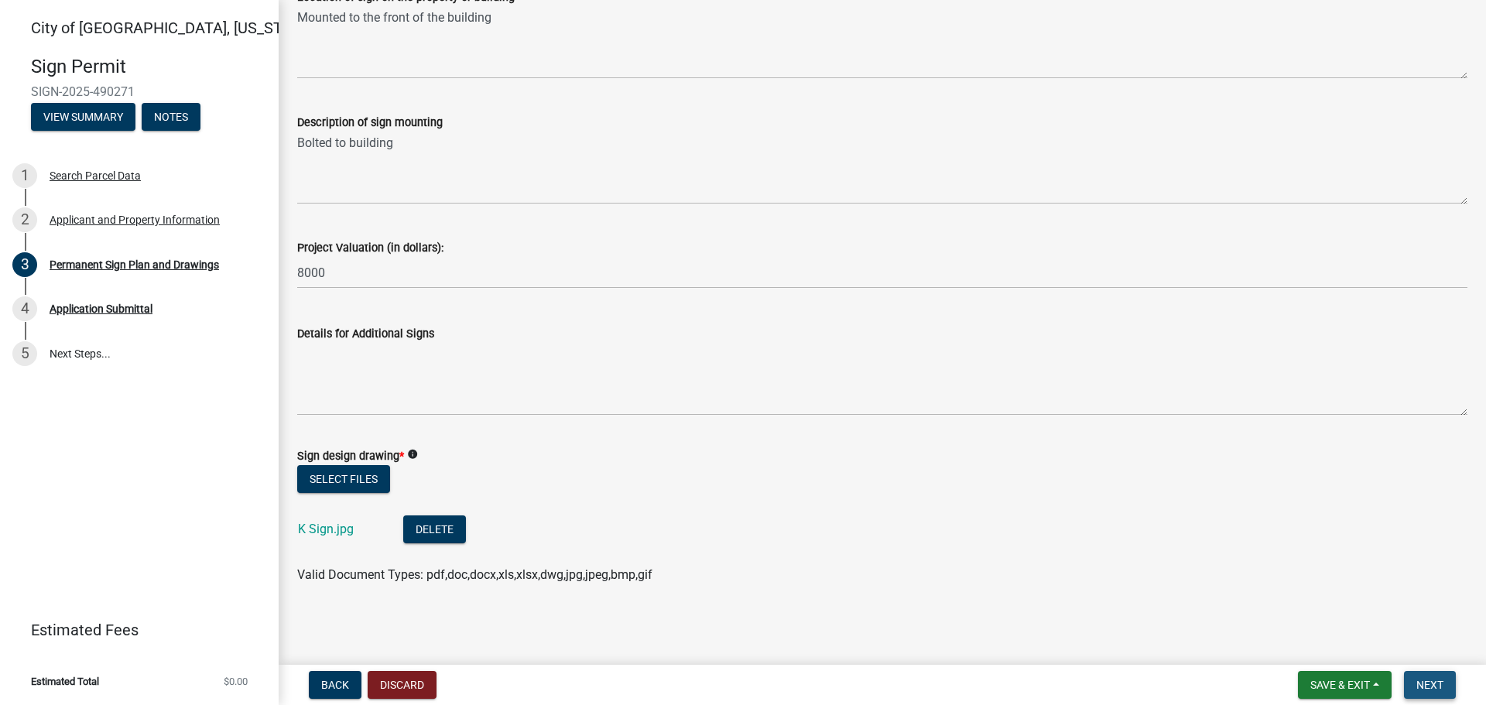
click at [1431, 685] on span "Next" at bounding box center [1429, 685] width 27 height 12
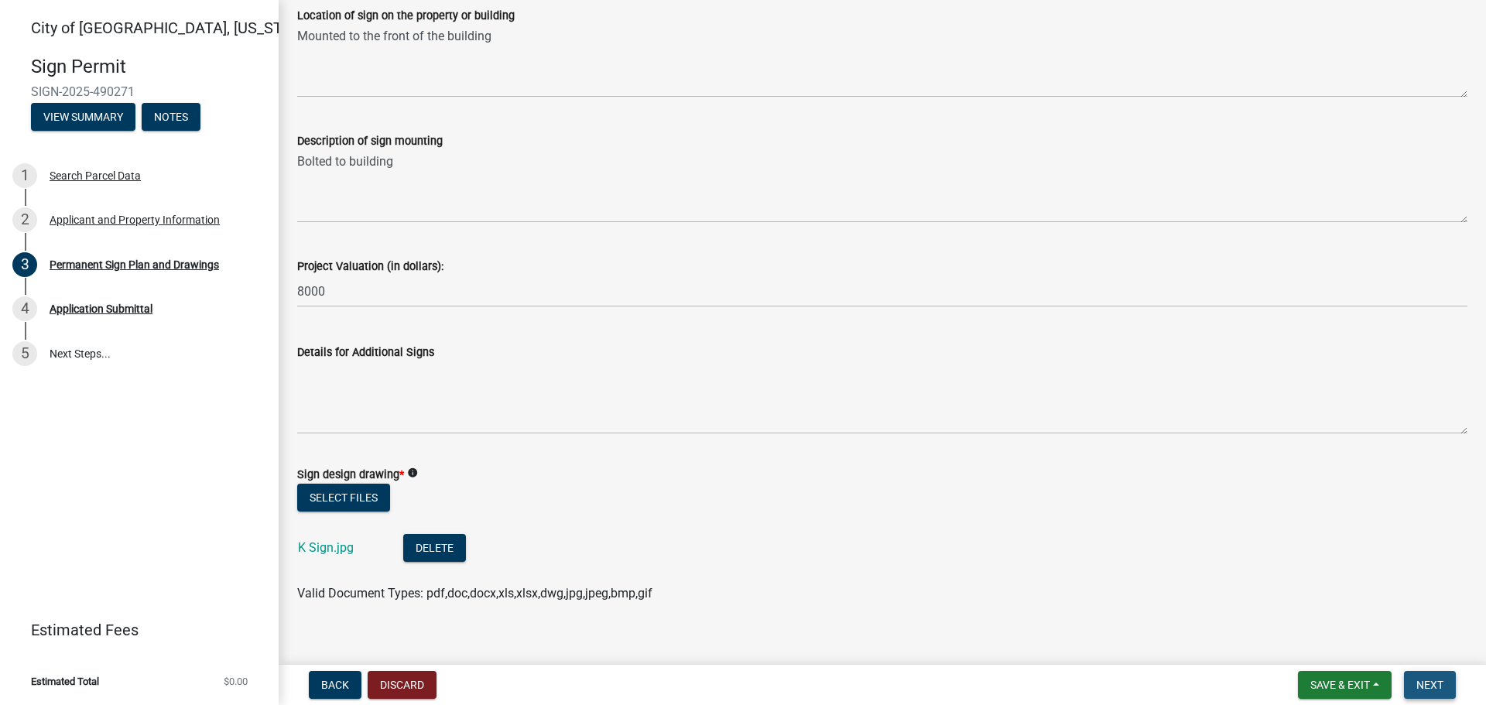
scroll to position [1131, 0]
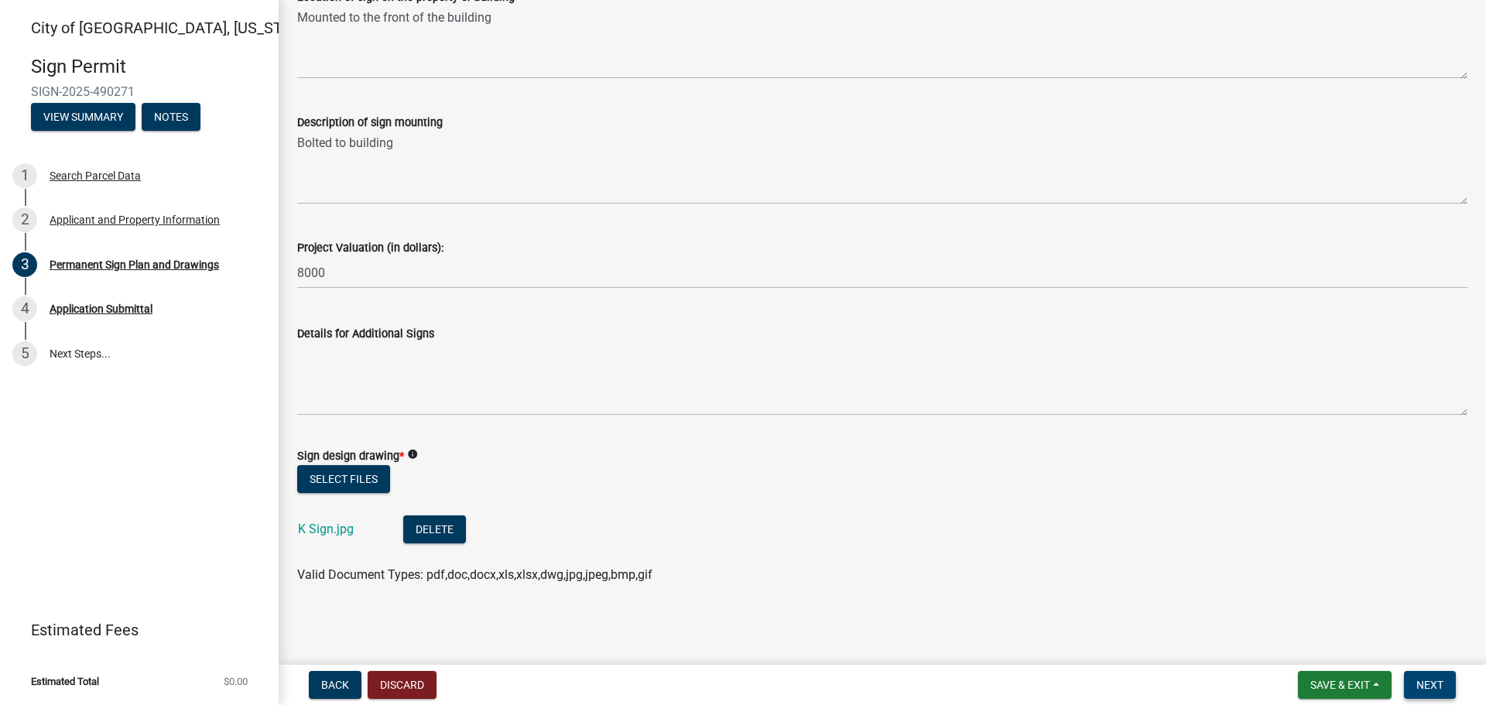
click at [1427, 686] on span "Next" at bounding box center [1429, 685] width 27 height 12
click at [1421, 679] on span "Next" at bounding box center [1429, 685] width 27 height 12
click at [693, 490] on div "Select files" at bounding box center [882, 481] width 1170 height 32
click at [321, 530] on link "K Sign.jpg" at bounding box center [326, 529] width 56 height 15
click at [1434, 680] on span "Next" at bounding box center [1429, 685] width 27 height 12
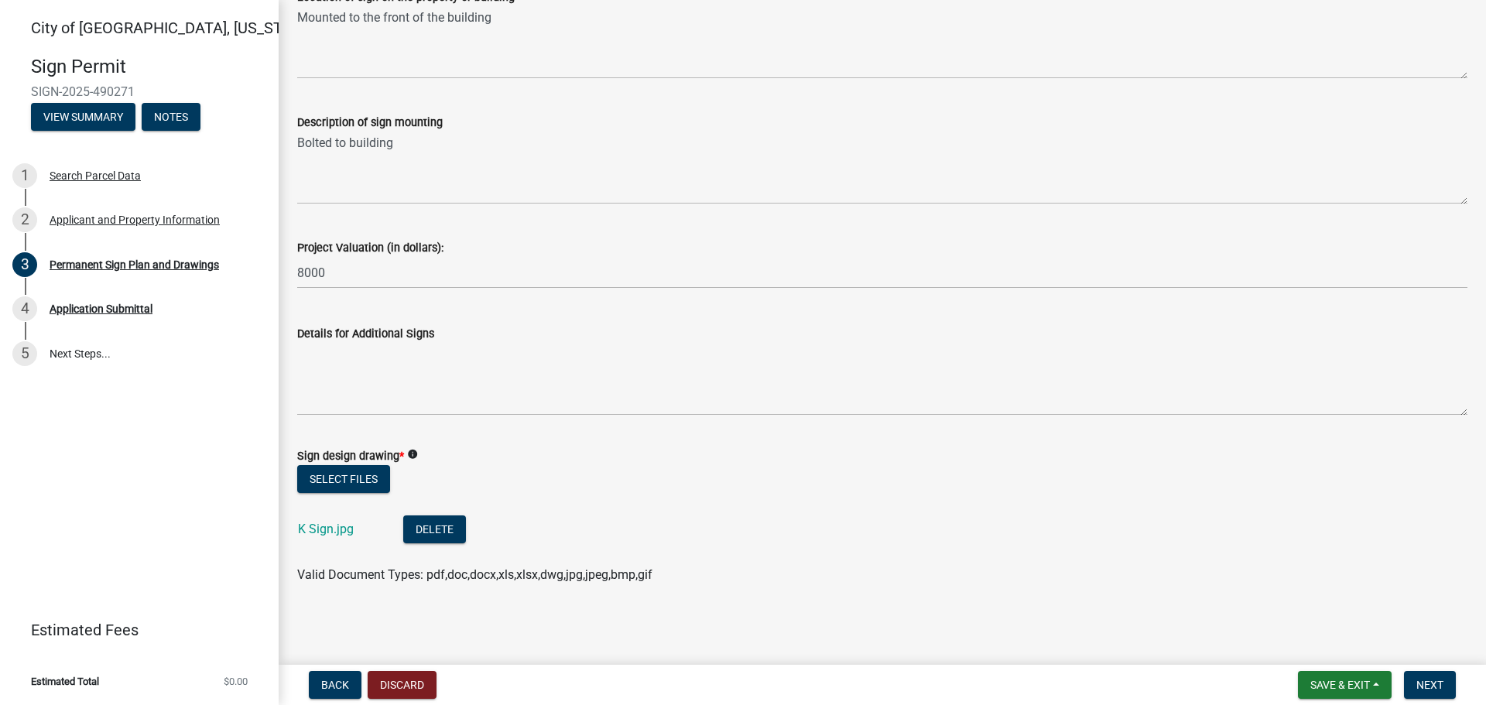
click at [566, 492] on div "Select files" at bounding box center [882, 481] width 1170 height 32
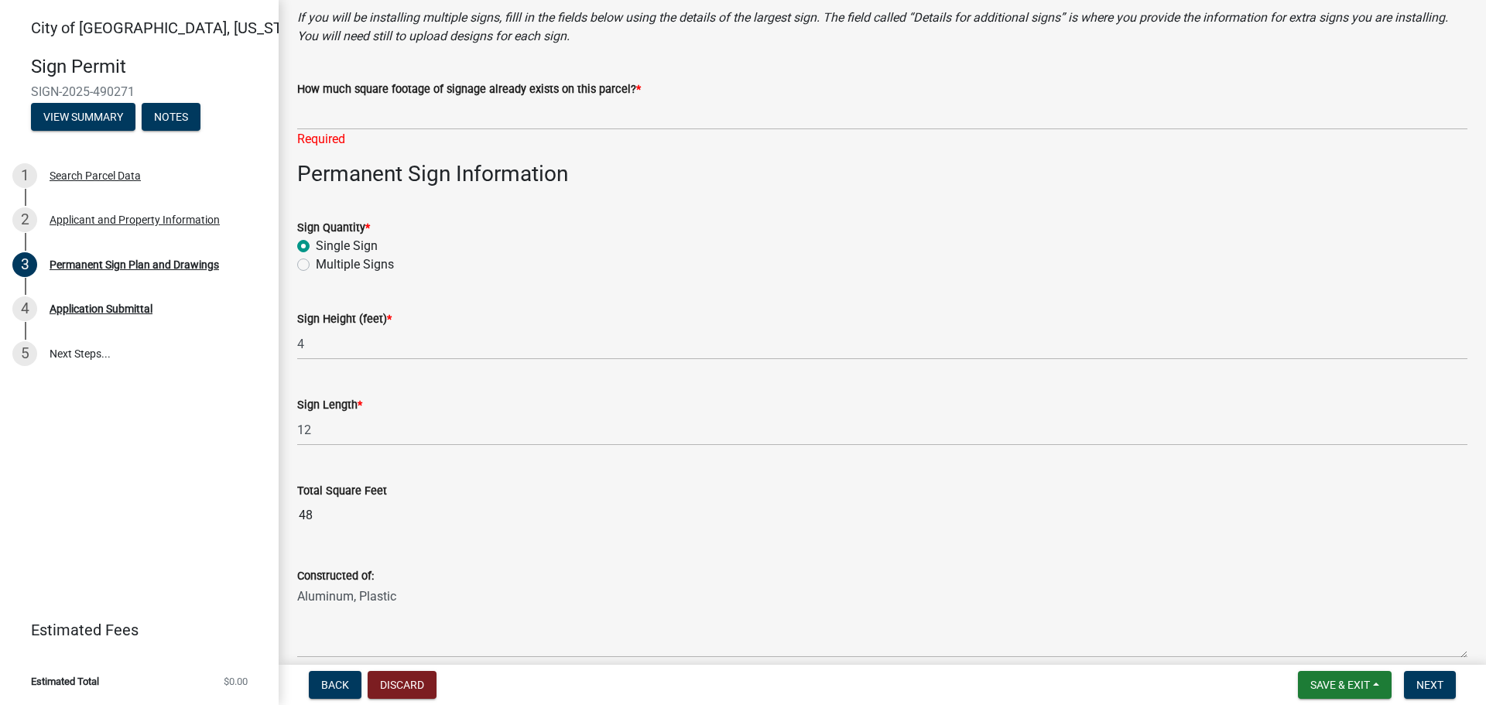
scroll to position [0, 0]
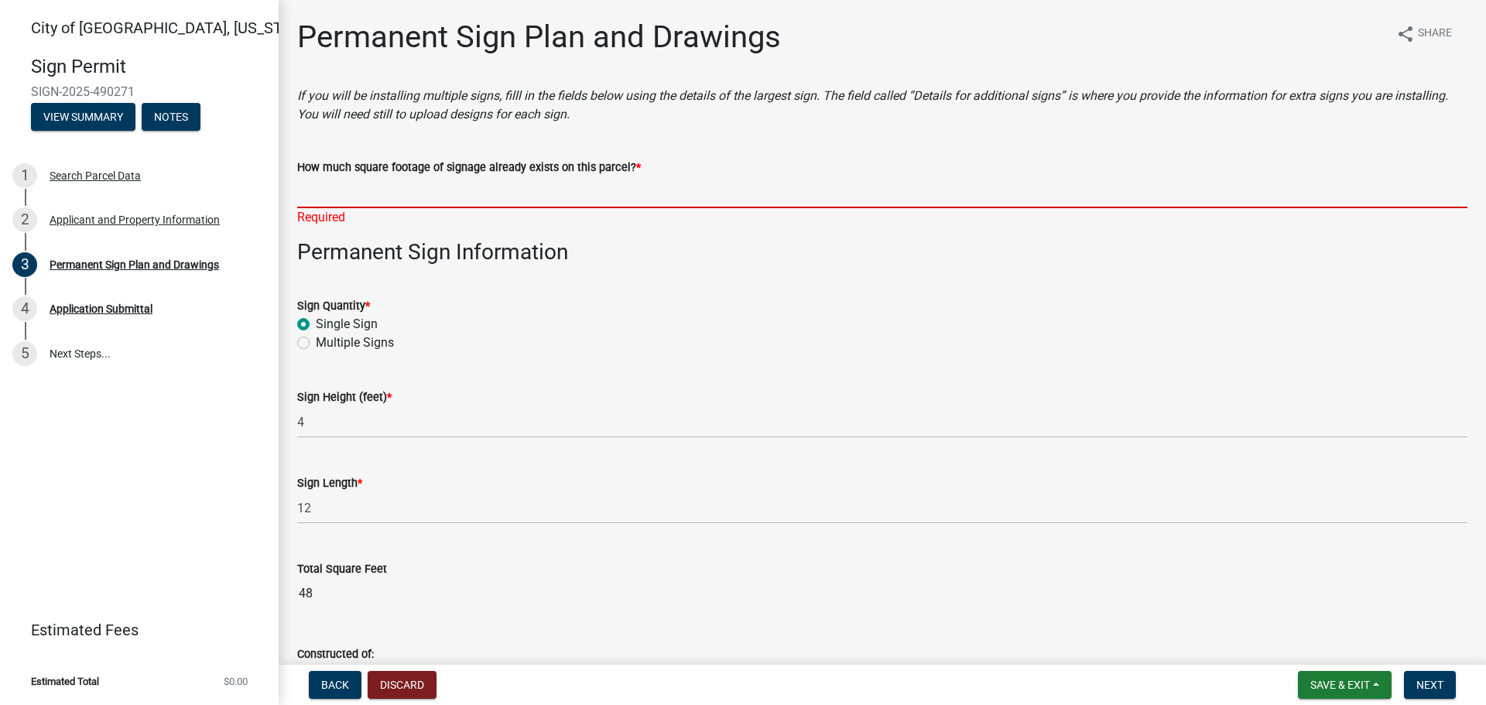
click at [551, 194] on input "How much square footage of signage already exists on this parcel? *" at bounding box center [882, 192] width 1170 height 32
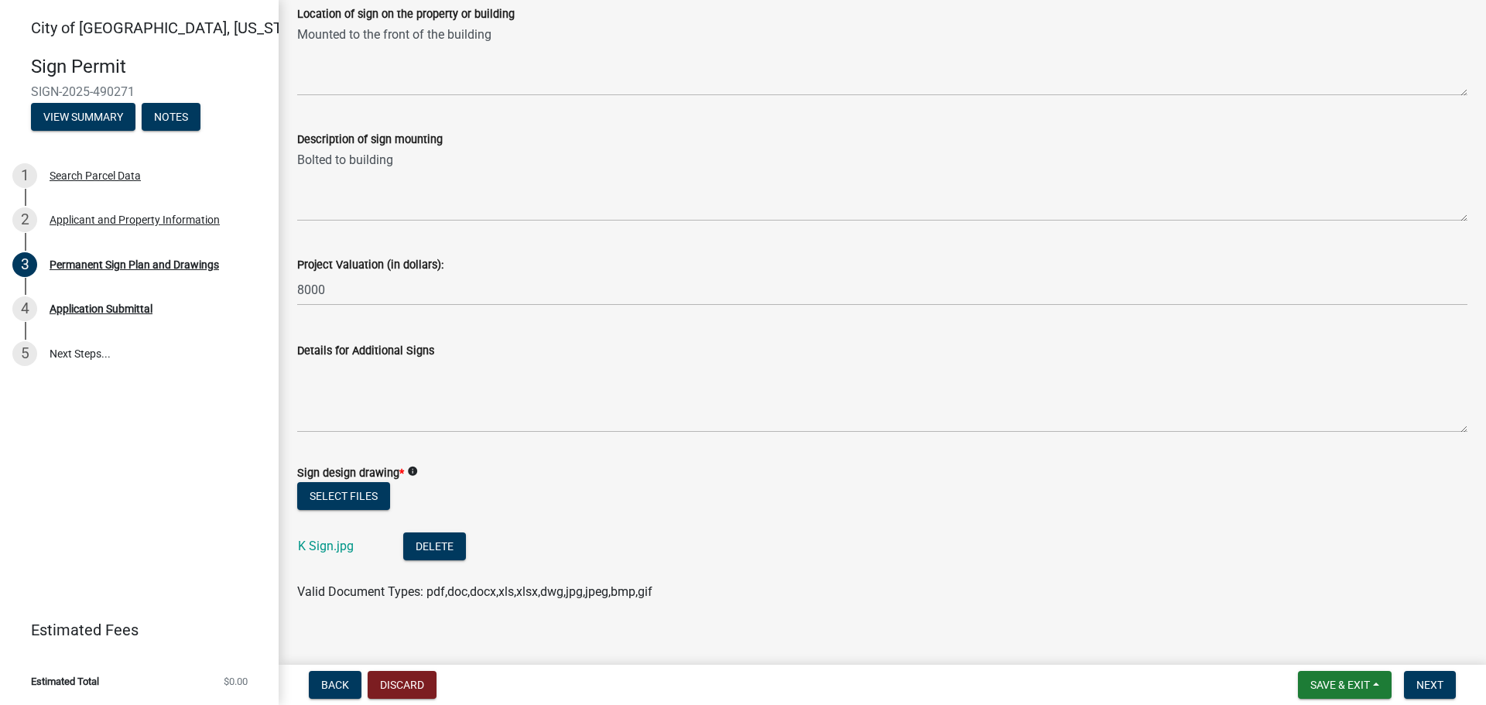
scroll to position [1131, 0]
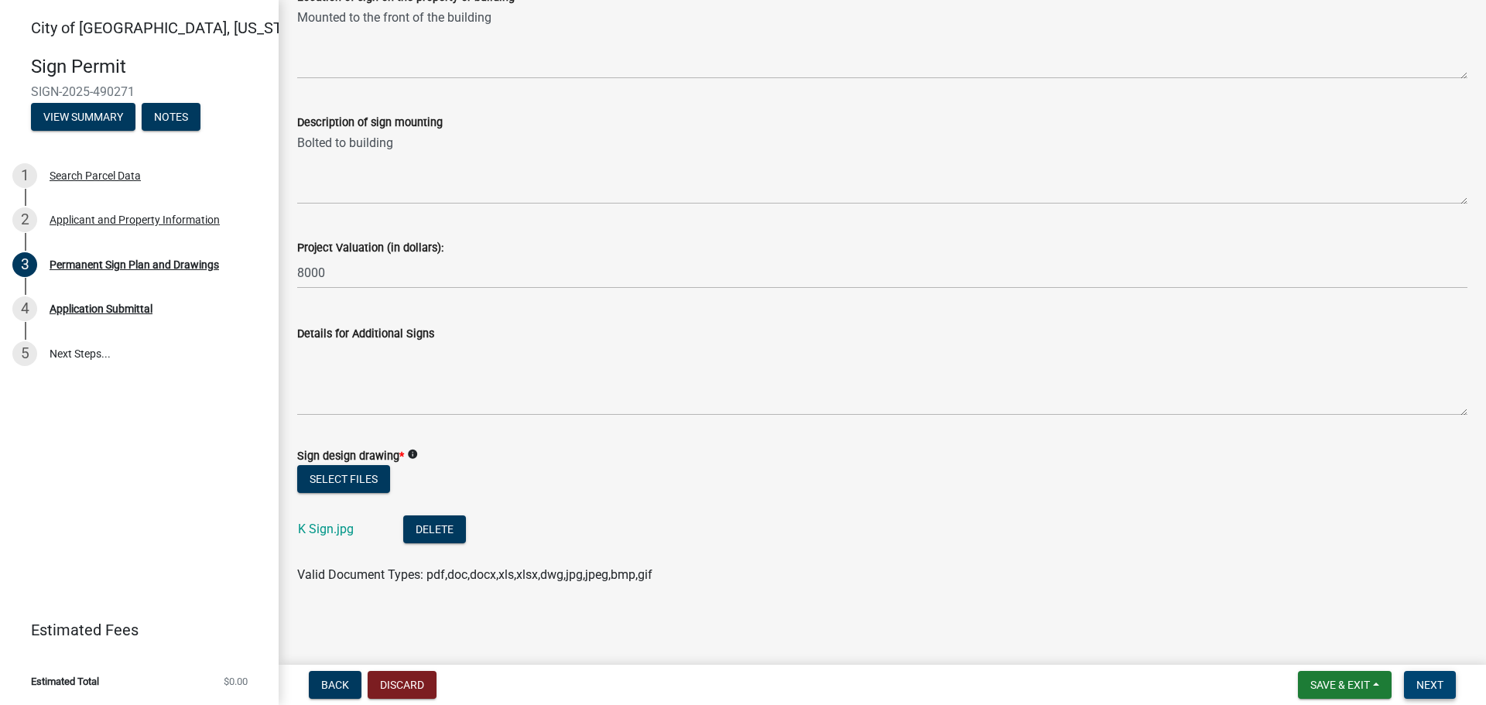
type input "N/A"
click at [1439, 684] on span "Next" at bounding box center [1429, 685] width 27 height 12
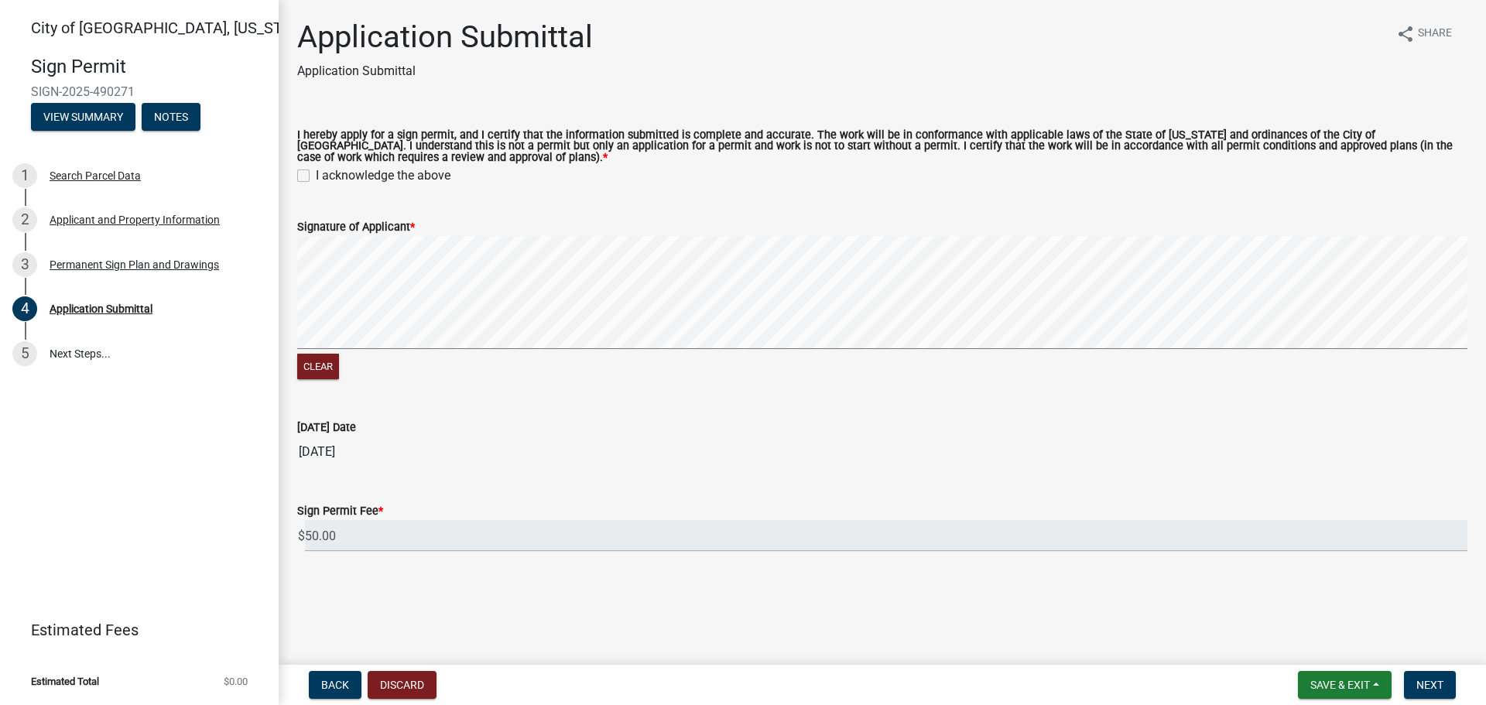
click at [316, 175] on label "I acknowledge the above" at bounding box center [383, 175] width 135 height 19
click at [316, 175] on input "I acknowledge the above" at bounding box center [321, 171] width 10 height 10
checkbox input "true"
click at [313, 366] on button "Clear" at bounding box center [318, 367] width 42 height 26
click at [328, 372] on button "Clear" at bounding box center [318, 367] width 42 height 26
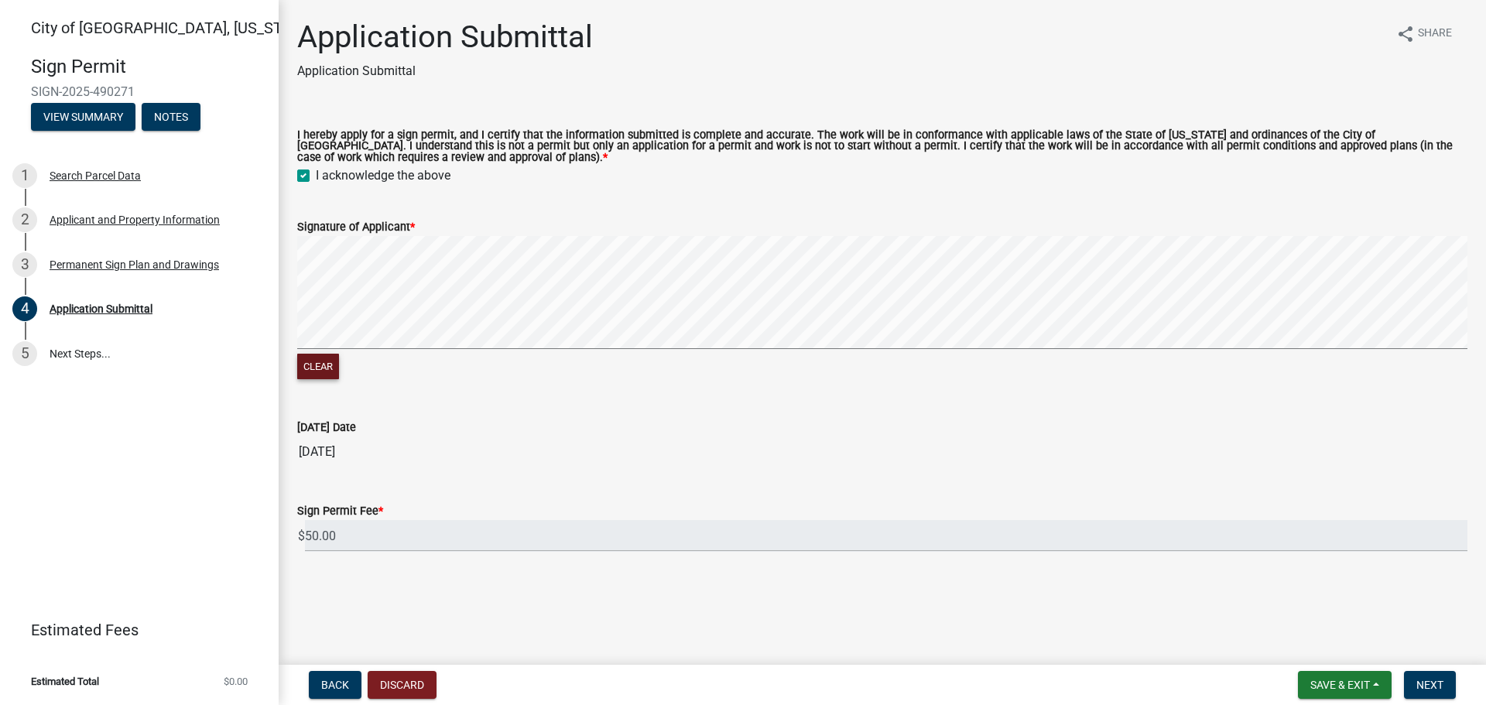
click at [609, 231] on form "Signature of Applicant * Clear" at bounding box center [882, 291] width 1170 height 184
click at [1423, 683] on span "Next" at bounding box center [1429, 685] width 27 height 12
